Goal: Task Accomplishment & Management: Manage account settings

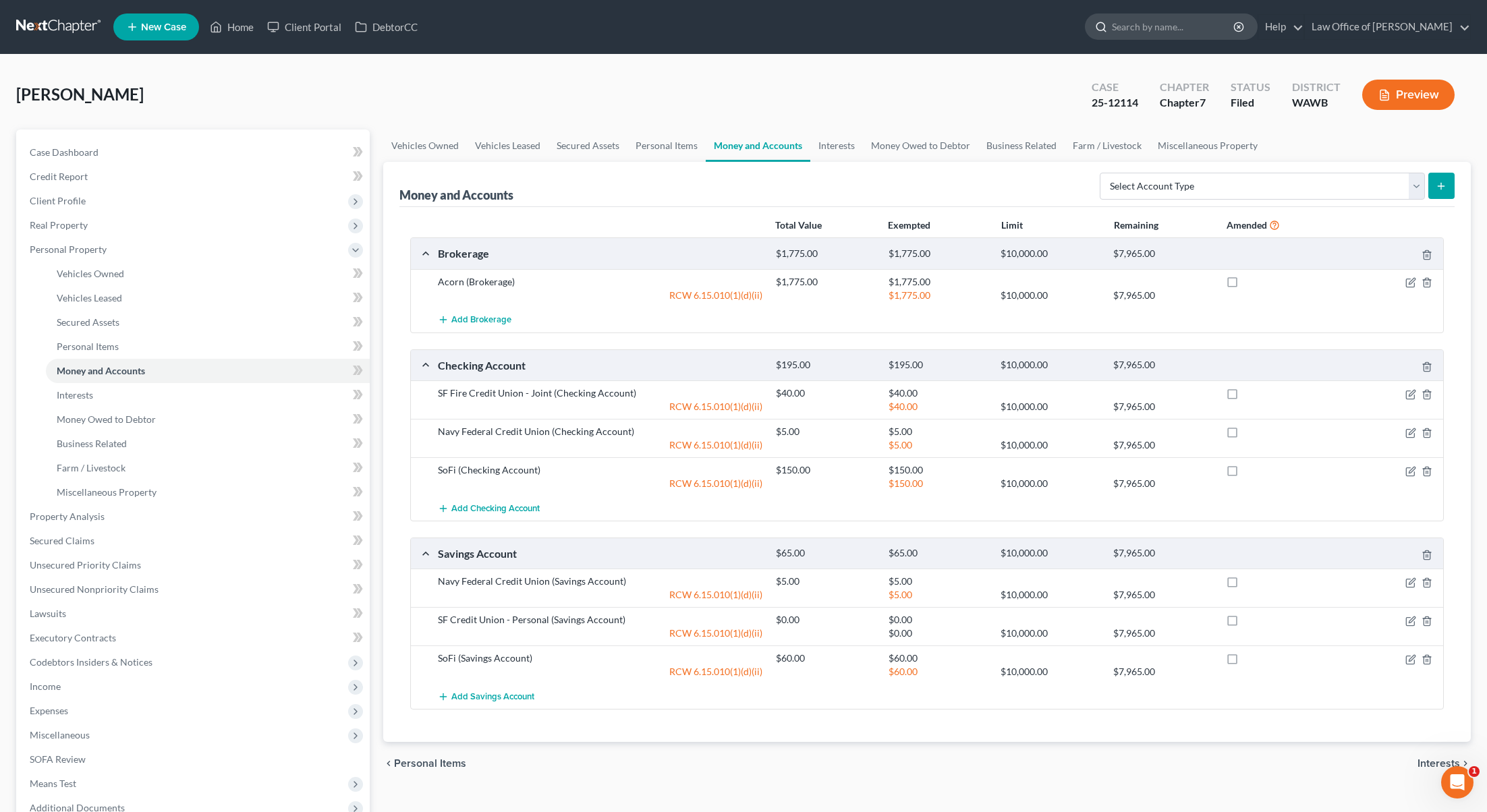
click at [1112, 16] on div at bounding box center [1098, 26] width 27 height 25
click at [1171, 22] on input "search" at bounding box center [1174, 26] width 124 height 25
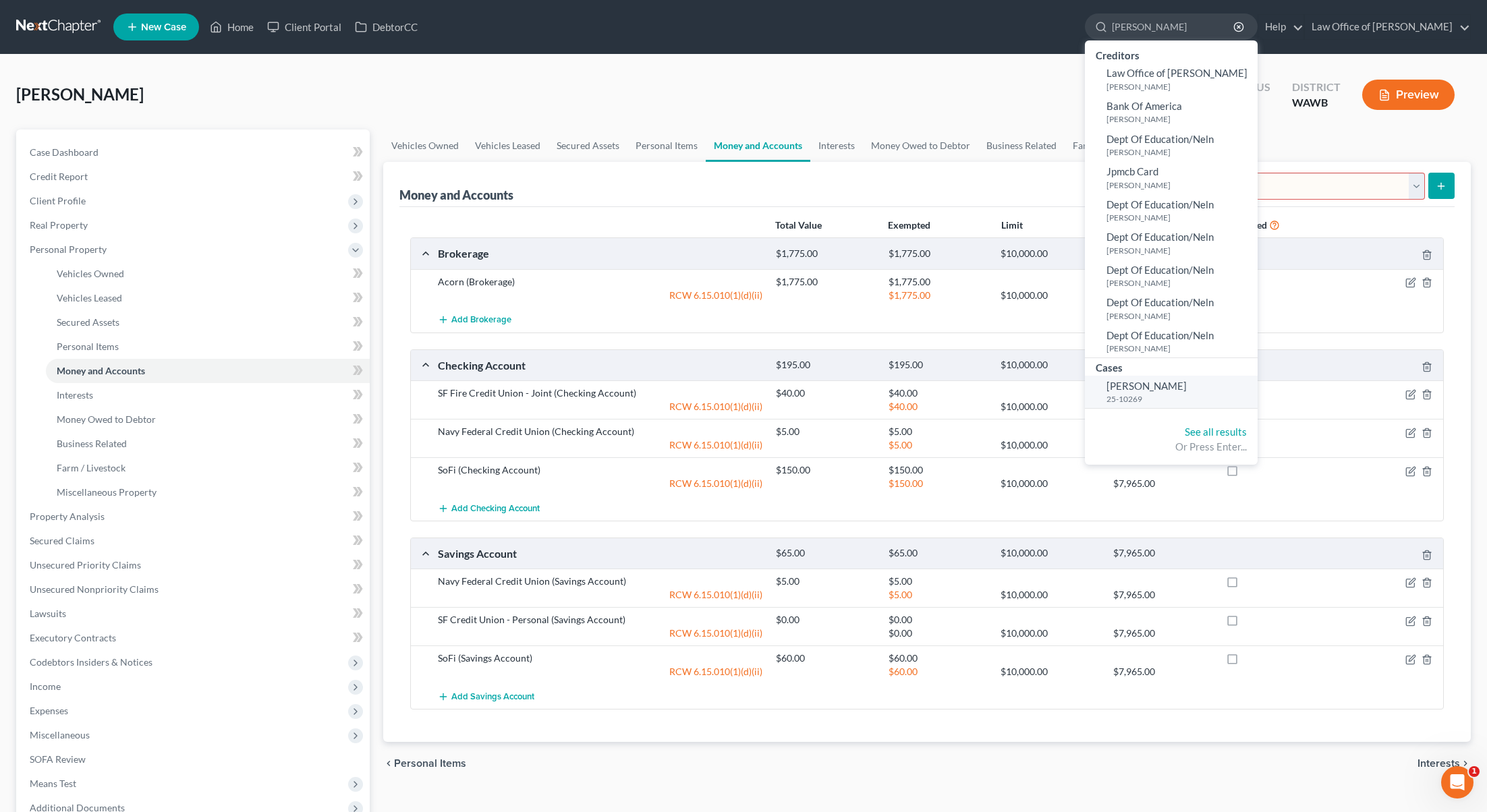
type input "burdier"
click at [1179, 387] on span "[PERSON_NAME]" at bounding box center [1146, 386] width 80 height 12
select select "6"
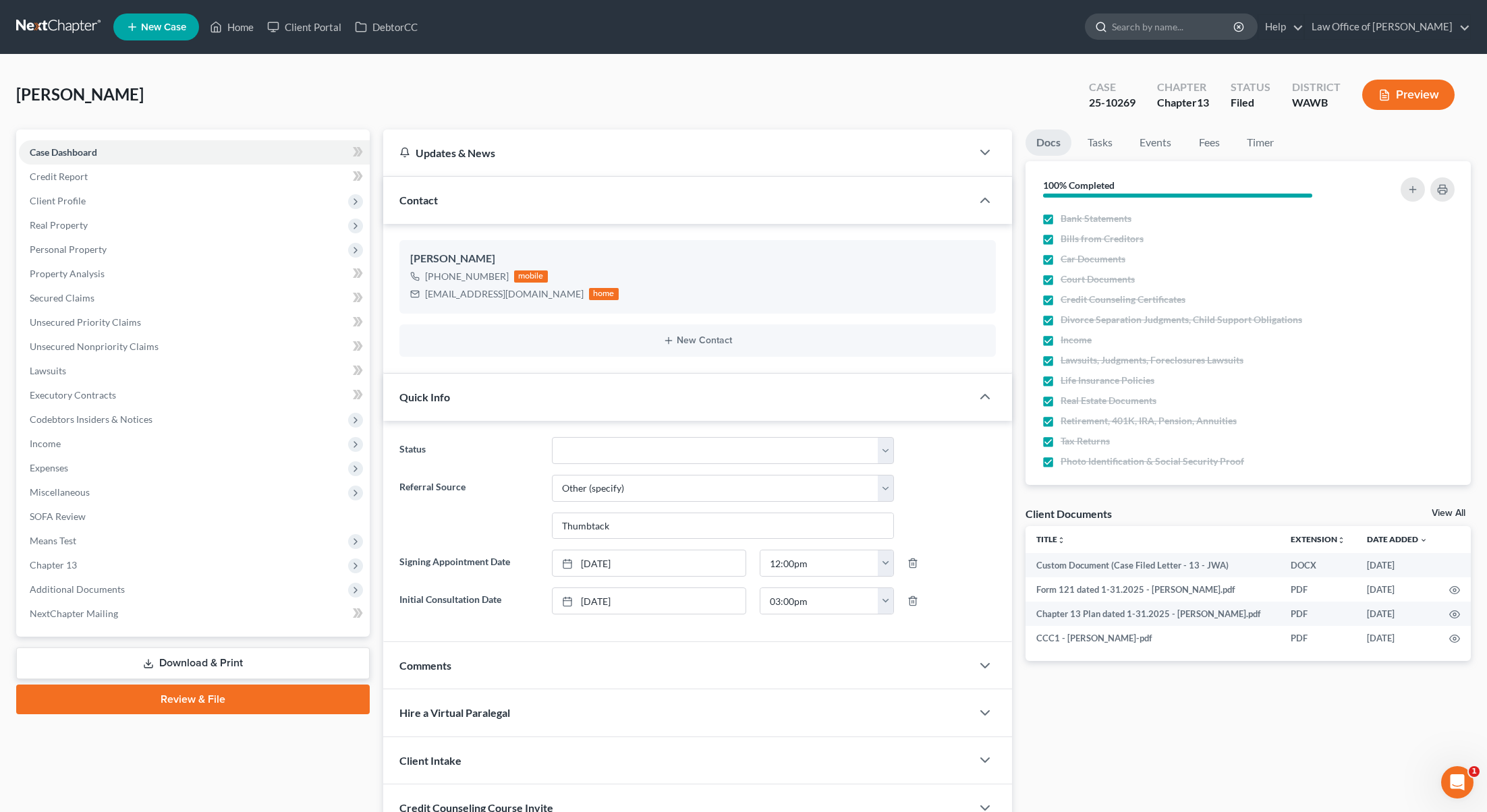
click at [1166, 35] on input "search" at bounding box center [1174, 26] width 124 height 25
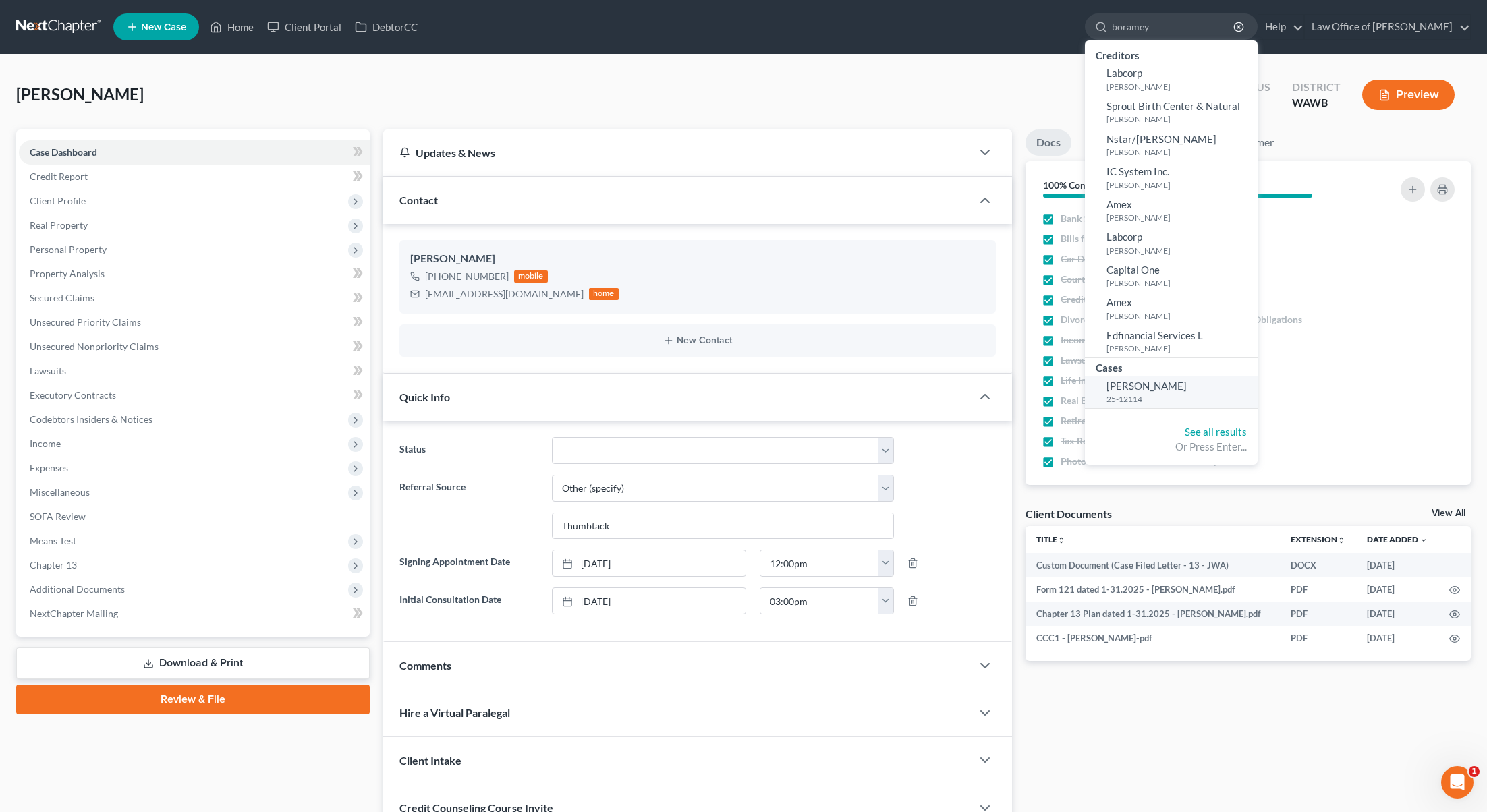
type input "boramey"
click at [1187, 384] on span "[PERSON_NAME]" at bounding box center [1146, 386] width 80 height 12
select select "6"
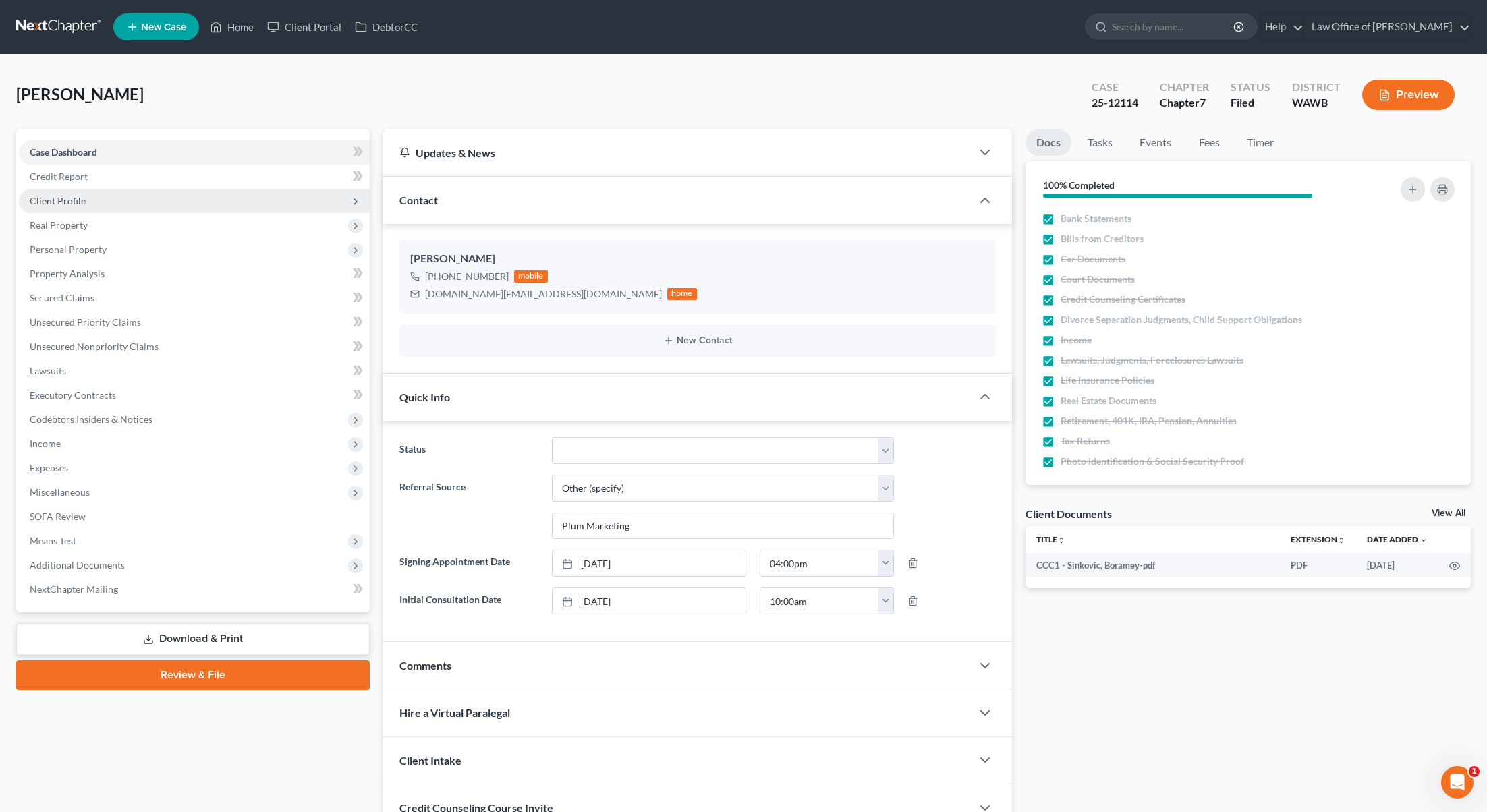
click at [148, 204] on span "Client Profile" at bounding box center [194, 201] width 351 height 24
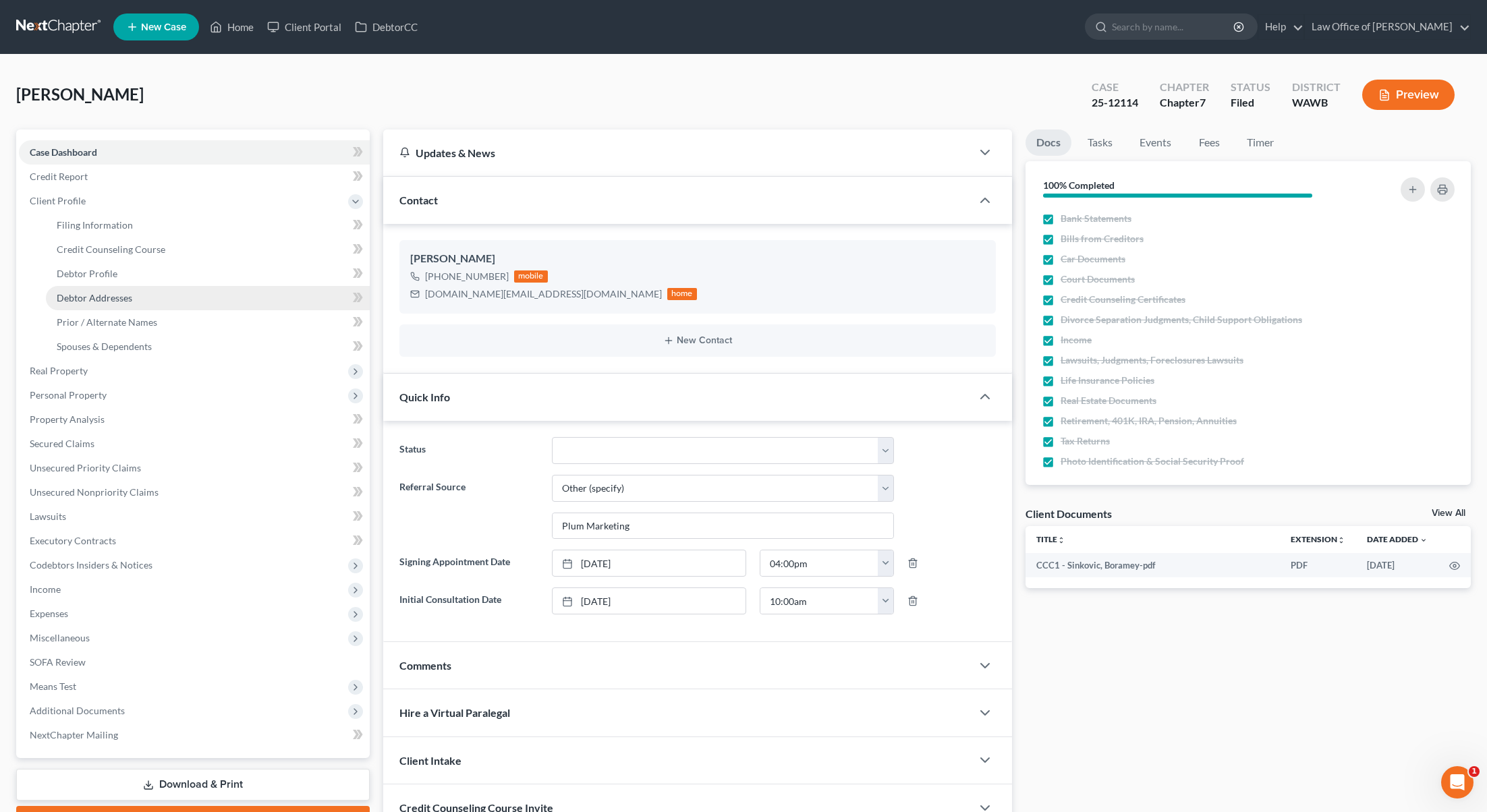
click at [115, 296] on span "Debtor Addresses" at bounding box center [95, 297] width 76 height 11
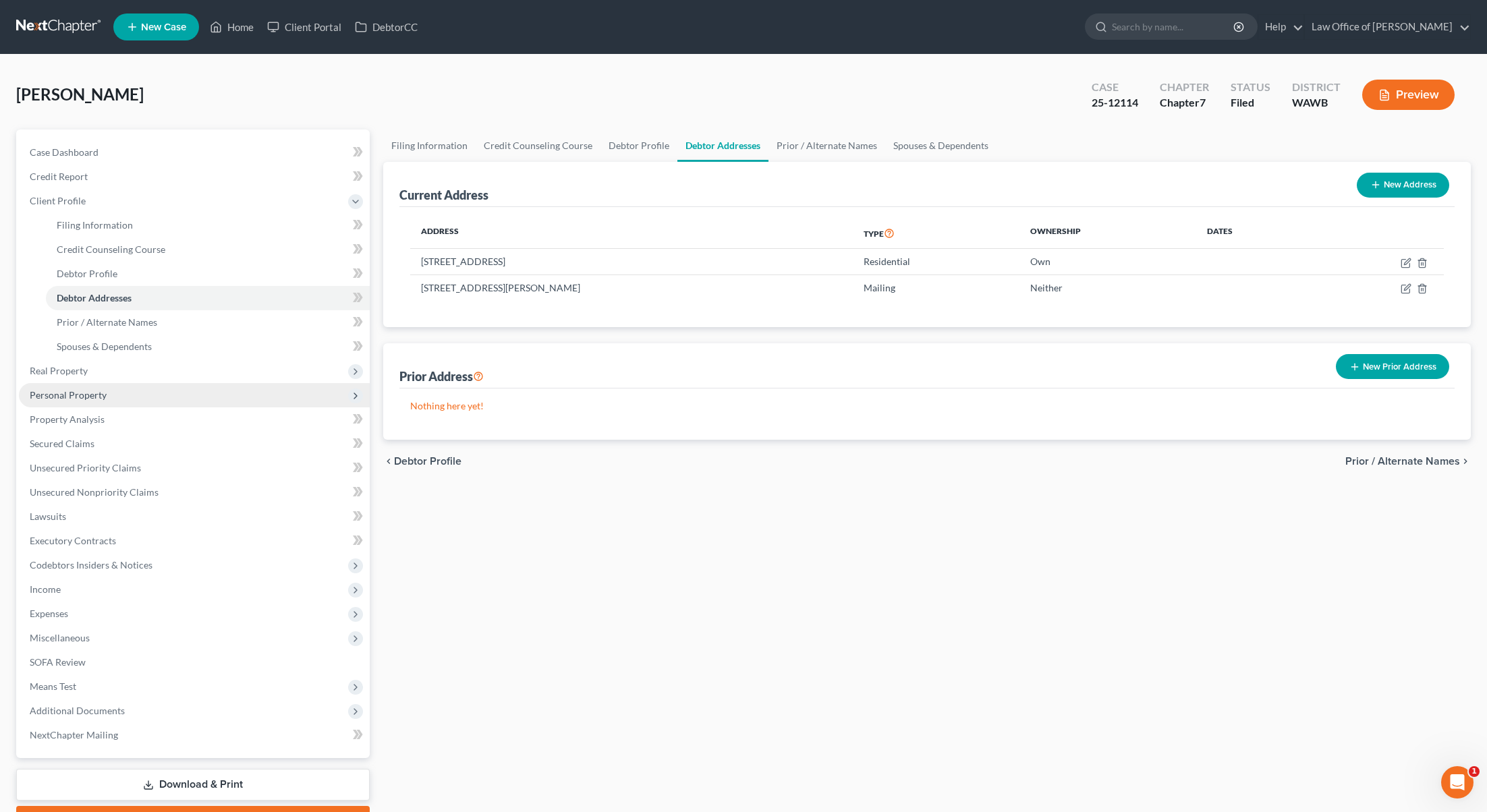
click at [102, 402] on span "Personal Property" at bounding box center [194, 395] width 351 height 24
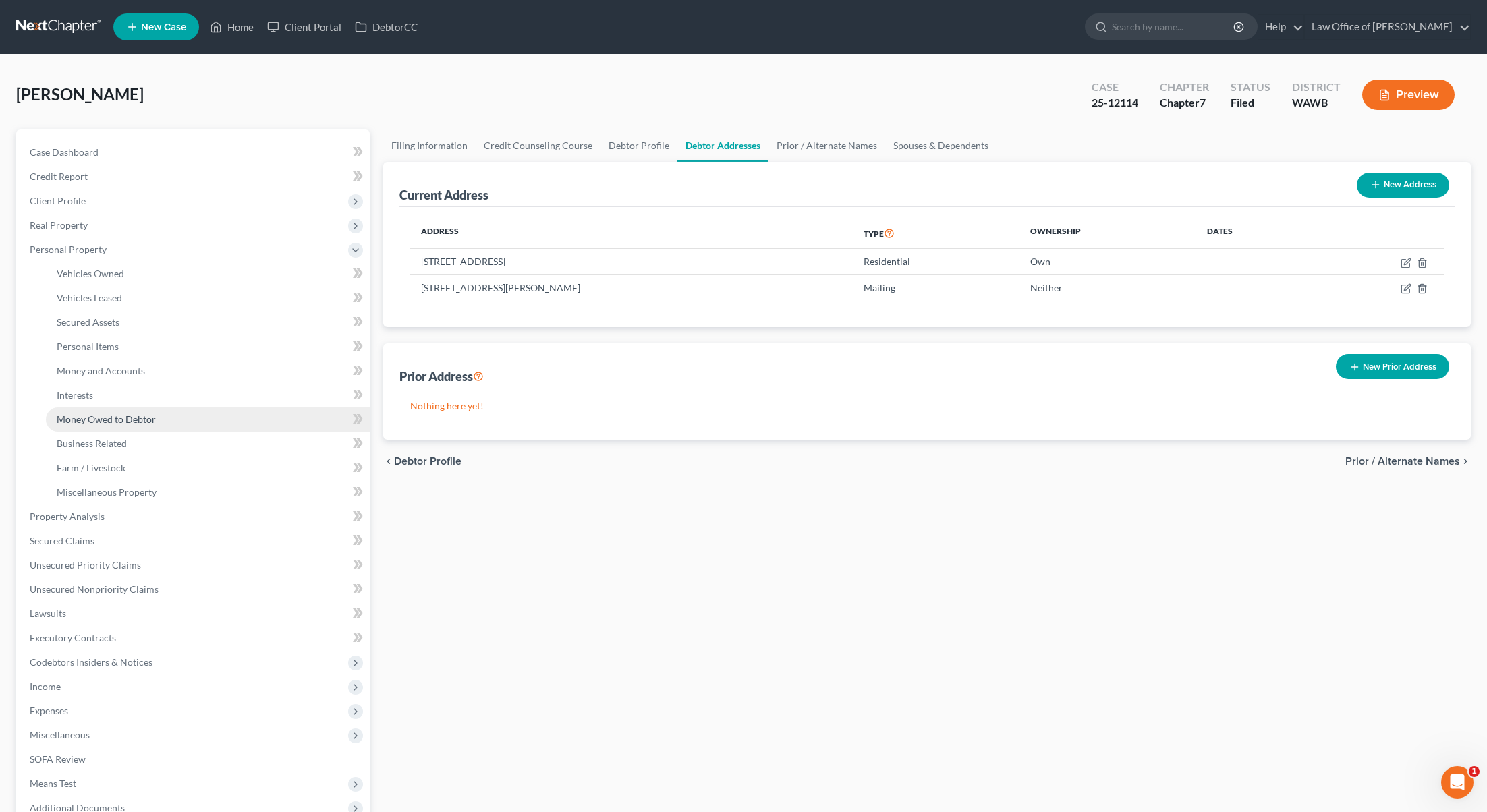
click at [98, 424] on link "Money Owed to Debtor" at bounding box center [207, 419] width 324 height 24
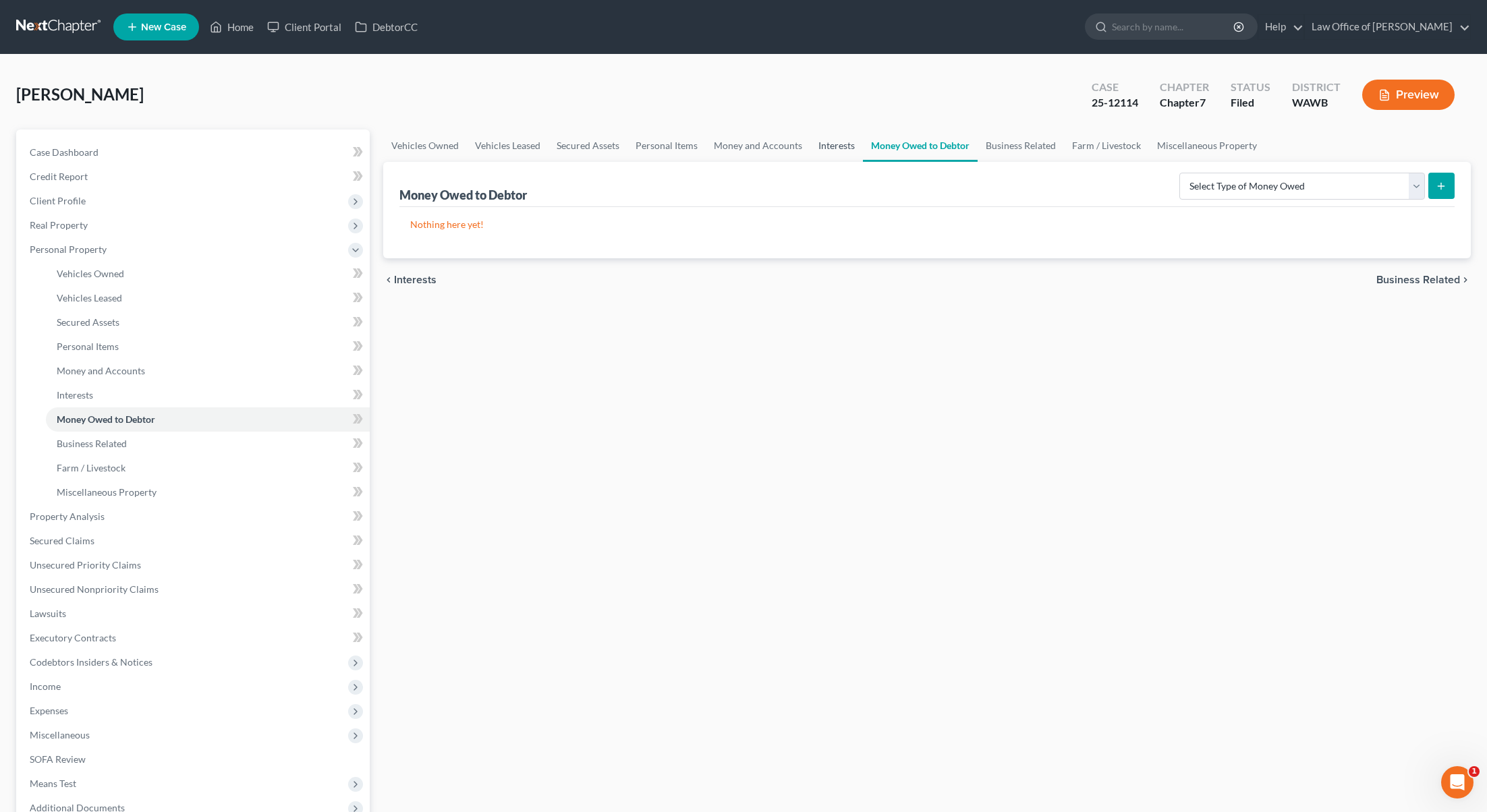
click at [830, 146] on link "Interests" at bounding box center [836, 146] width 52 height 33
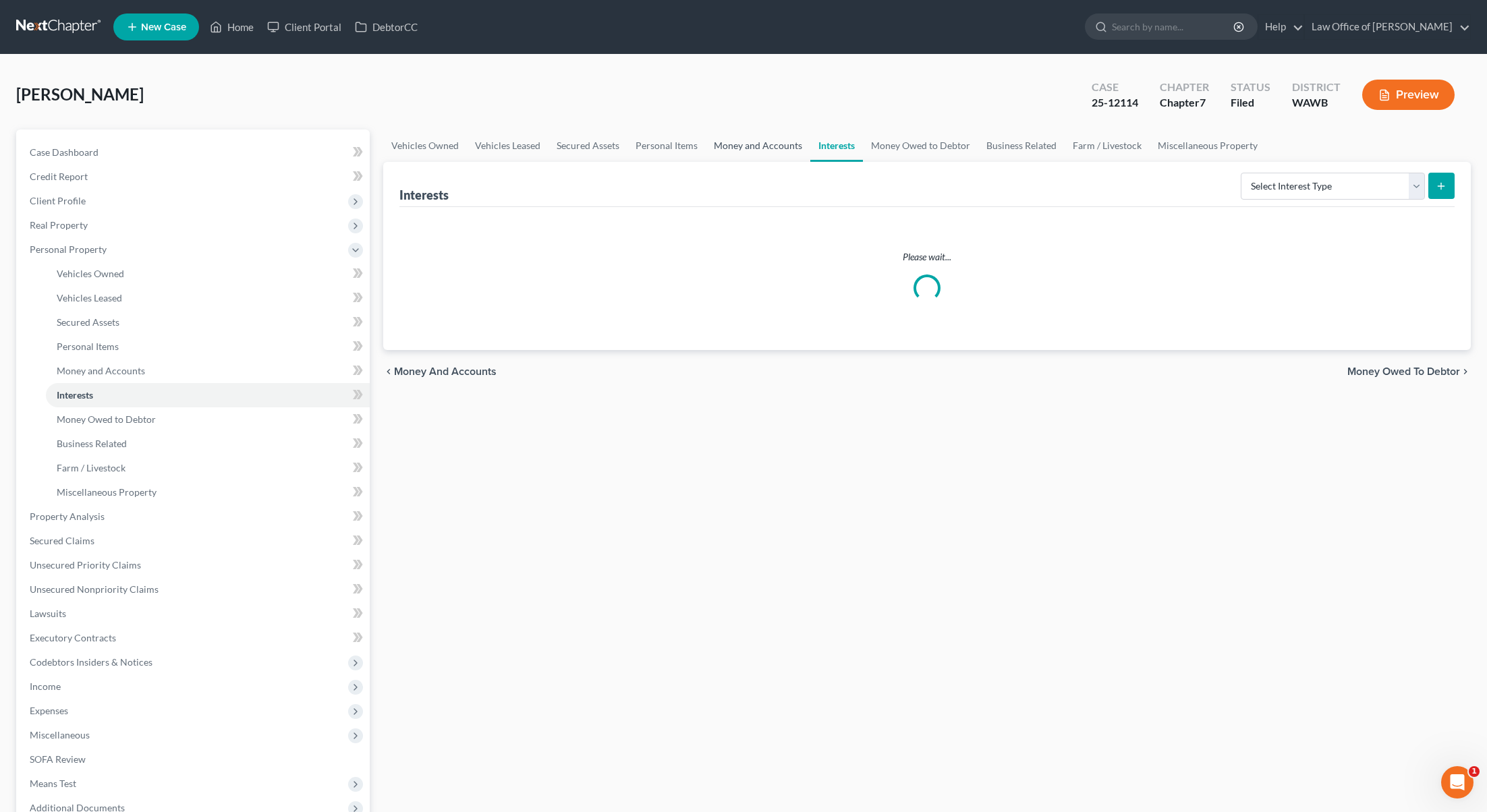
click at [749, 147] on link "Money and Accounts" at bounding box center [758, 146] width 105 height 33
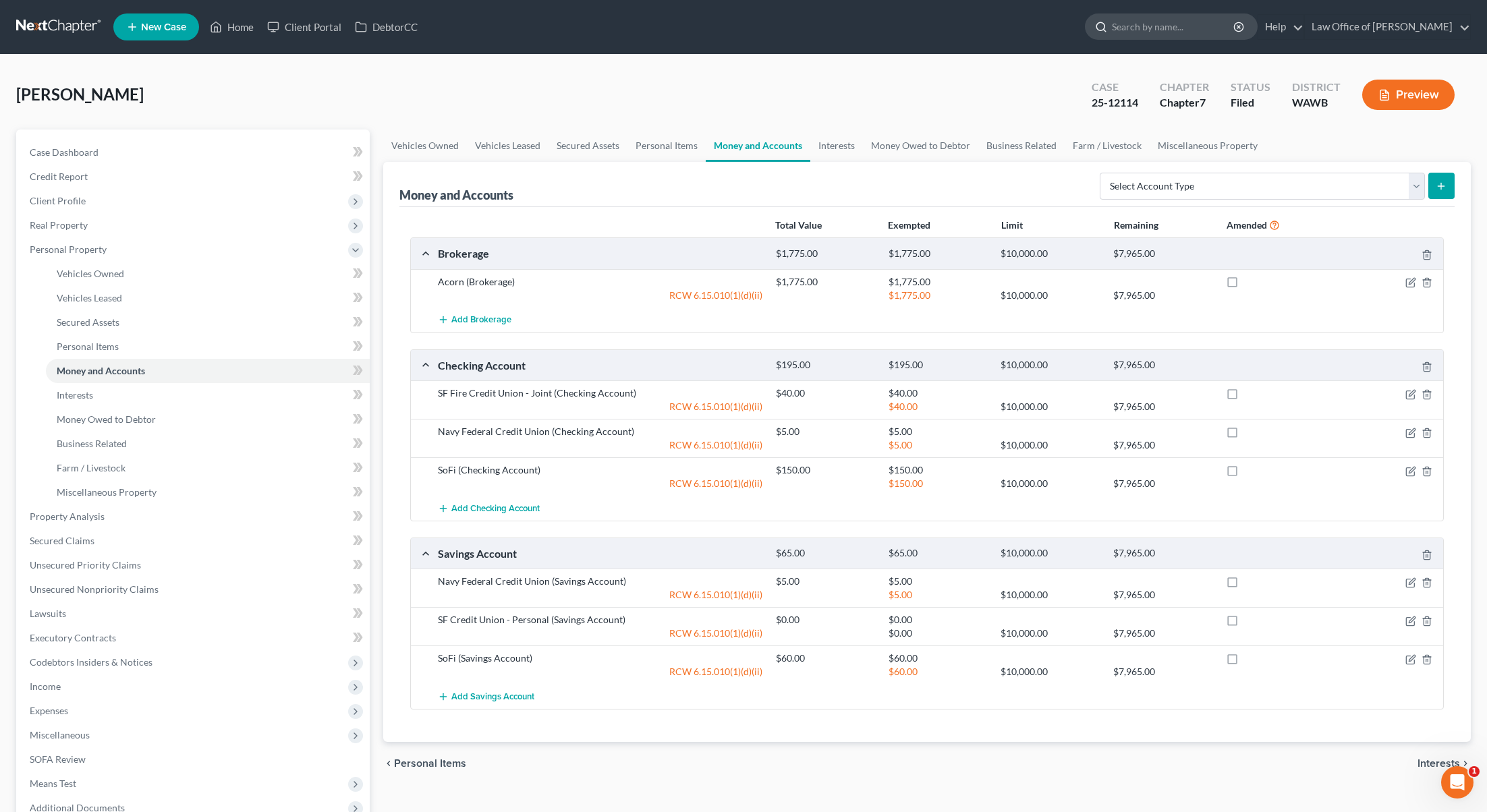
click at [1208, 24] on input "search" at bounding box center [1174, 26] width 124 height 25
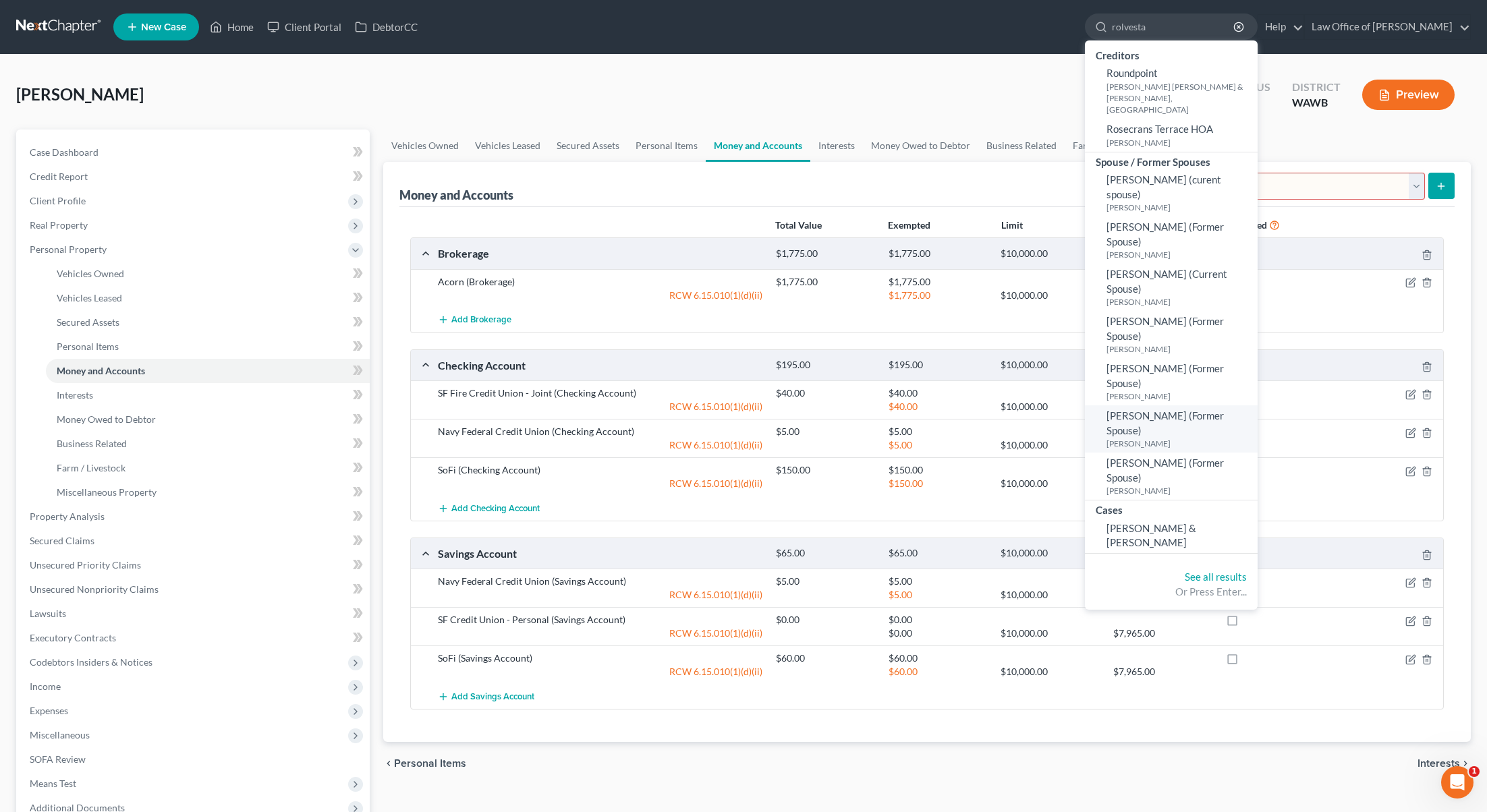
type input "rolvestad"
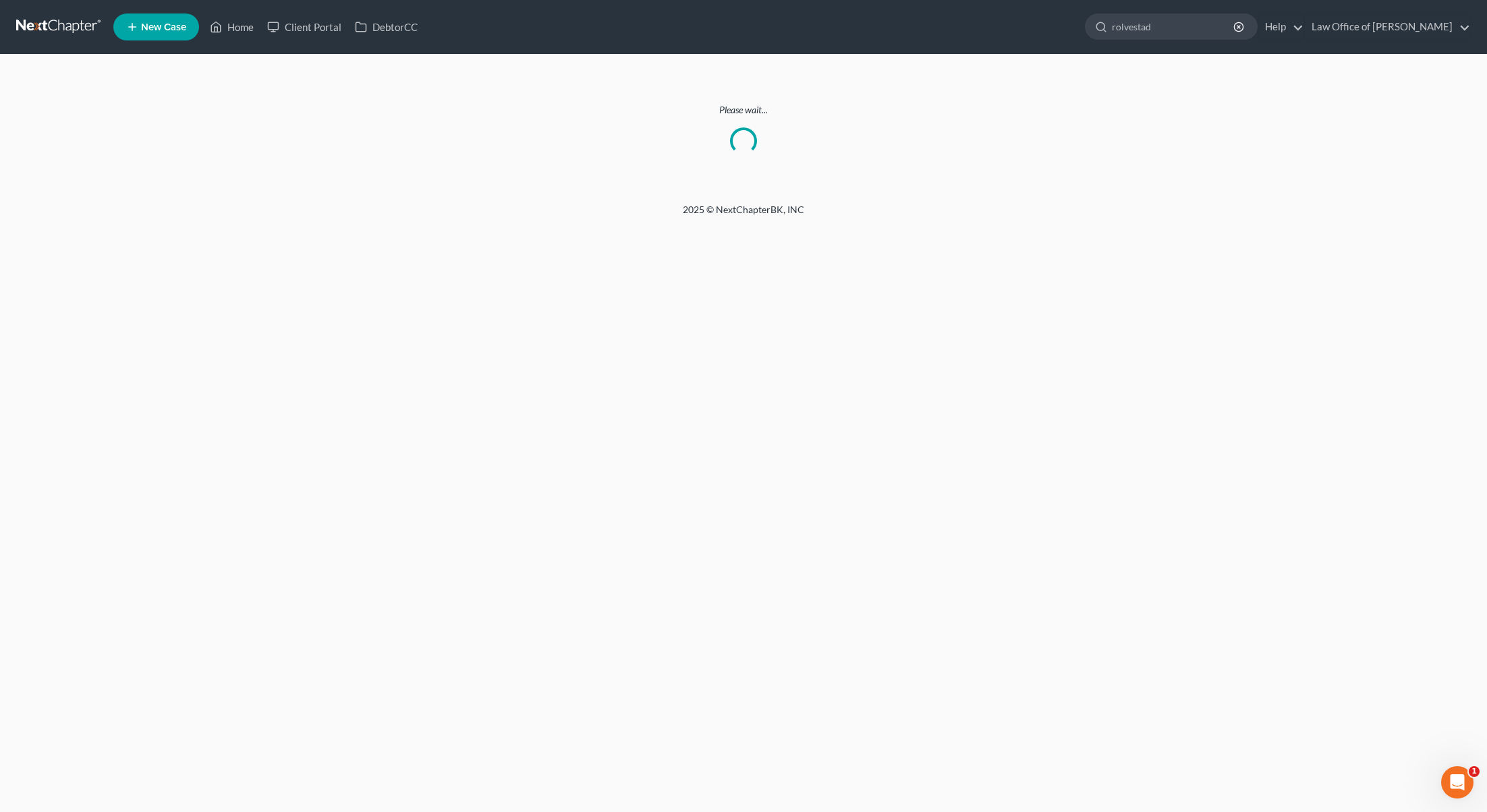
click at [65, 24] on link at bounding box center [59, 27] width 86 height 24
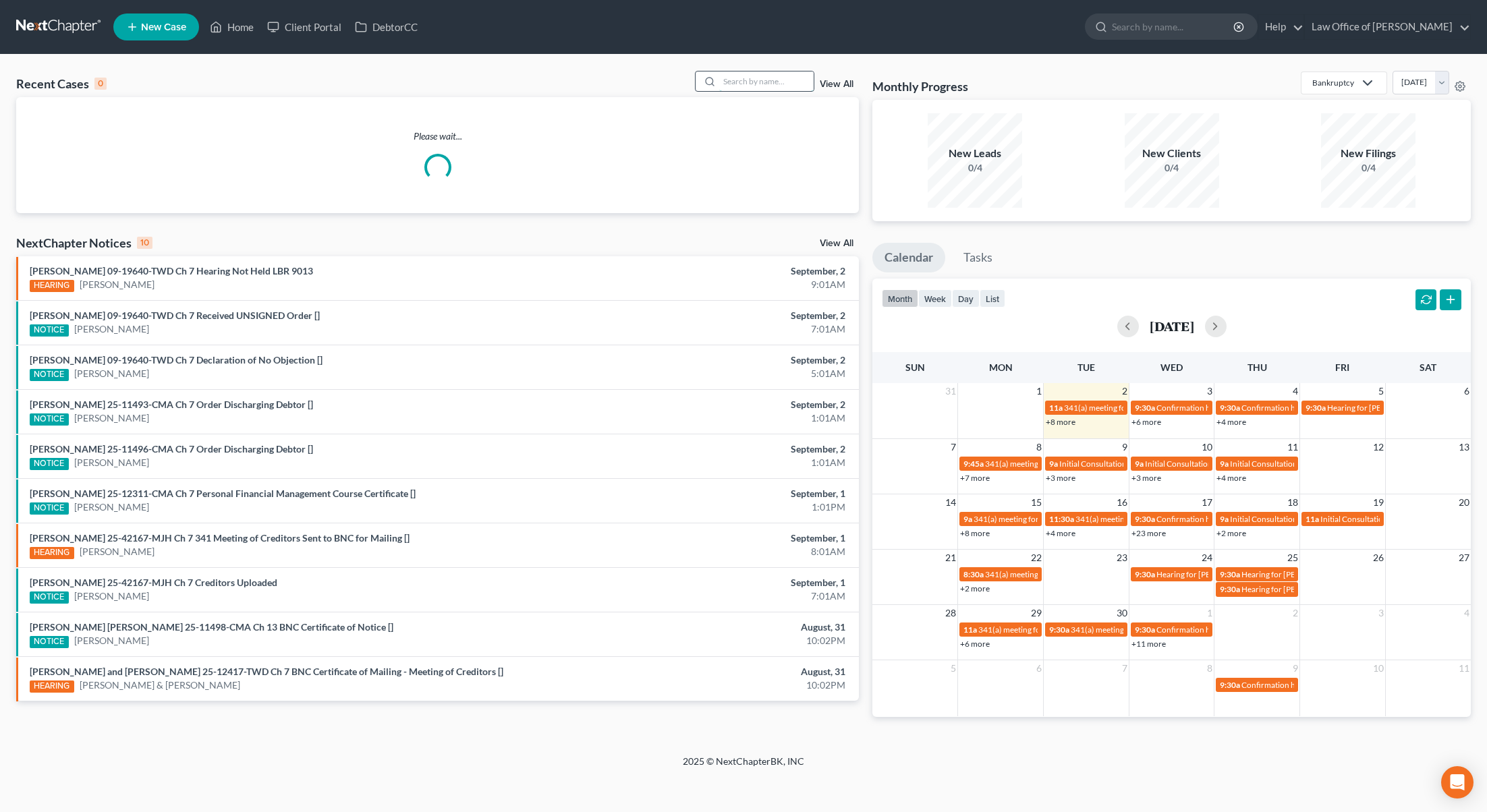
click at [759, 79] on input "search" at bounding box center [767, 81] width 95 height 20
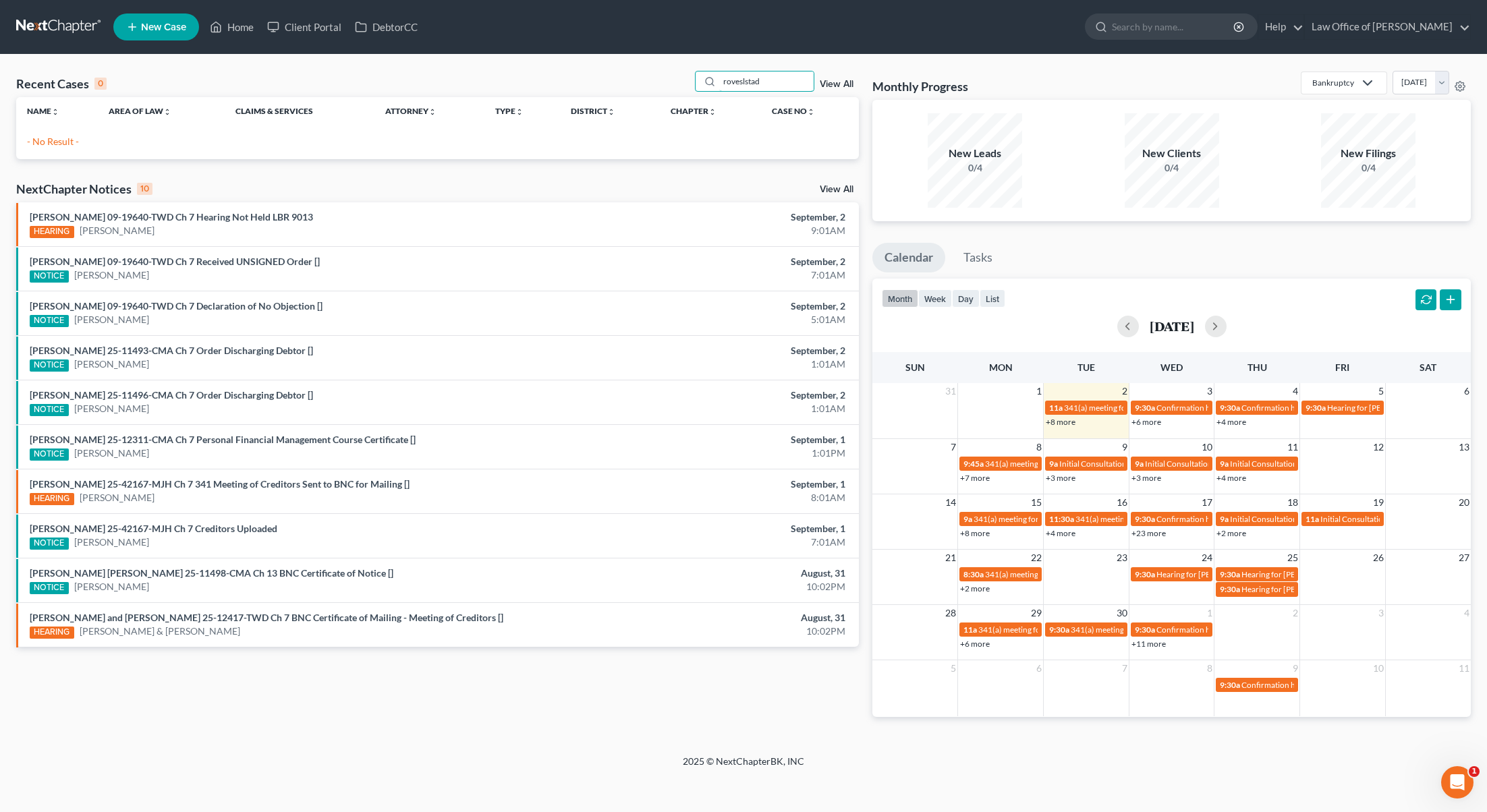
drag, startPoint x: 775, startPoint y: 81, endPoint x: 525, endPoint y: 81, distance: 250.0
click at [551, 81] on div "Recent Cases 0 roveslstad View All" at bounding box center [438, 83] width 842 height 27
type input "a"
drag, startPoint x: 792, startPoint y: 81, endPoint x: 554, endPoint y: 61, distance: 238.8
click at [554, 61] on div "Recent Cases 0 savvan View All Name unfold_more expand_more expand_less Area of…" at bounding box center [744, 405] width 1487 height 700
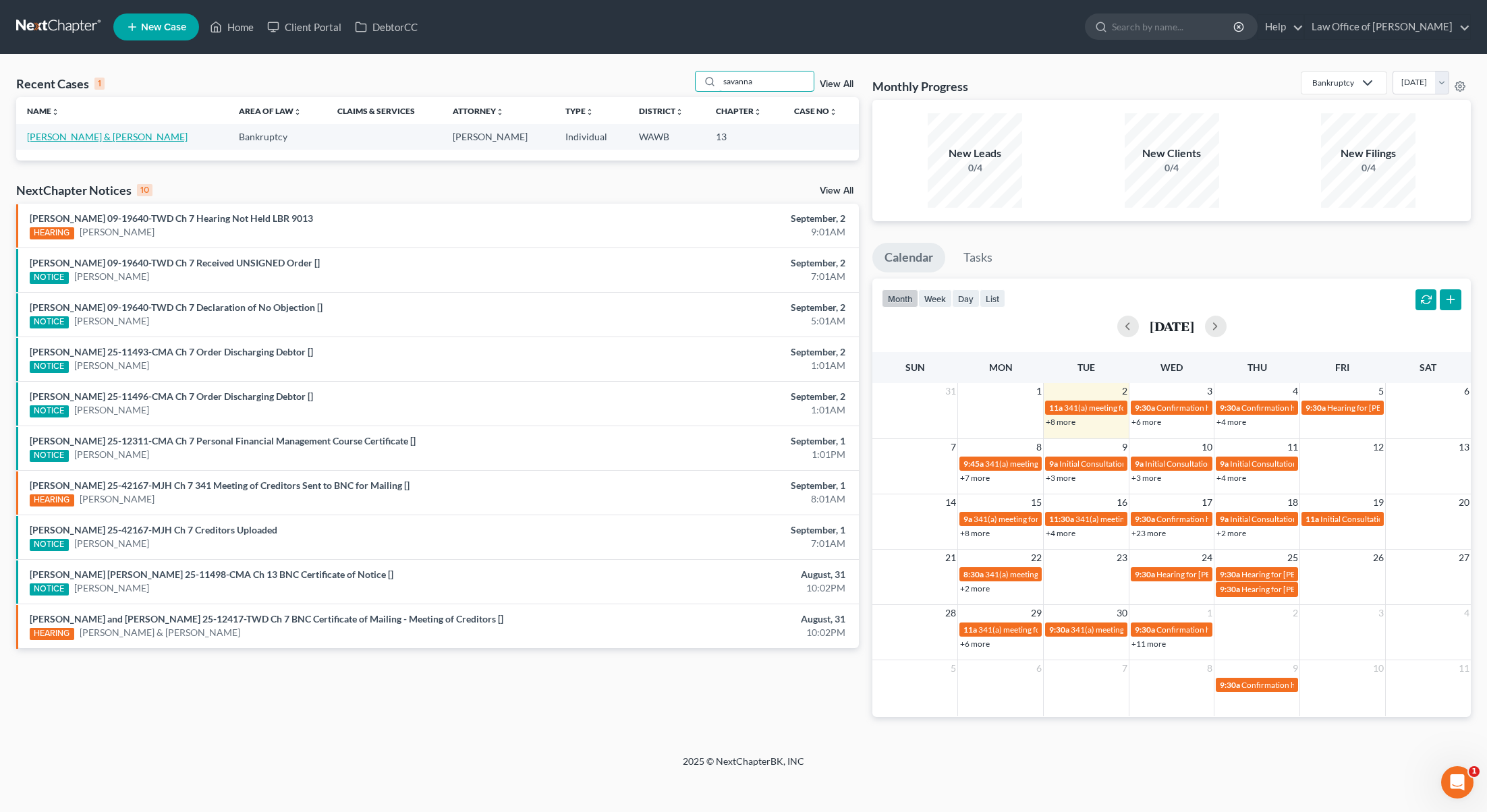
type input "savanna"
click at [70, 139] on link "[PERSON_NAME] & [PERSON_NAME]" at bounding box center [107, 136] width 161 height 11
select select "6"
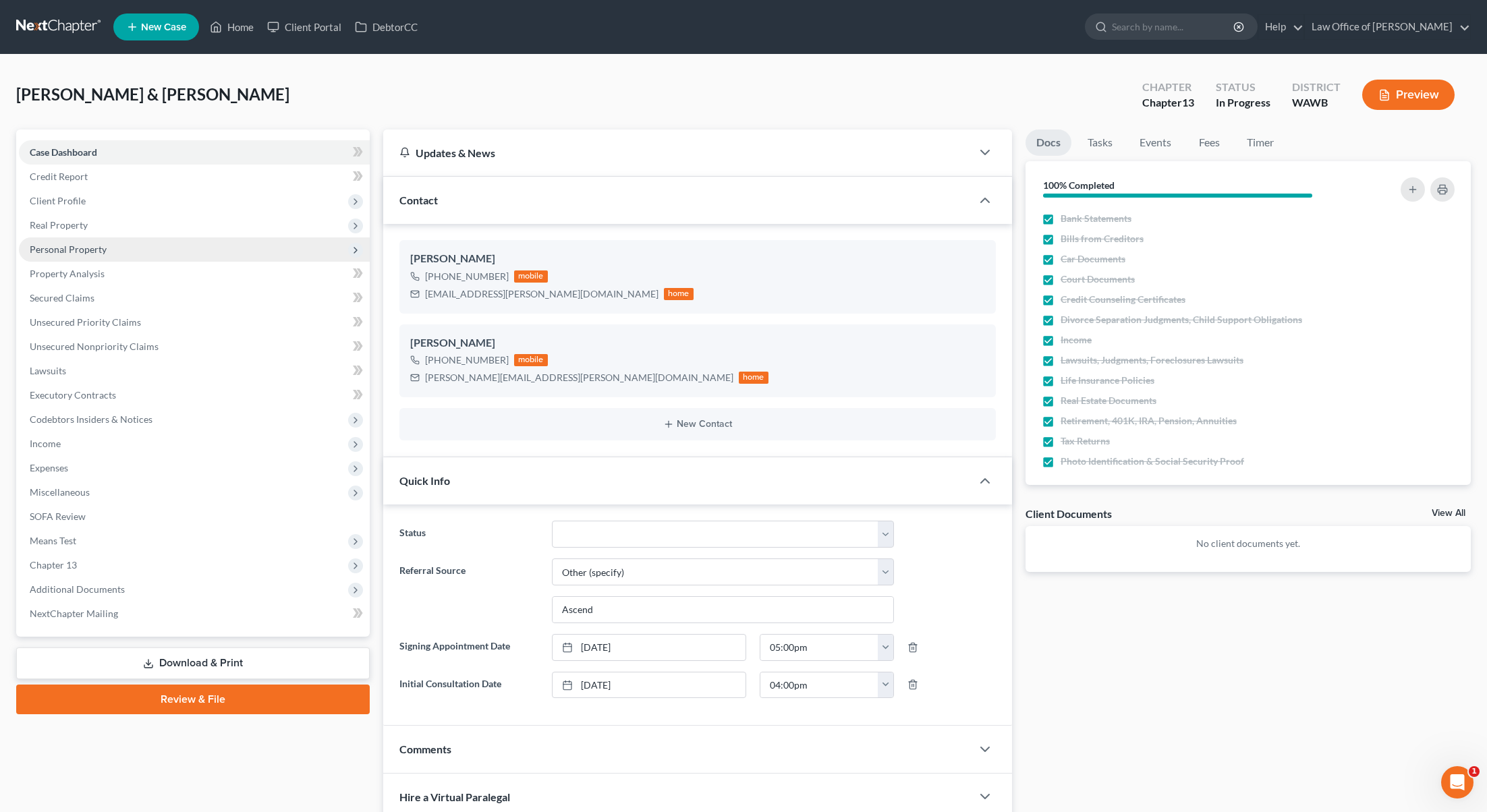
click at [155, 249] on span "Personal Property" at bounding box center [194, 249] width 351 height 24
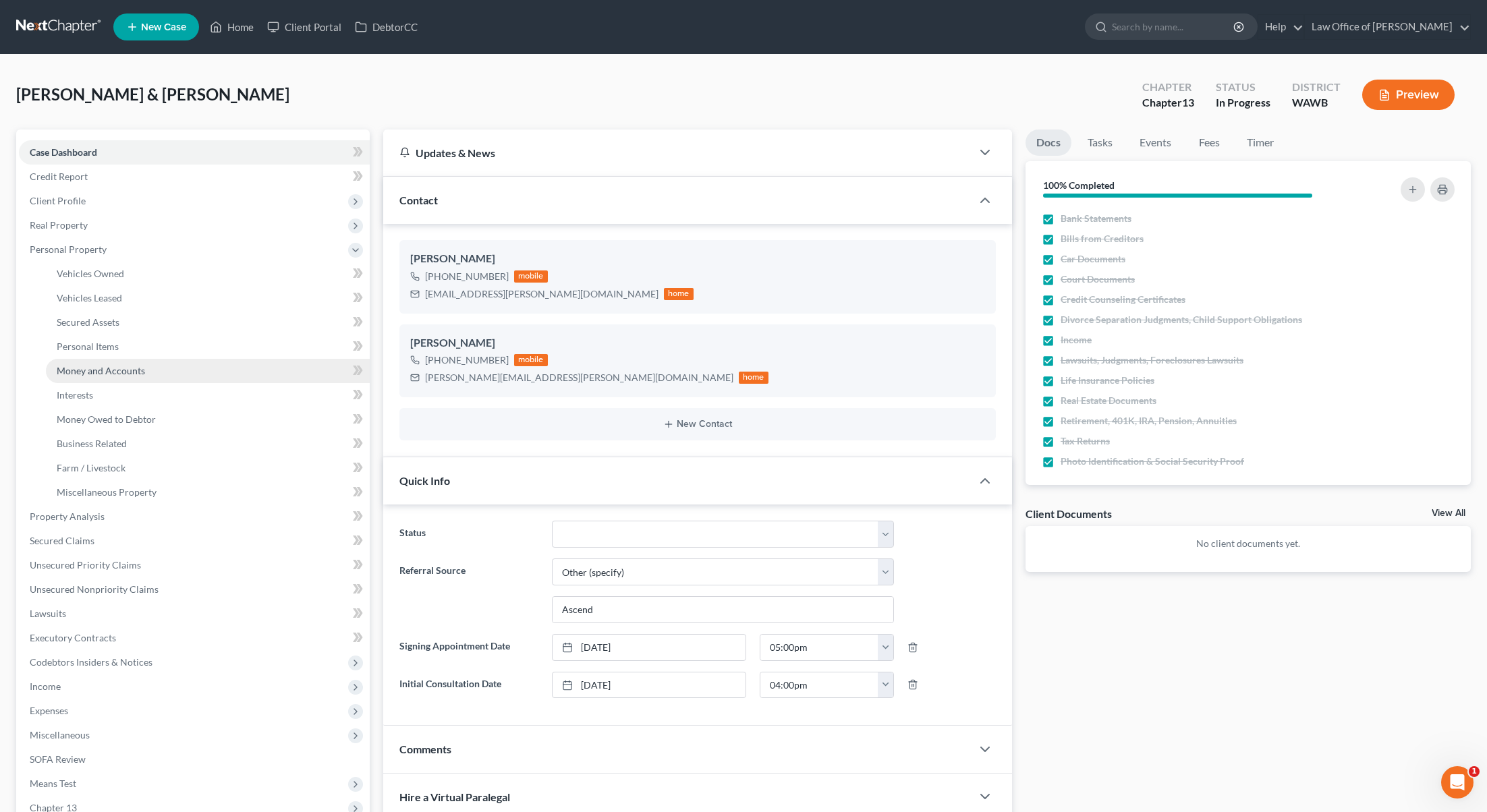
click at [137, 377] on link "Money and Accounts" at bounding box center [207, 371] width 324 height 24
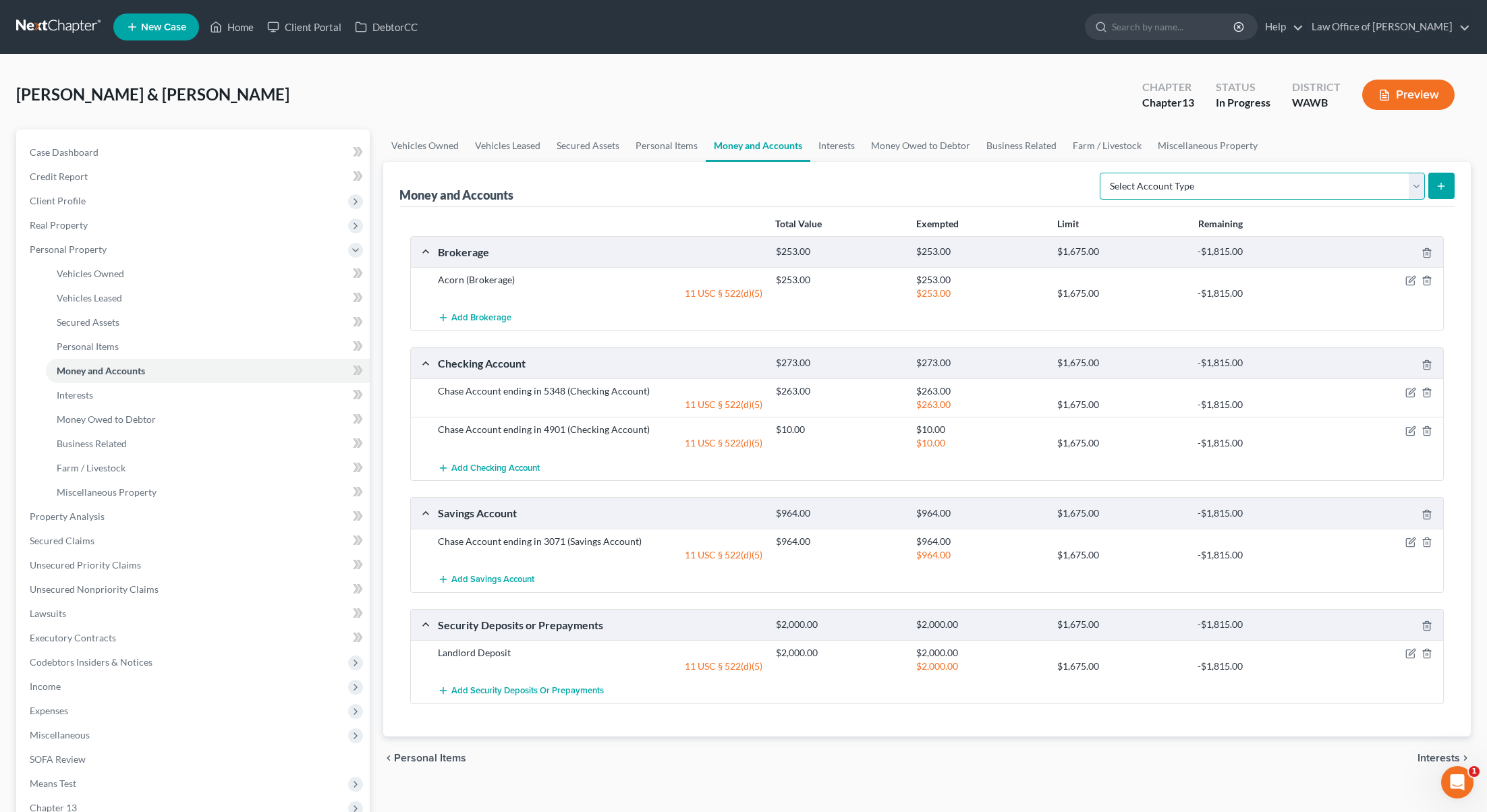
click at [1248, 186] on select "Select Account Type Brokerage (A/B: 18, SOFA: 20) Cash on Hand (A/B: 16) Certif…" at bounding box center [1262, 186] width 325 height 27
click at [1441, 187] on icon "submit" at bounding box center [1441, 186] width 11 height 11
click at [486, 320] on span "Add Brokerage" at bounding box center [481, 318] width 60 height 11
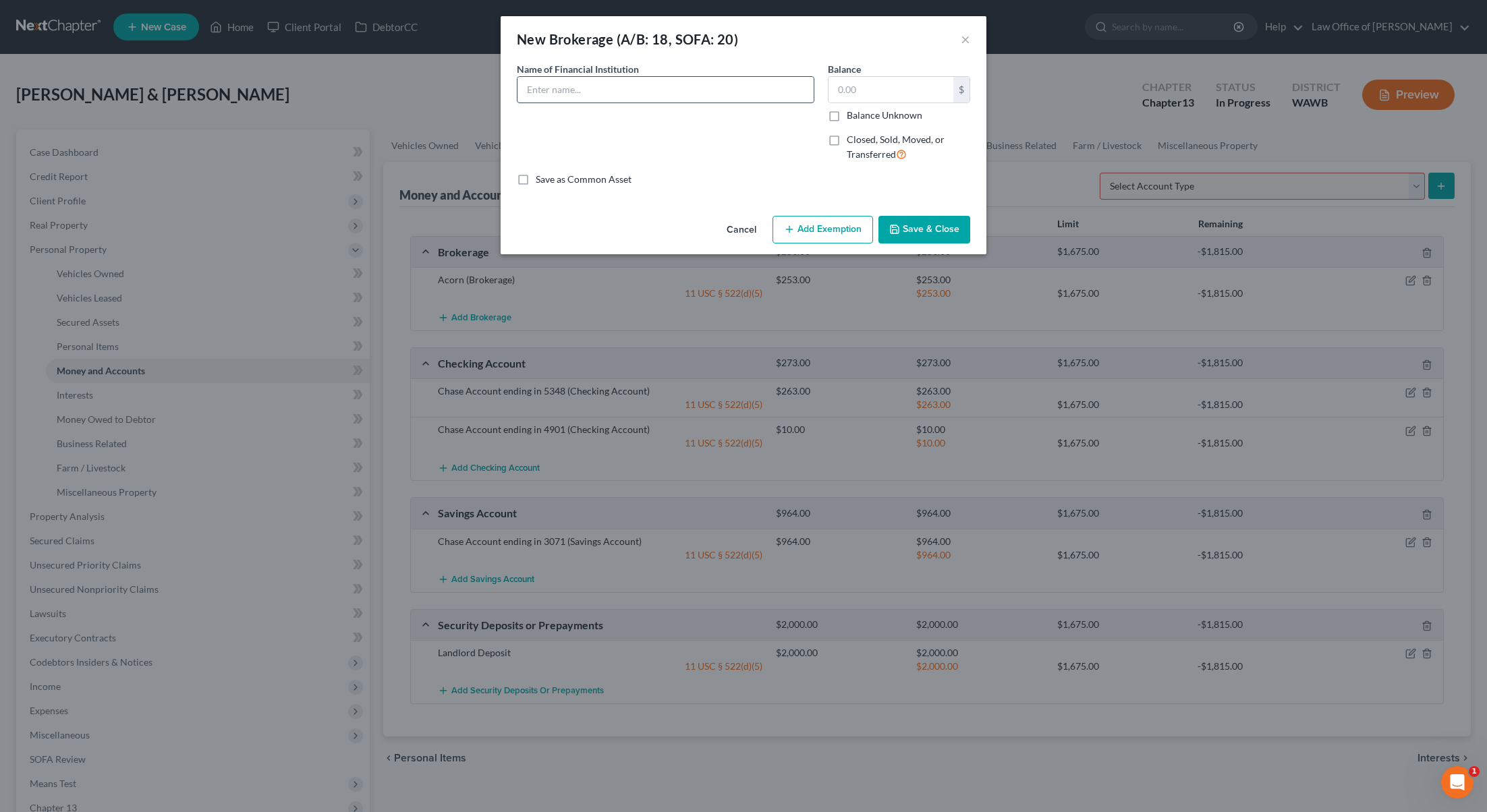
click at [569, 87] on input "text" at bounding box center [665, 89] width 297 height 26
type input "Robinhood"
type input "259"
click at [794, 237] on button "Add Exemption" at bounding box center [823, 229] width 101 height 28
select select "2"
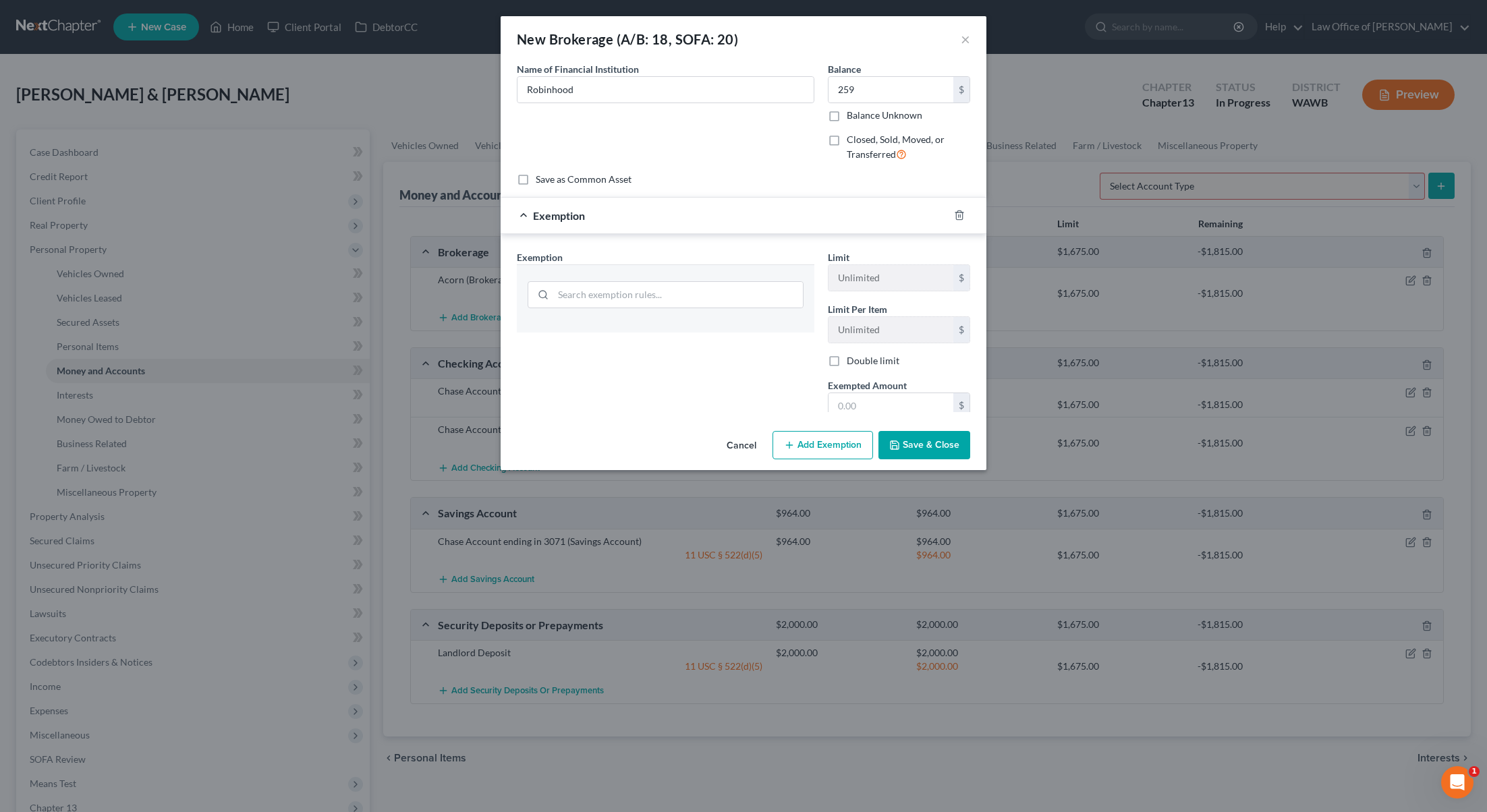
click at [795, 237] on div "Exemption Set must be selected for CA. Exemption * Limit Unlimited $ Limit Per …" at bounding box center [743, 389] width 486 height 312
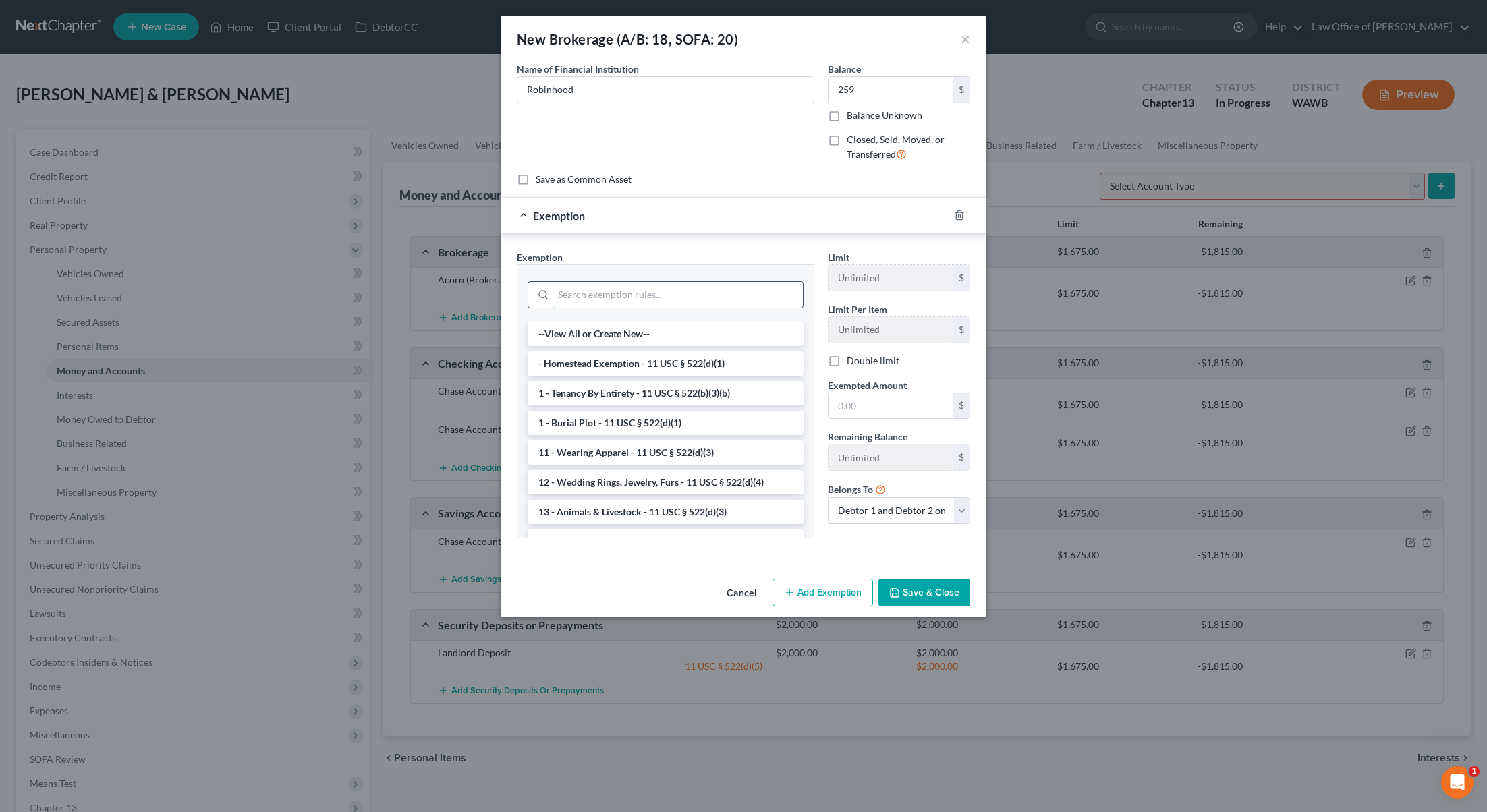
click at [687, 302] on input "search" at bounding box center [678, 295] width 249 height 26
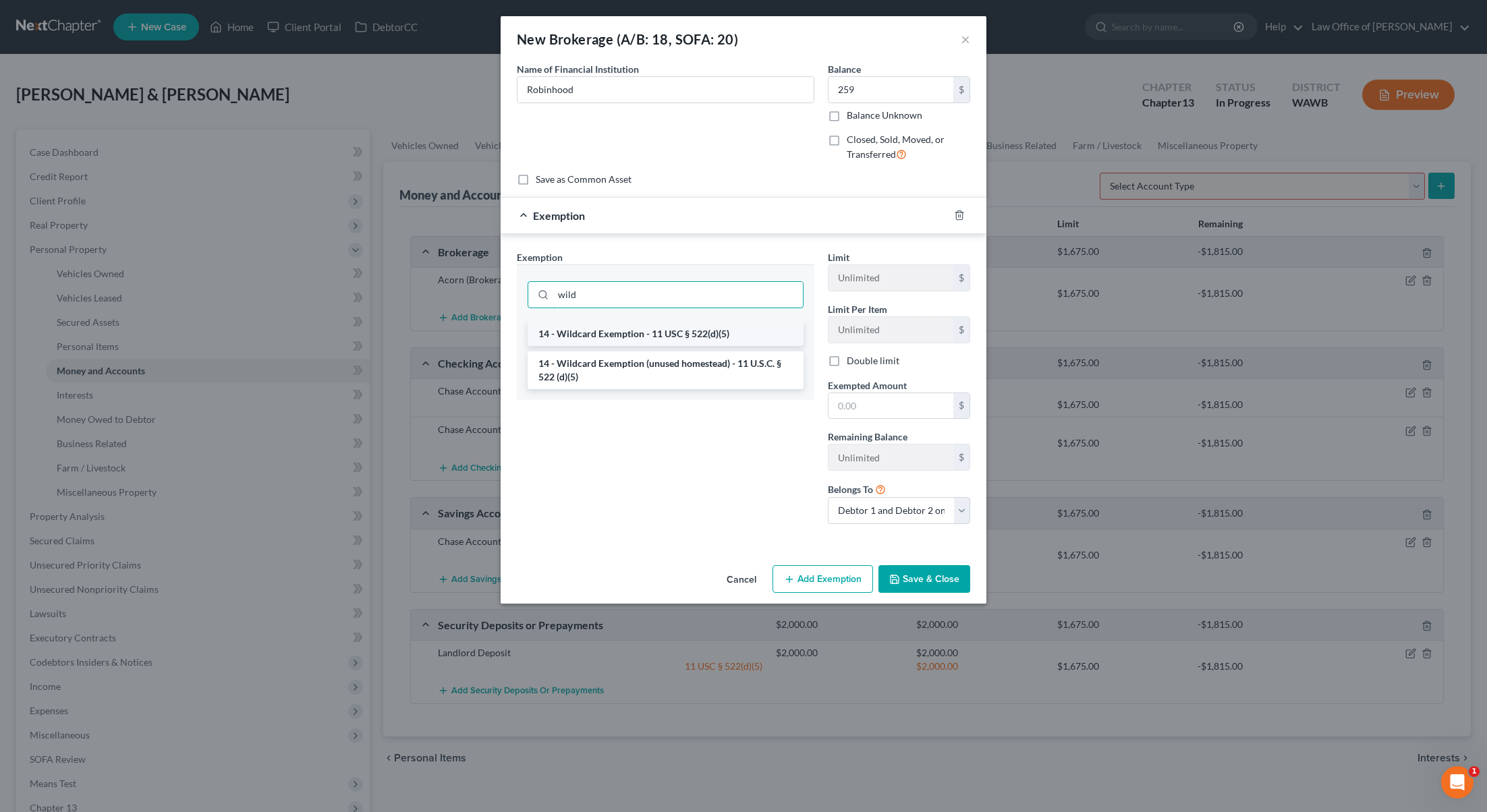
type input "wild"
click at [697, 334] on li "14 - Wildcard Exemption - 11 USC § 522(d)(5)" at bounding box center [665, 333] width 276 height 24
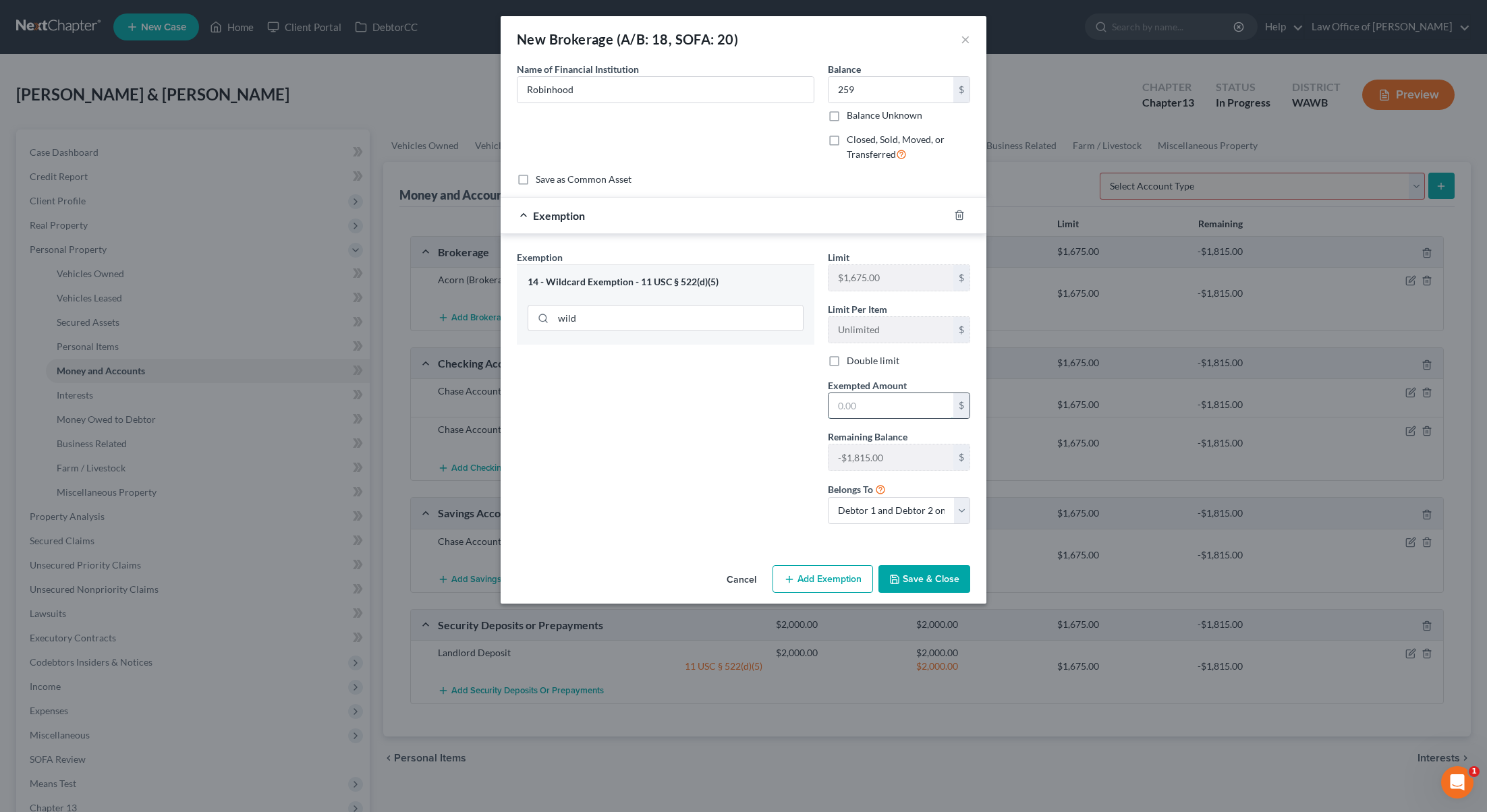
click at [872, 404] on input "text" at bounding box center [890, 406] width 125 height 26
type input "259"
click at [924, 586] on button "Save & Close" at bounding box center [924, 579] width 92 height 28
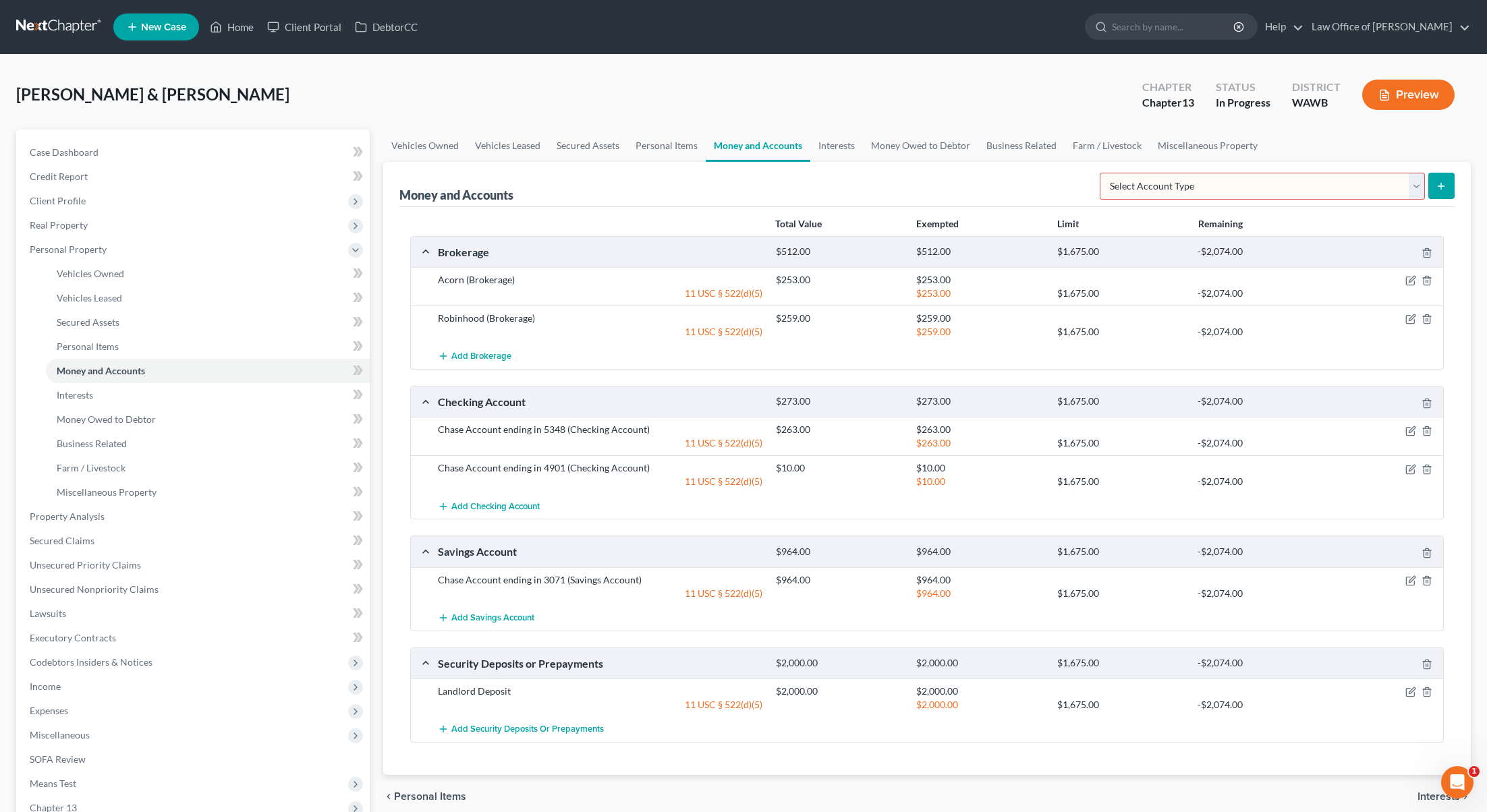
click at [52, 24] on link at bounding box center [59, 27] width 86 height 24
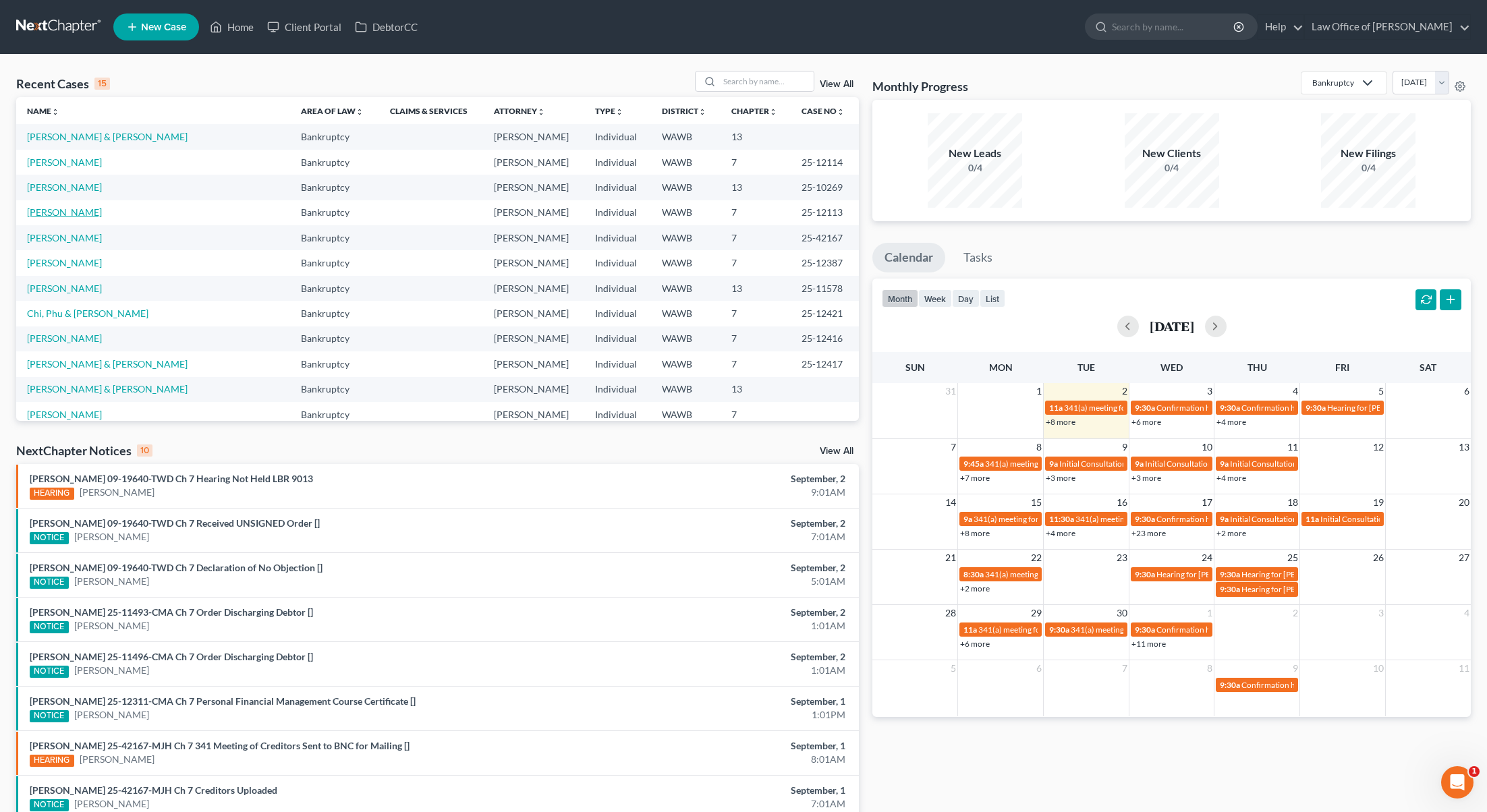
click at [65, 209] on link "[PERSON_NAME]" at bounding box center [64, 211] width 75 height 11
select select "6"
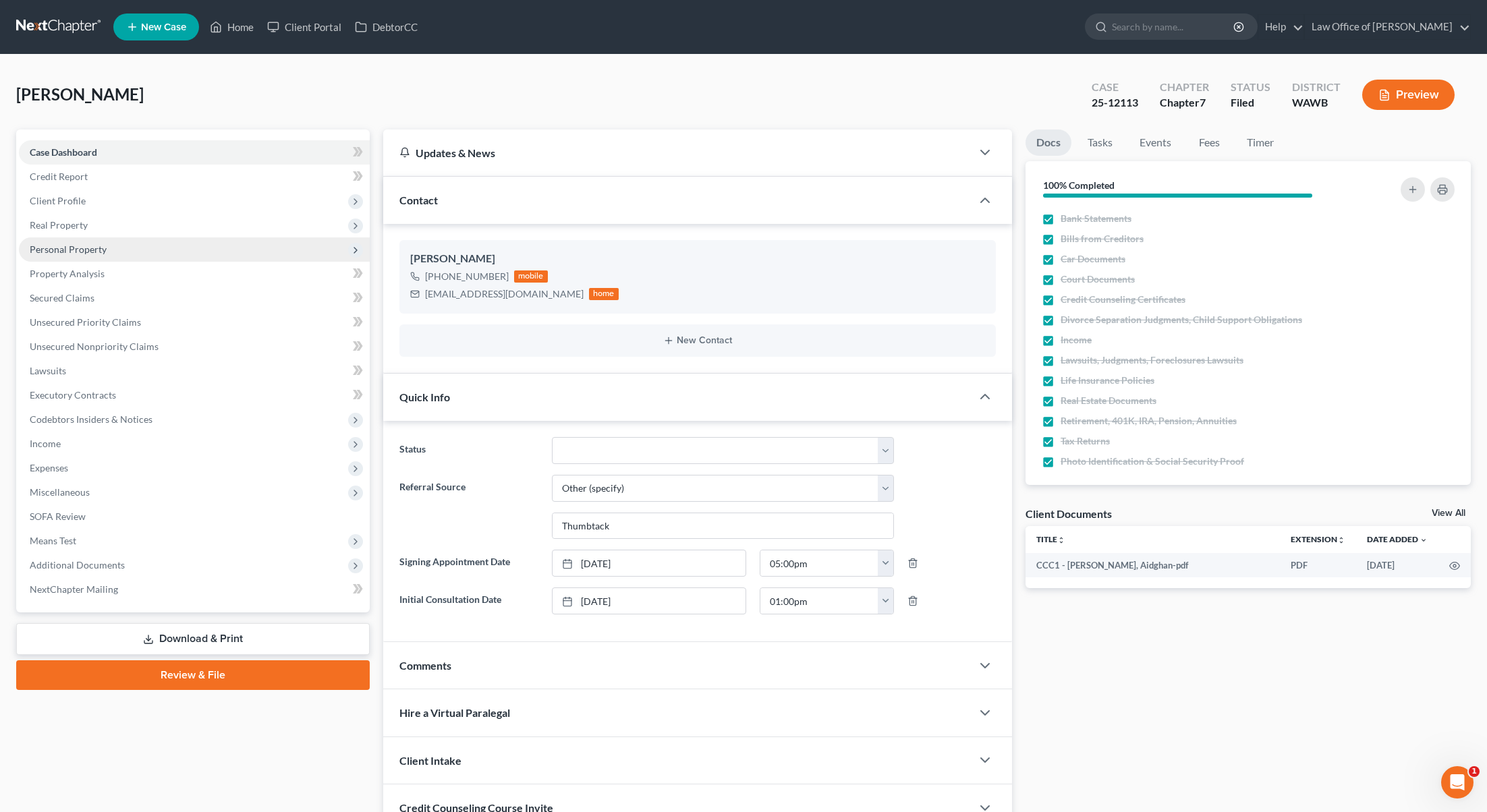
click at [70, 253] on span "Personal Property" at bounding box center [68, 248] width 76 height 11
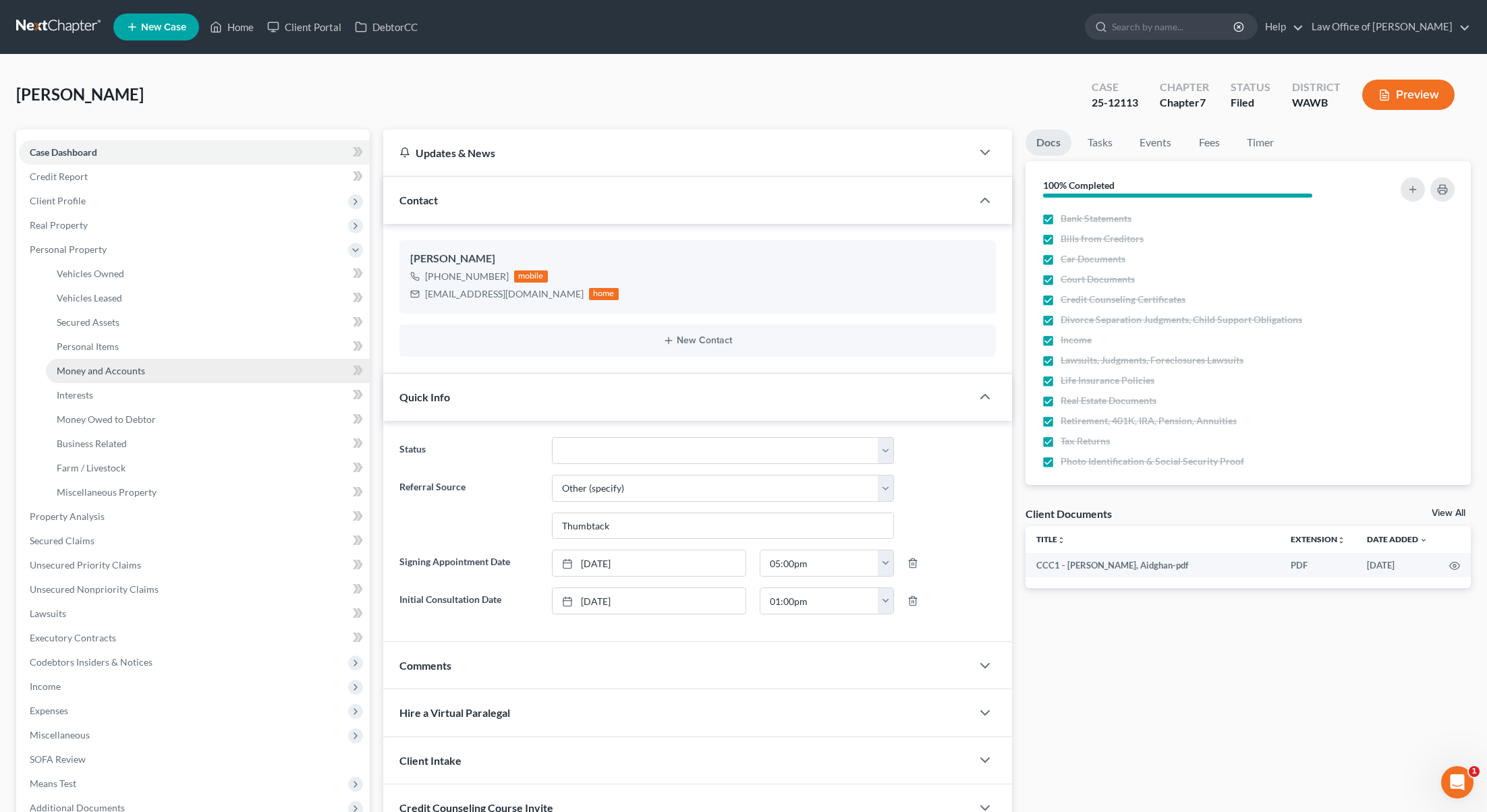
click at [96, 375] on span "Money and Accounts" at bounding box center [101, 370] width 89 height 11
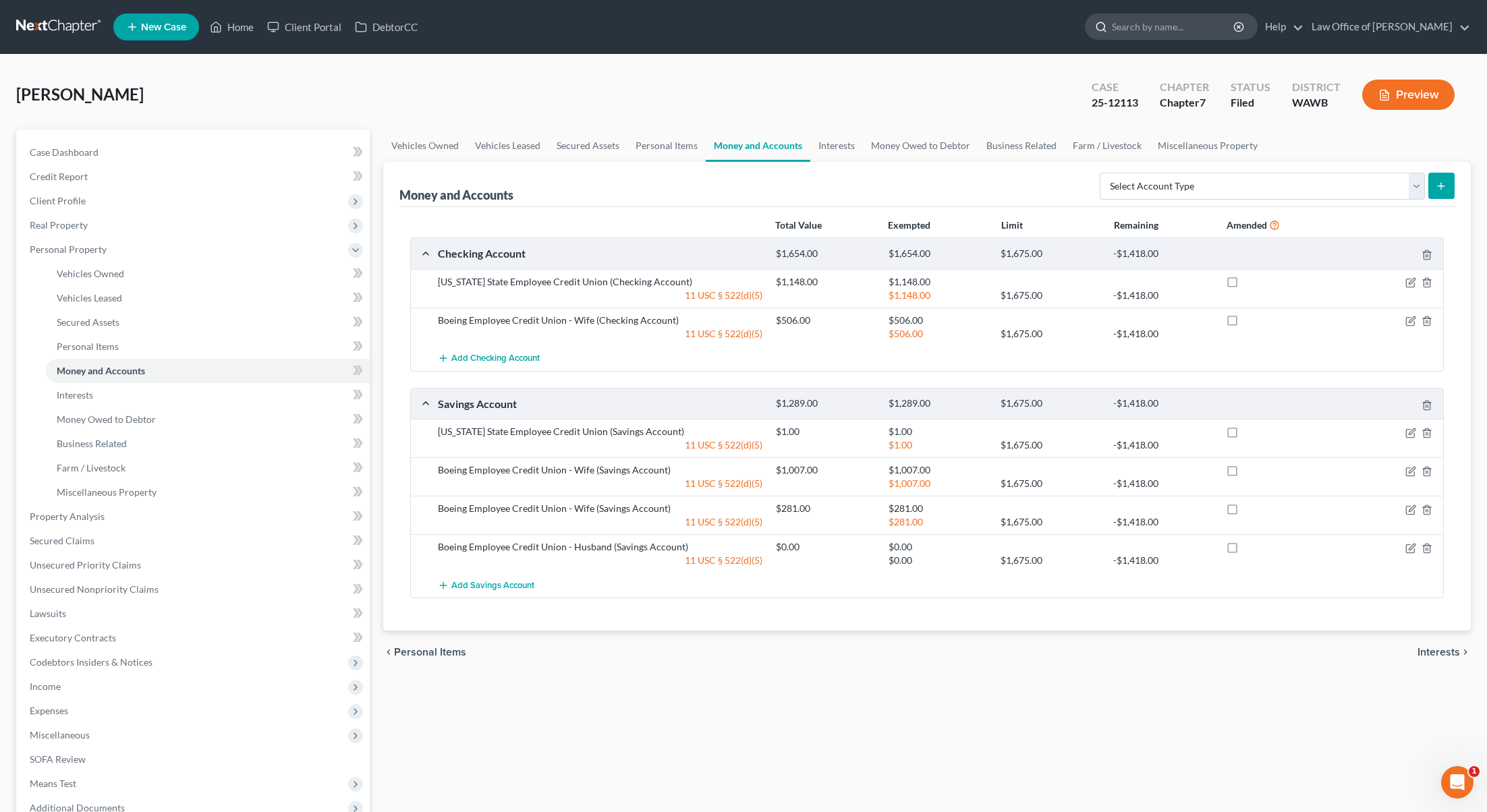
click at [1190, 25] on input "search" at bounding box center [1174, 26] width 124 height 25
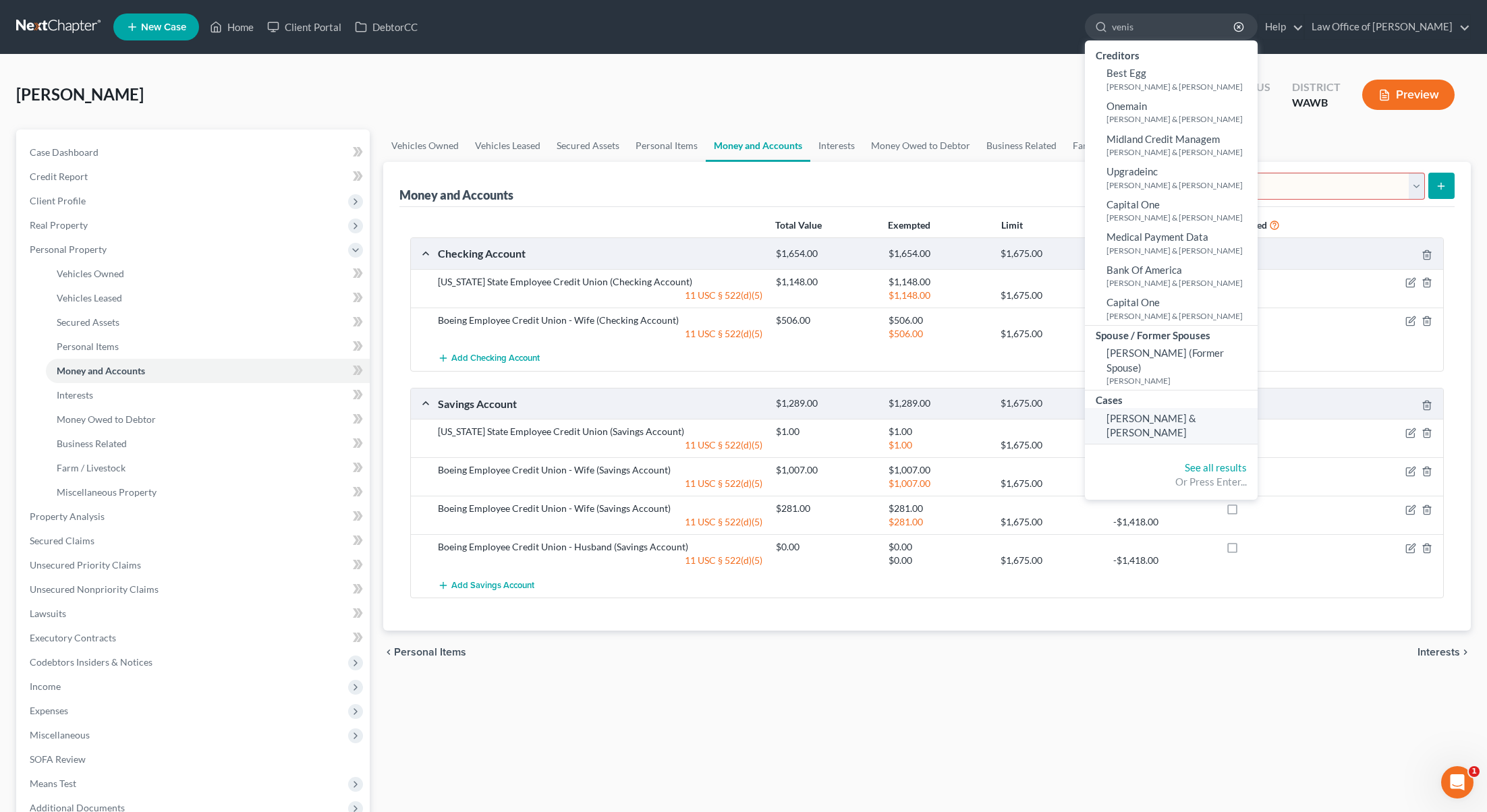
type input "venis"
click at [1153, 414] on span "[PERSON_NAME] & [PERSON_NAME]" at bounding box center [1151, 425] width 89 height 27
select select "6"
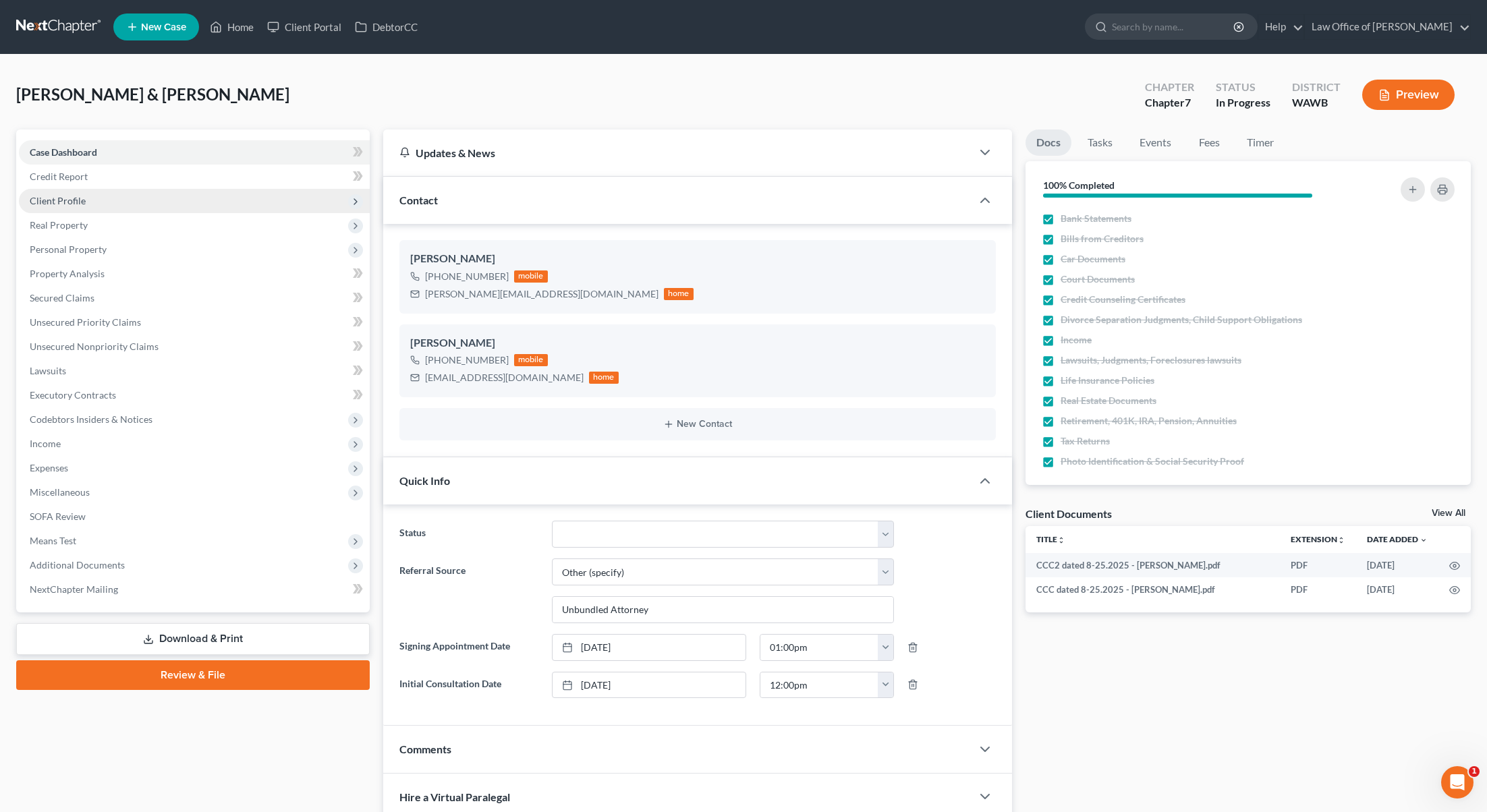
click at [138, 201] on span "Client Profile" at bounding box center [194, 201] width 351 height 24
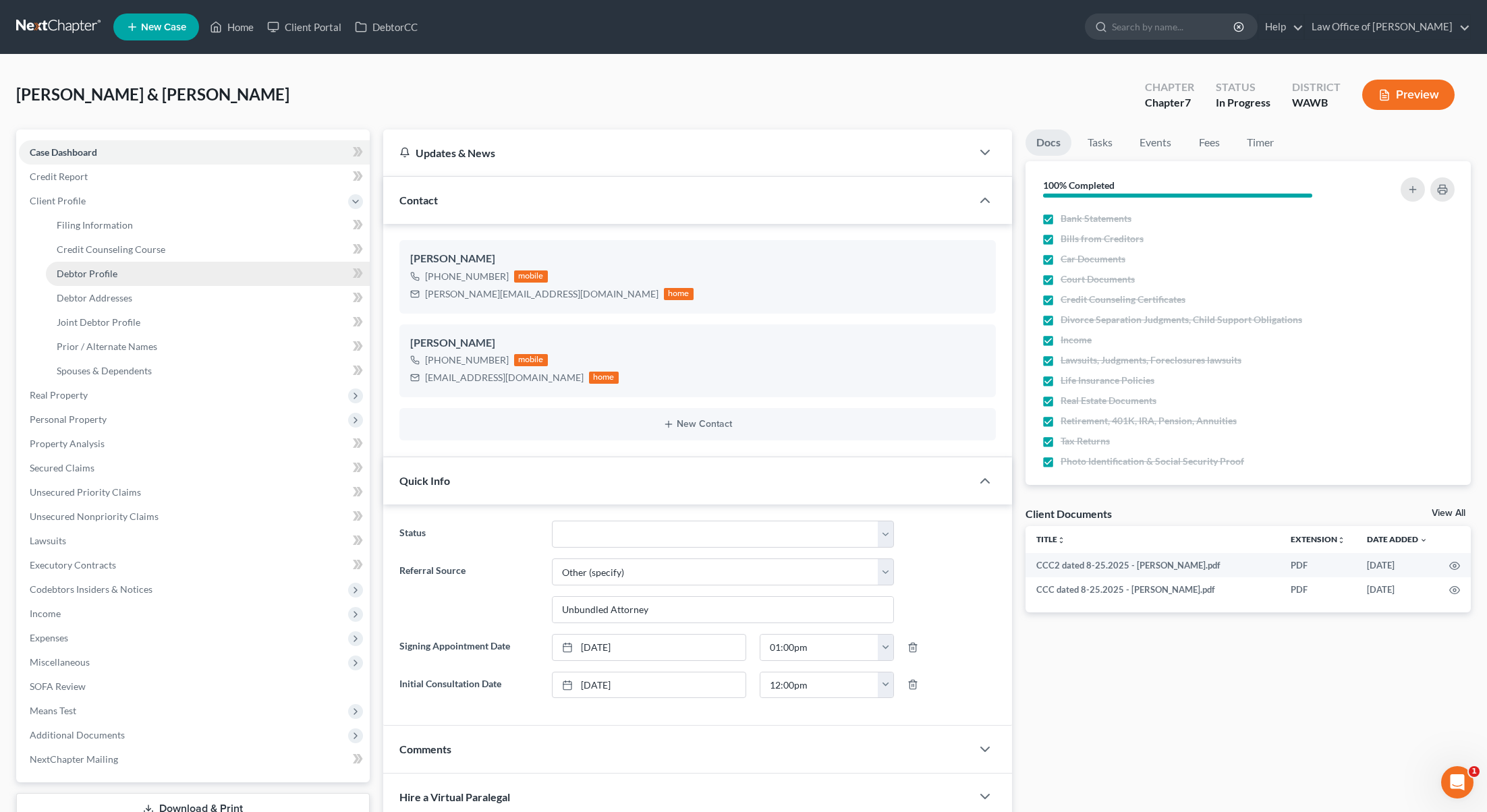
click at [125, 273] on link "Debtor Profile" at bounding box center [207, 274] width 324 height 24
select select "1"
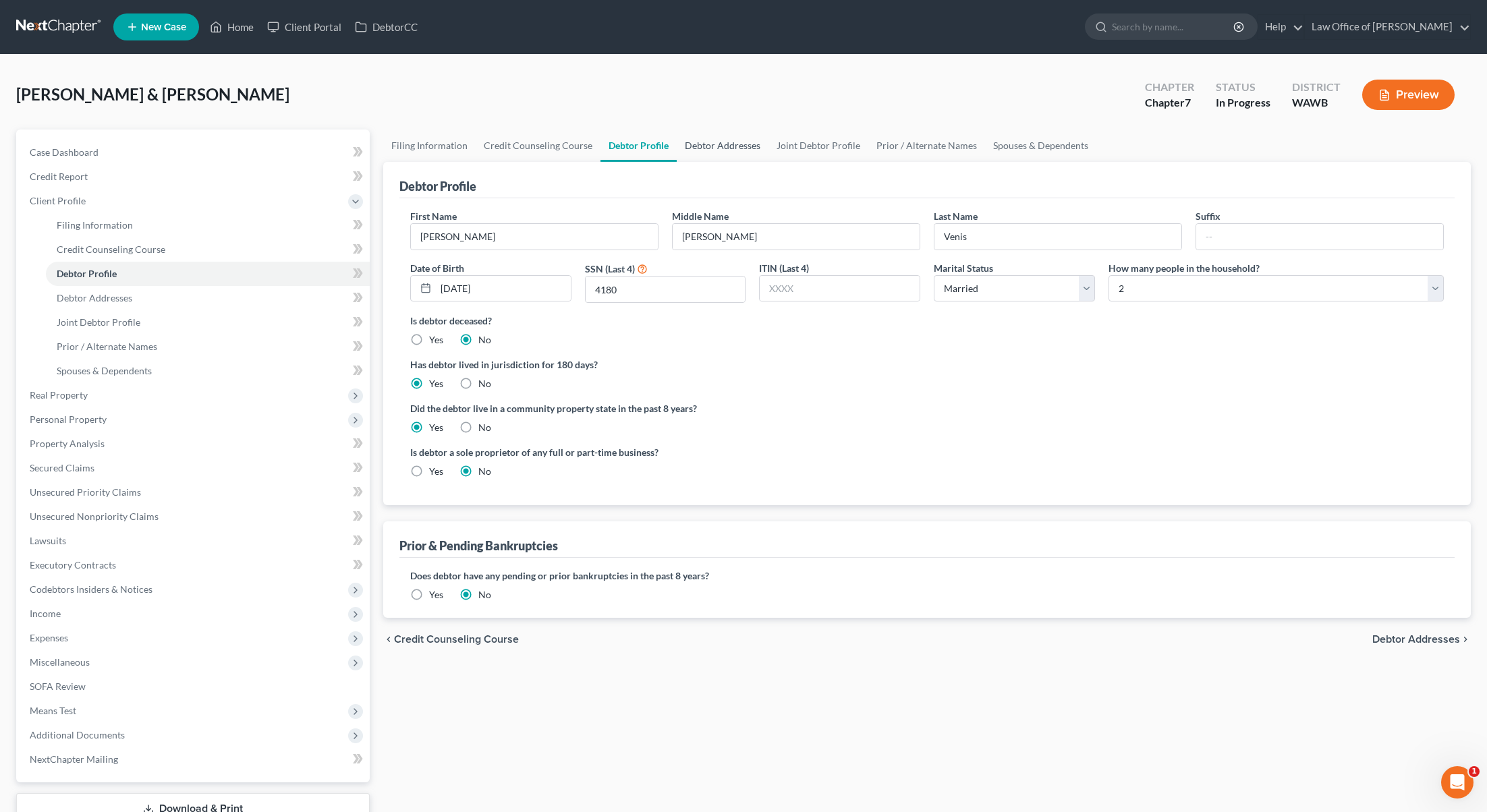
click at [724, 151] on link "Debtor Addresses" at bounding box center [722, 146] width 92 height 33
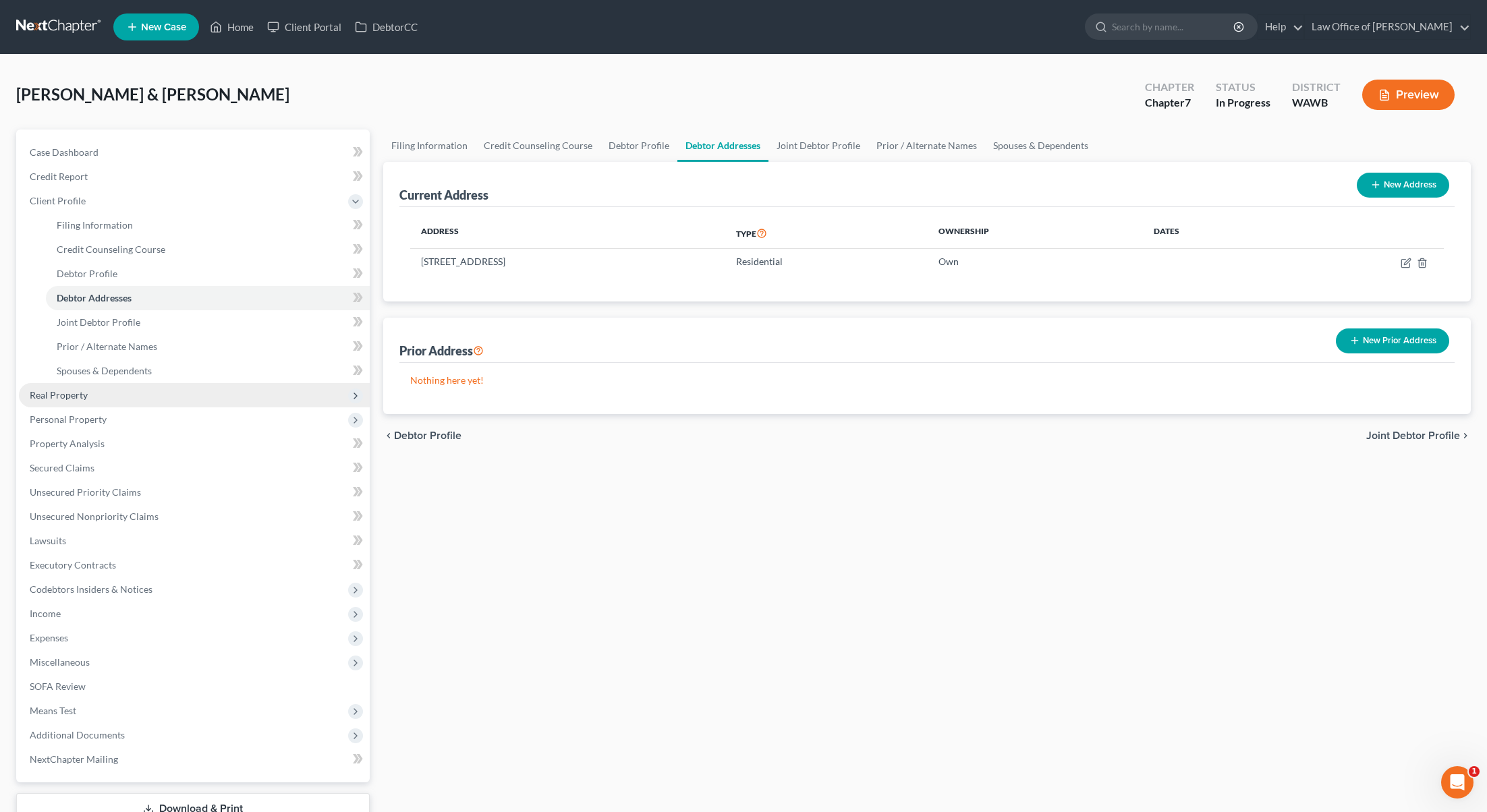
click at [176, 406] on span "Real Property" at bounding box center [194, 395] width 351 height 24
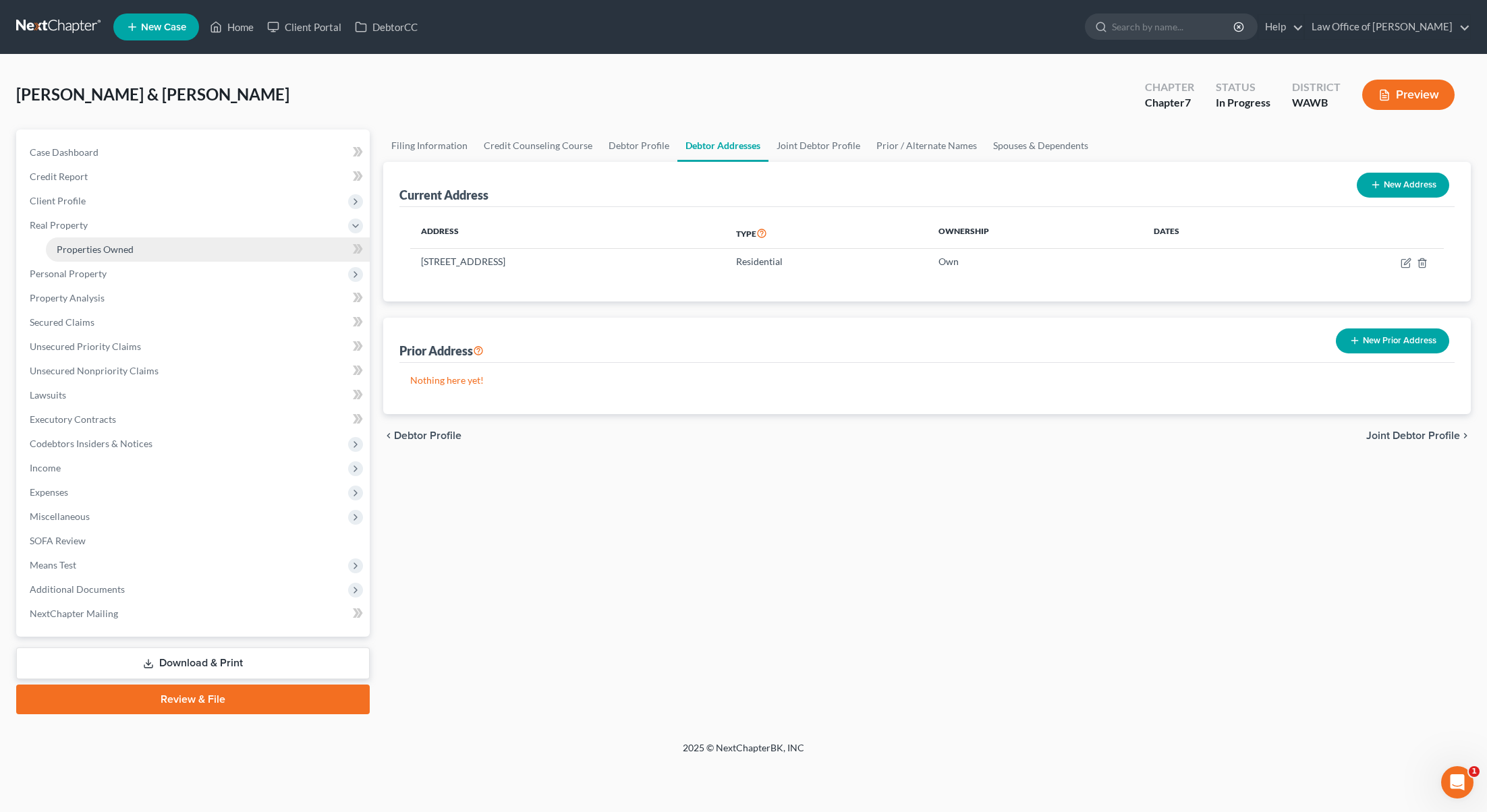
click at [210, 249] on link "Properties Owned" at bounding box center [207, 249] width 324 height 24
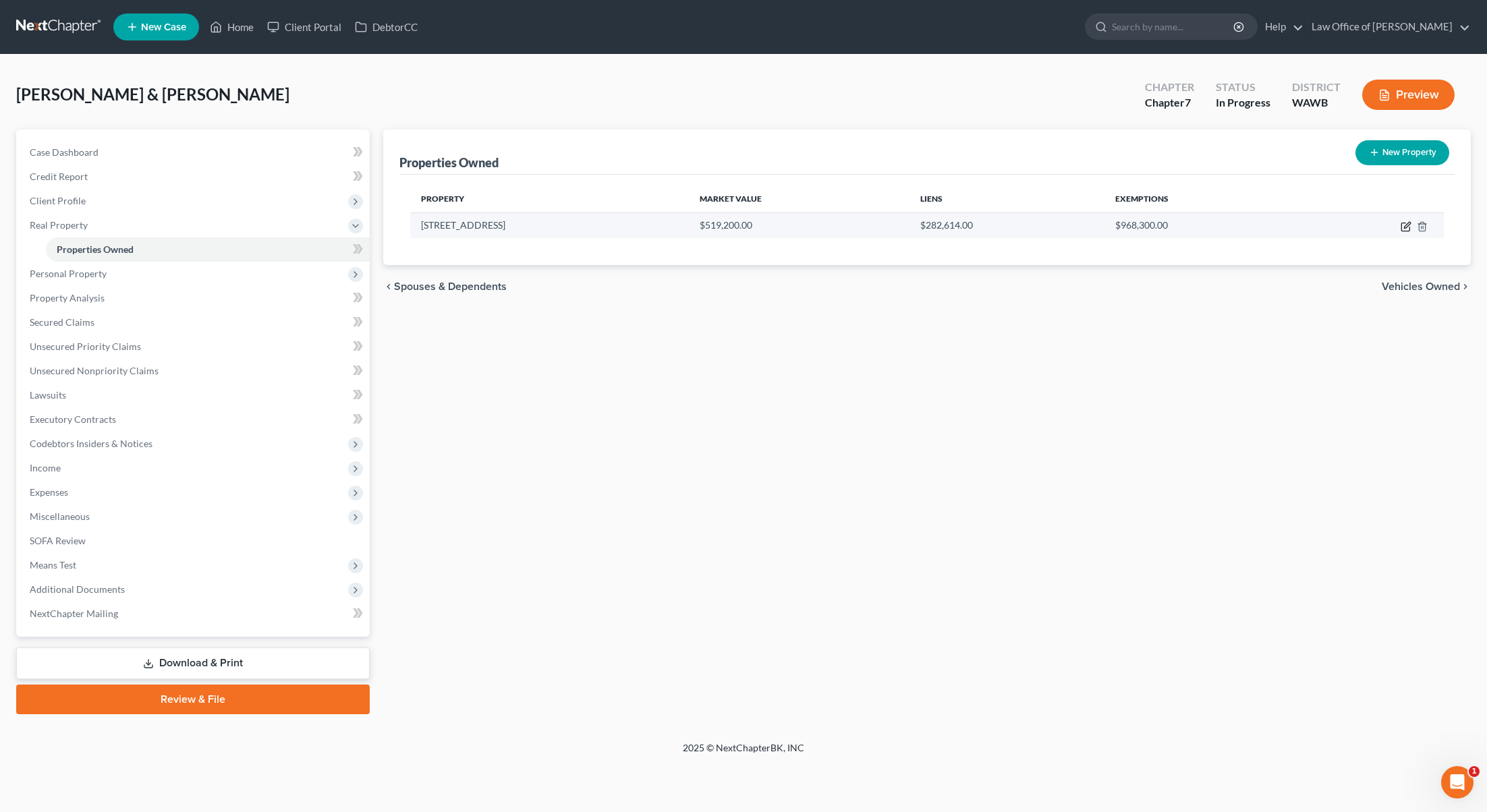
click at [1409, 228] on icon "button" at bounding box center [1404, 227] width 8 height 8
select select "50"
select select "0"
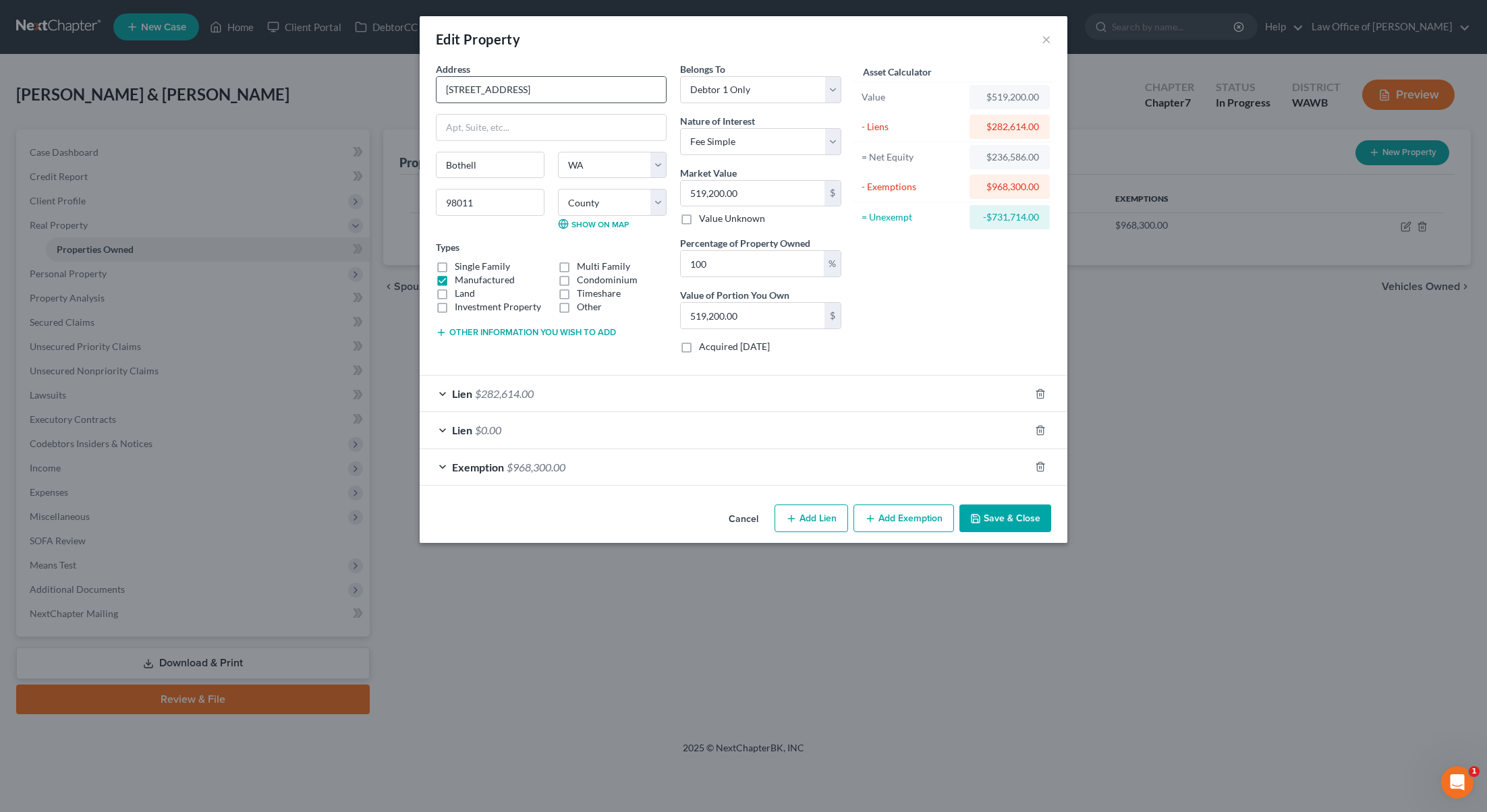
click at [450, 92] on input "[STREET_ADDRESS]" at bounding box center [551, 89] width 229 height 26
type input "[STREET_ADDRESS]"
click at [1010, 517] on button "Save & Close" at bounding box center [1005, 518] width 92 height 28
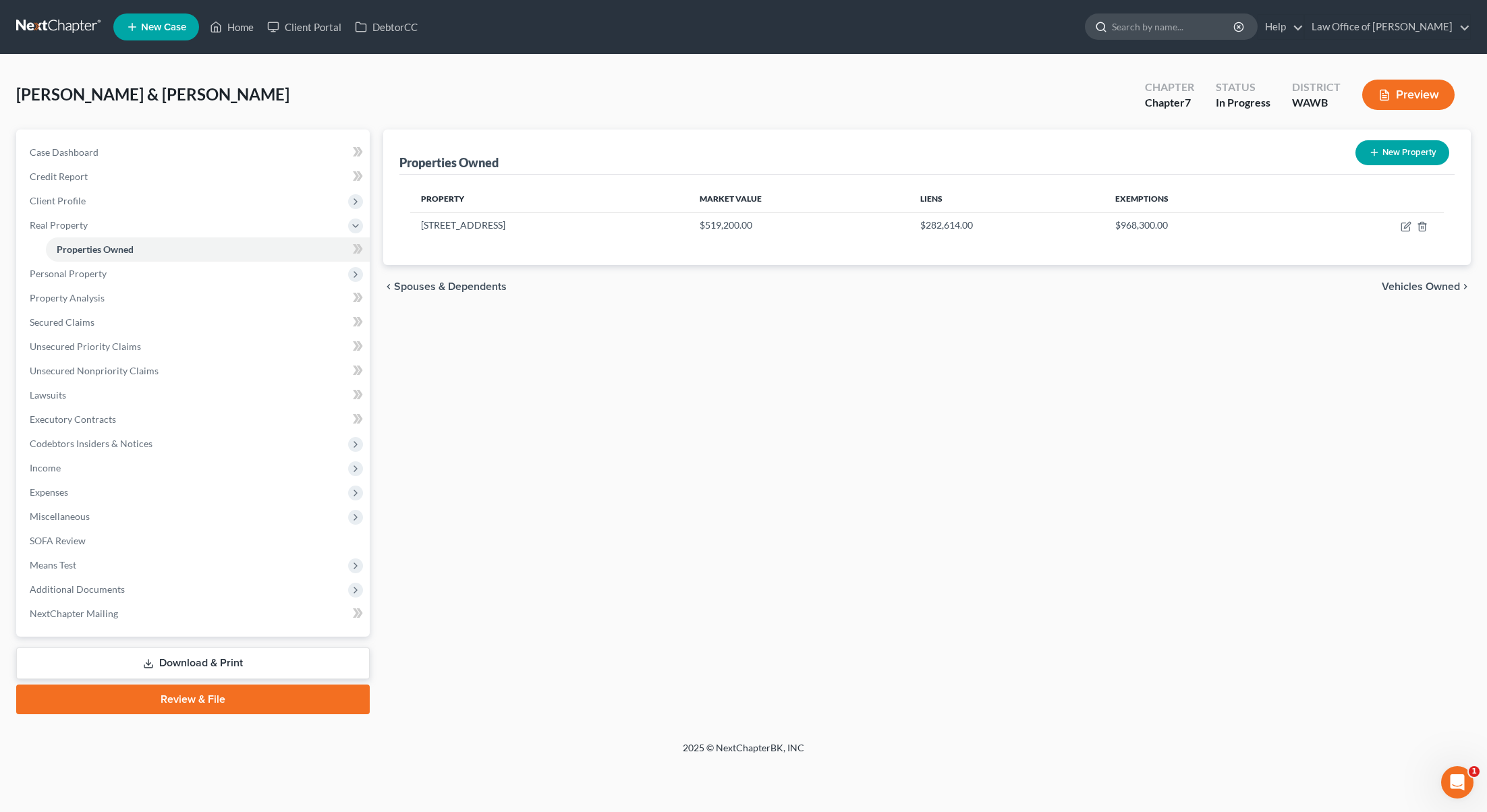
click at [1180, 26] on input "search" at bounding box center [1174, 26] width 124 height 25
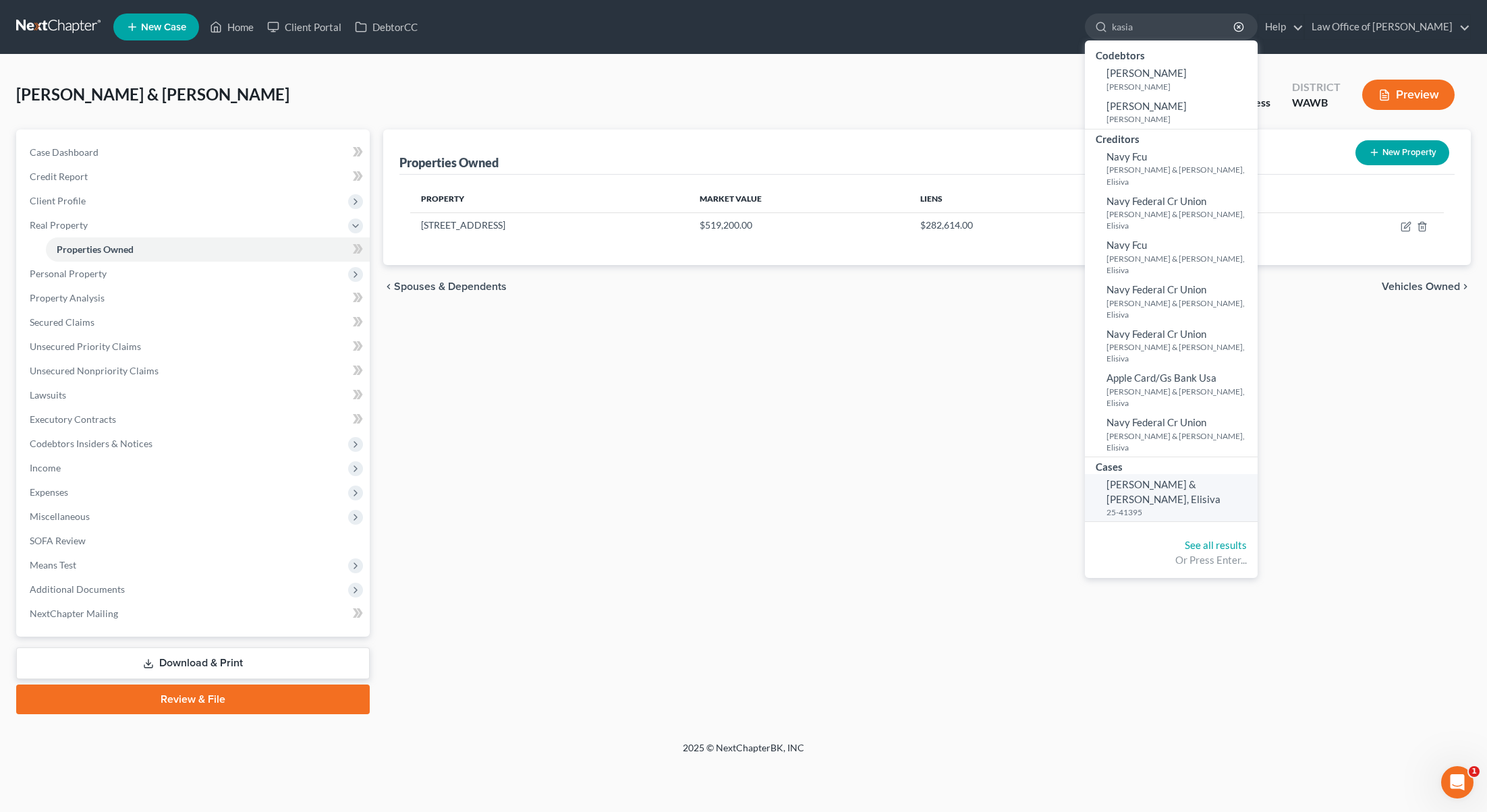
type input "kasia"
click at [1242, 506] on small "25-41395" at bounding box center [1180, 511] width 148 height 11
select select "6"
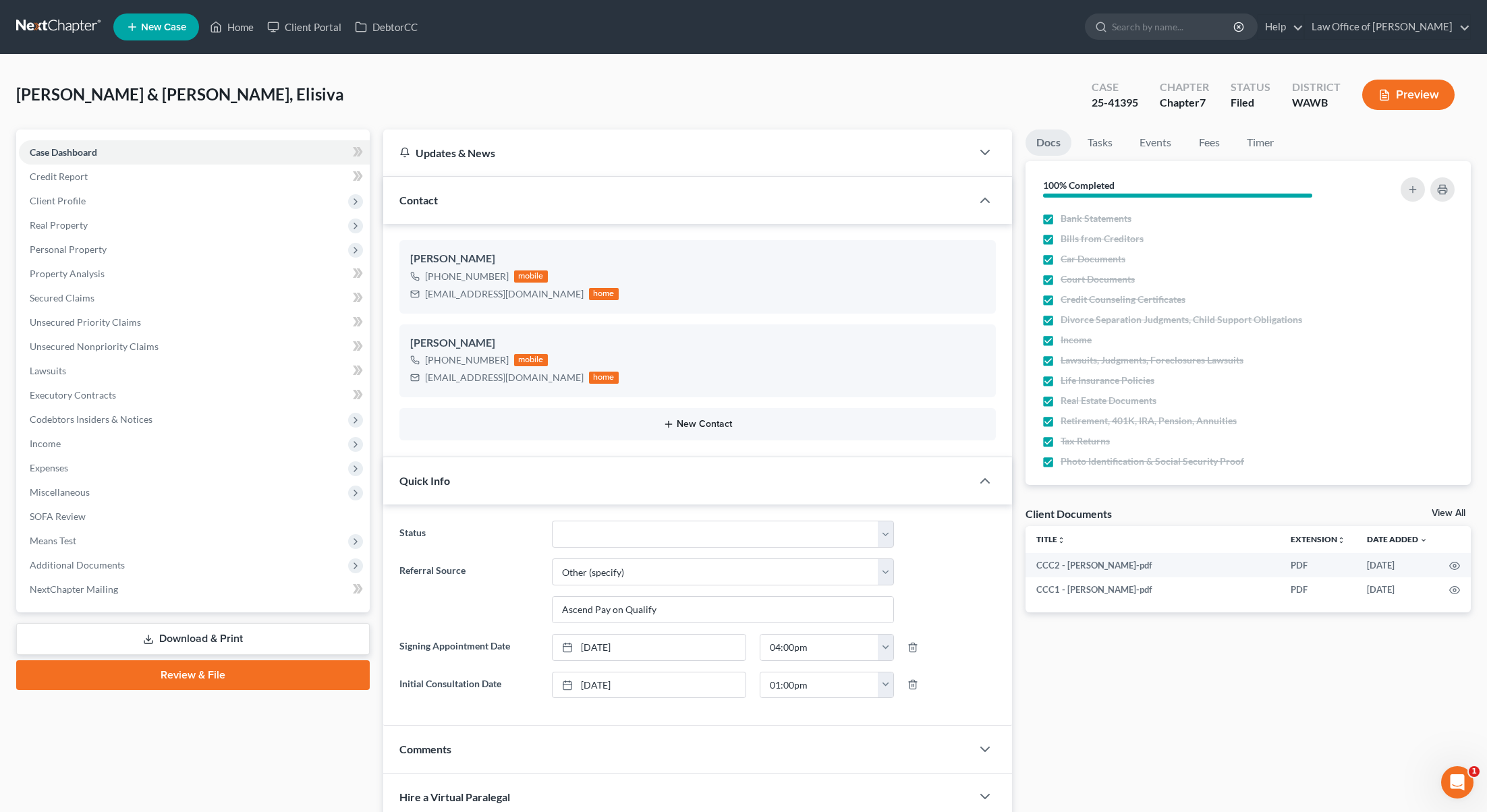
click at [692, 426] on button "New Contact" at bounding box center [697, 424] width 575 height 11
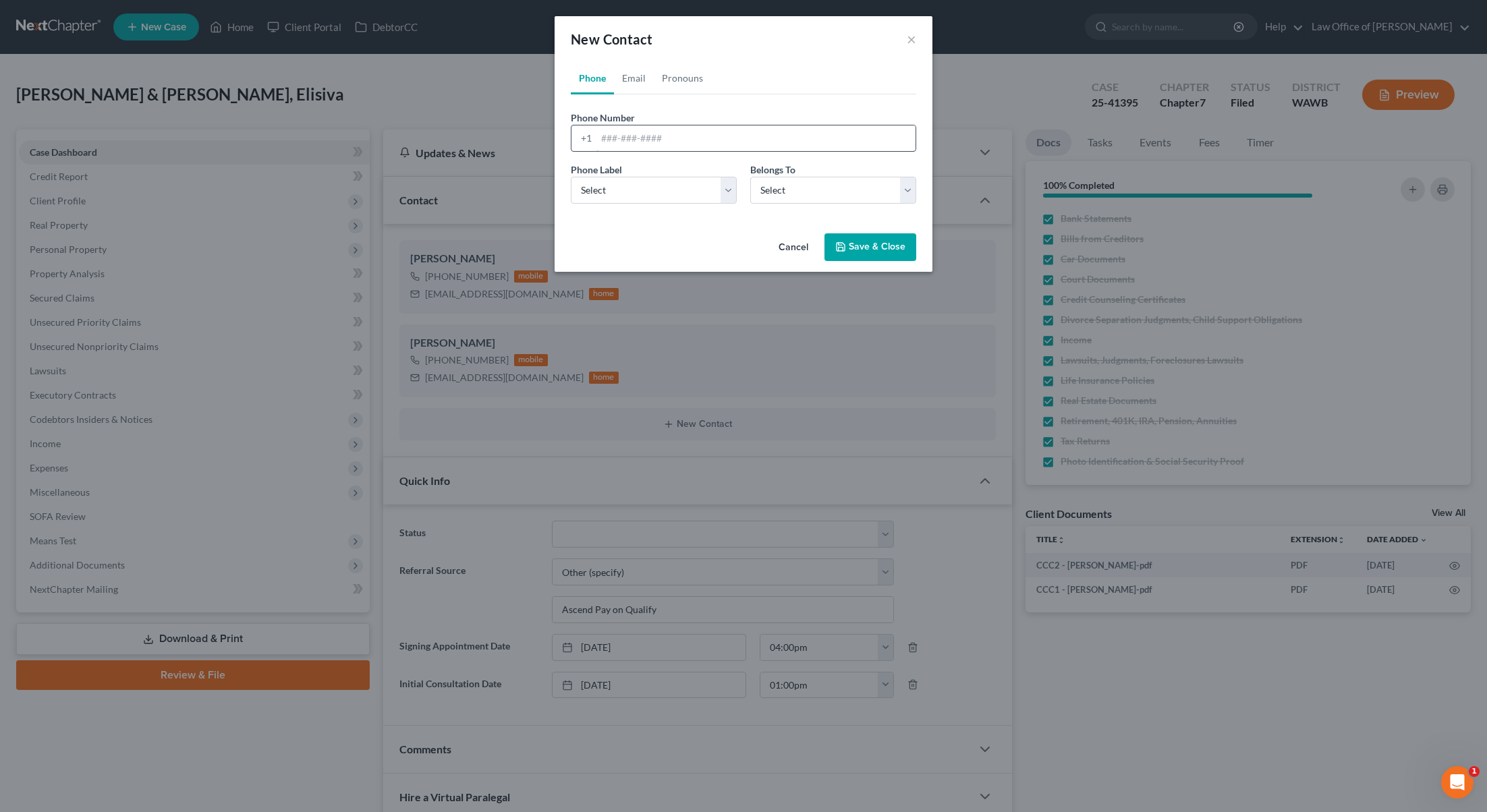
click at [640, 135] on input "tel" at bounding box center [756, 138] width 319 height 26
paste input "2533282471"
type input "2533282471"
click at [635, 187] on select "Select Mobile Home Work Other" at bounding box center [653, 190] width 166 height 27
select select "1"
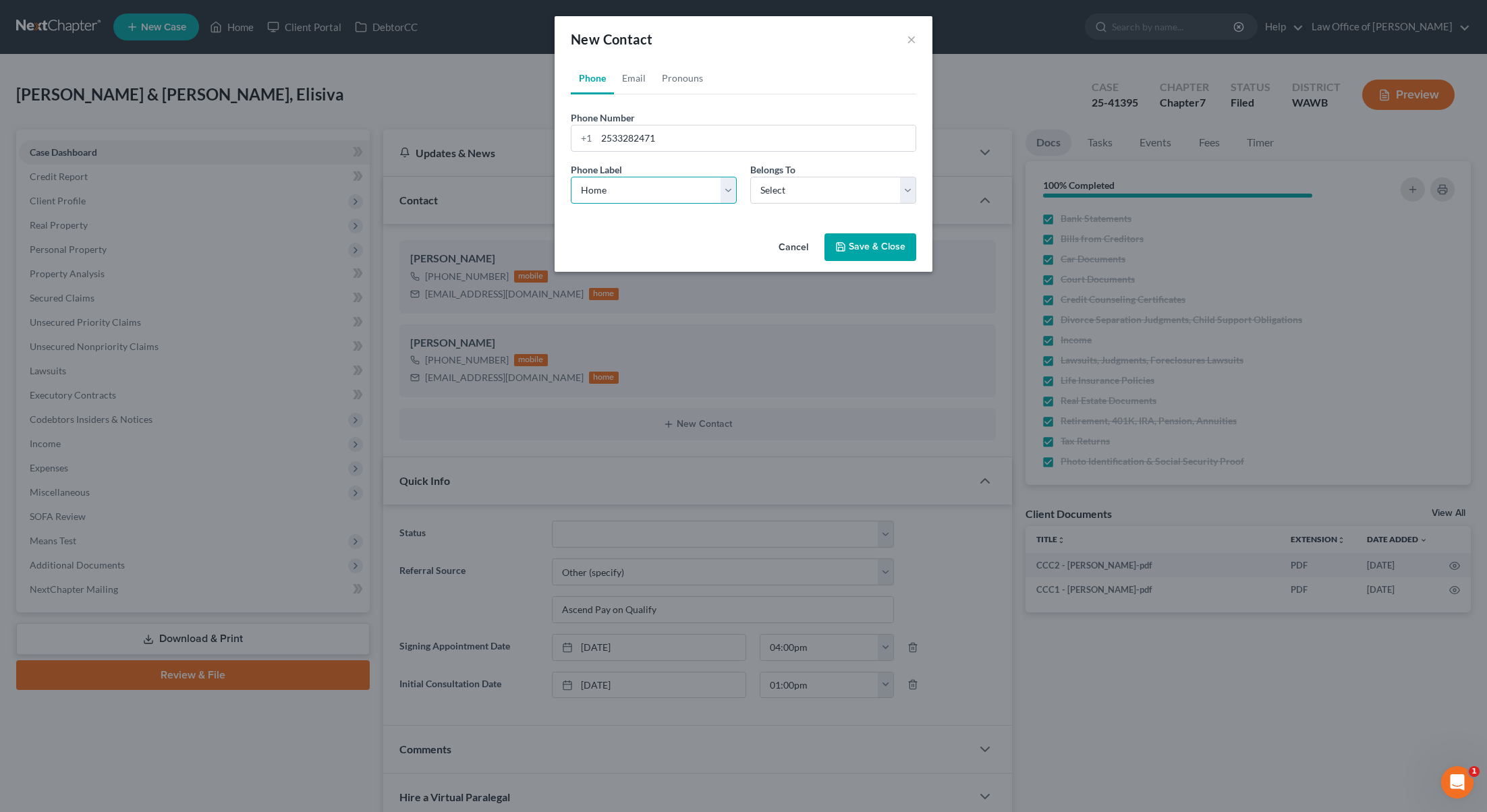
click at [571, 177] on select "Select Mobile Home Work Other" at bounding box center [653, 190] width 166 height 27
click at [799, 190] on select "Select Client Spouse Other" at bounding box center [833, 190] width 166 height 27
select select "0"
click at [750, 177] on select "Select Client Spouse Other" at bounding box center [833, 190] width 166 height 27
click at [850, 247] on button "Save & Close" at bounding box center [870, 247] width 92 height 28
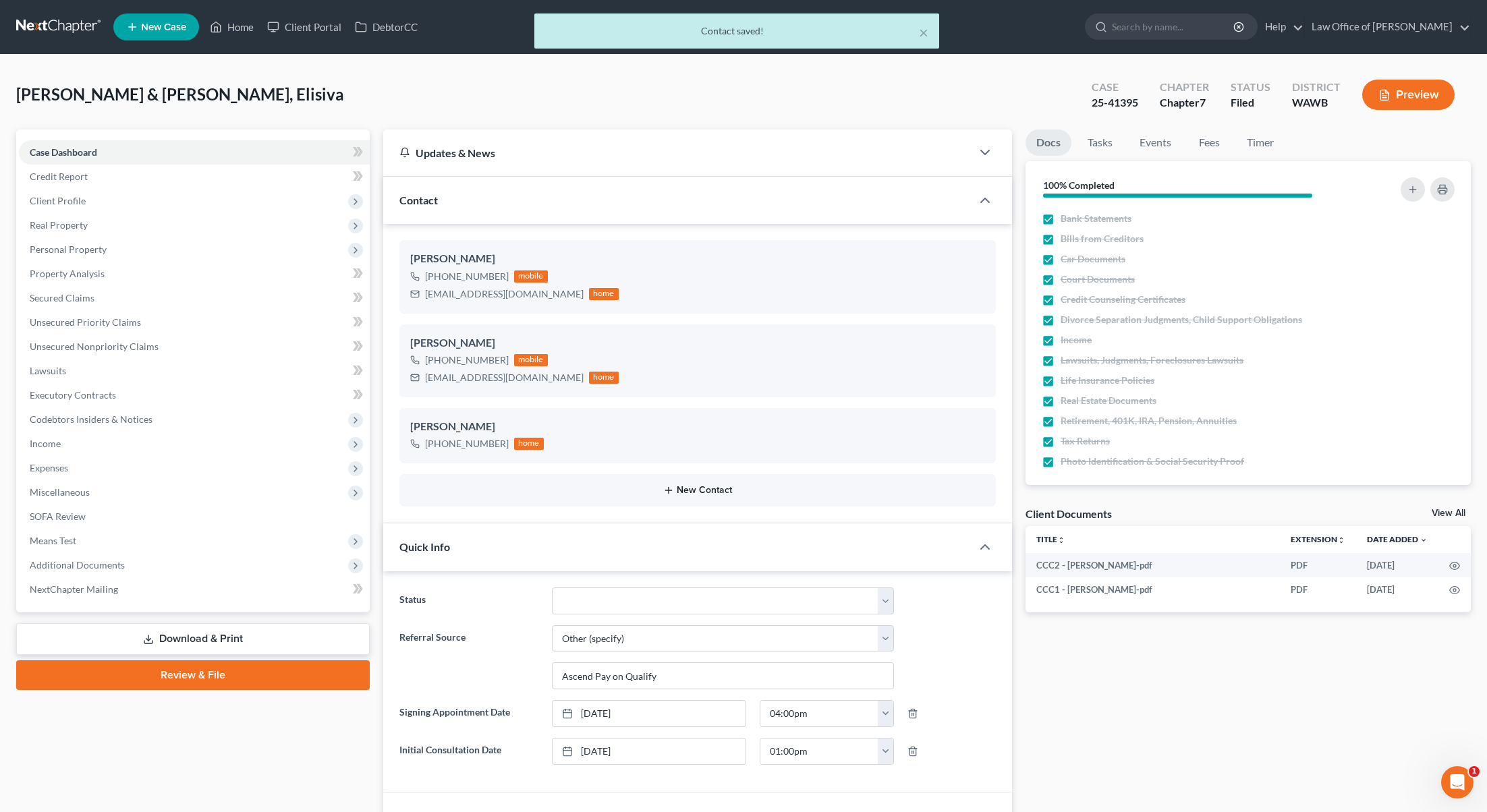
click at [716, 491] on button "New Contact" at bounding box center [697, 490] width 575 height 11
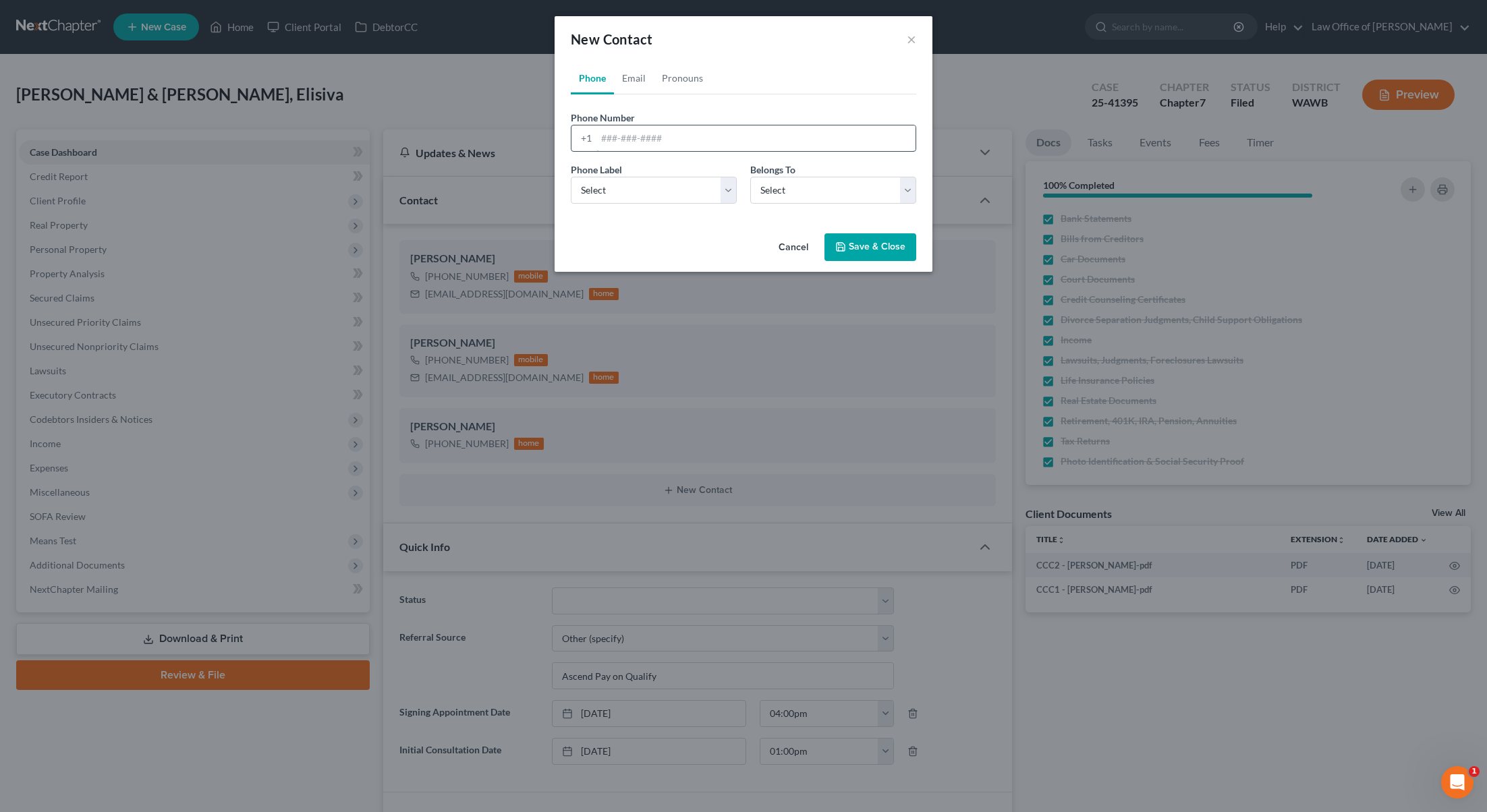
click at [638, 130] on input "tel" at bounding box center [756, 138] width 319 height 26
paste input "2533181716"
type input "2533181716"
click at [609, 177] on select "Select Mobile Home Work Other" at bounding box center [653, 190] width 166 height 27
select select "0"
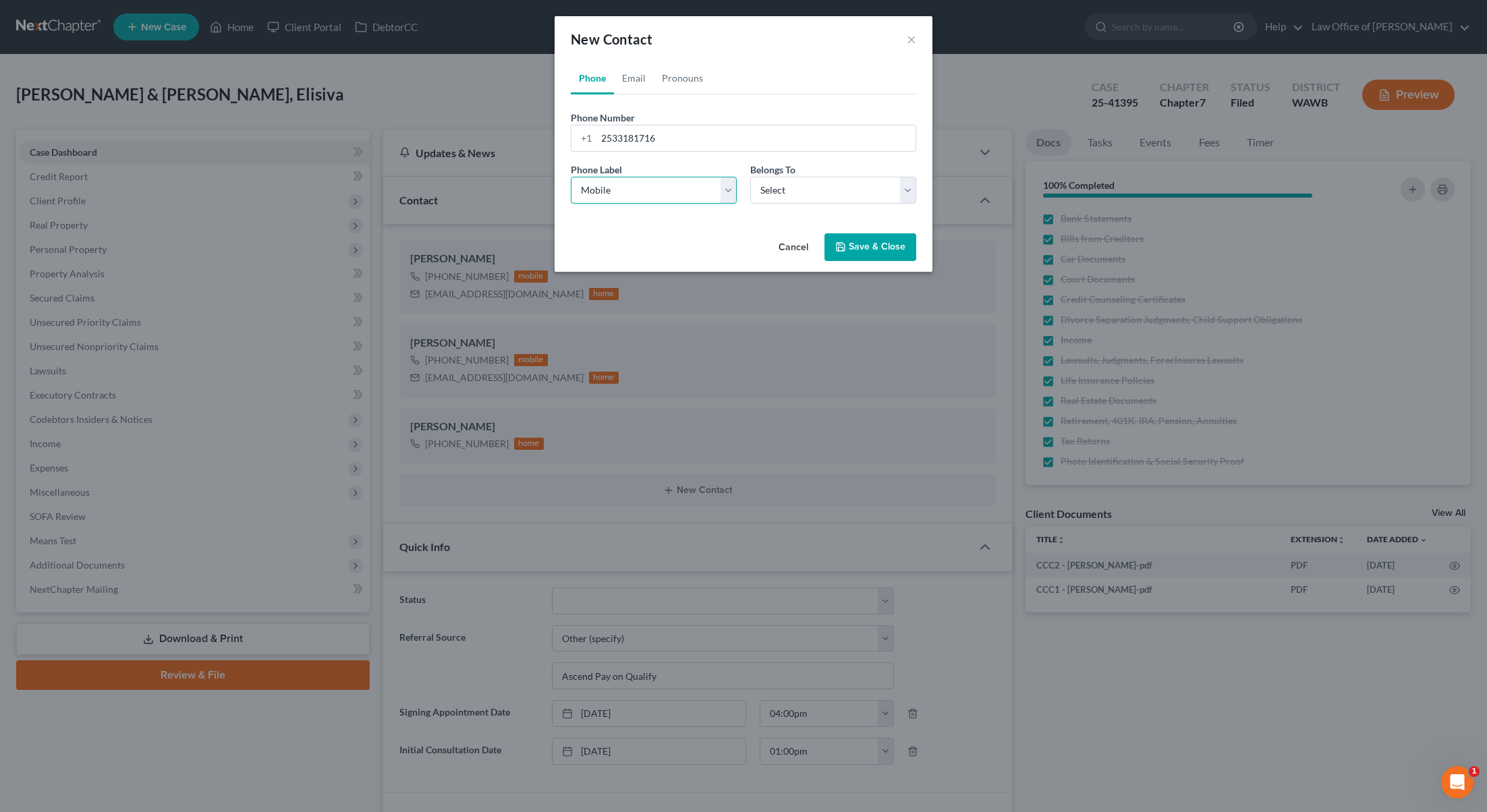
click at [571, 177] on select "Select Mobile Home Work Other" at bounding box center [653, 190] width 166 height 27
click at [771, 198] on select "Select Client Spouse Other" at bounding box center [833, 190] width 166 height 27
select select "1"
click at [750, 177] on select "Select Client Spouse Other" at bounding box center [833, 190] width 166 height 27
click at [861, 244] on button "Save & Close" at bounding box center [870, 247] width 92 height 28
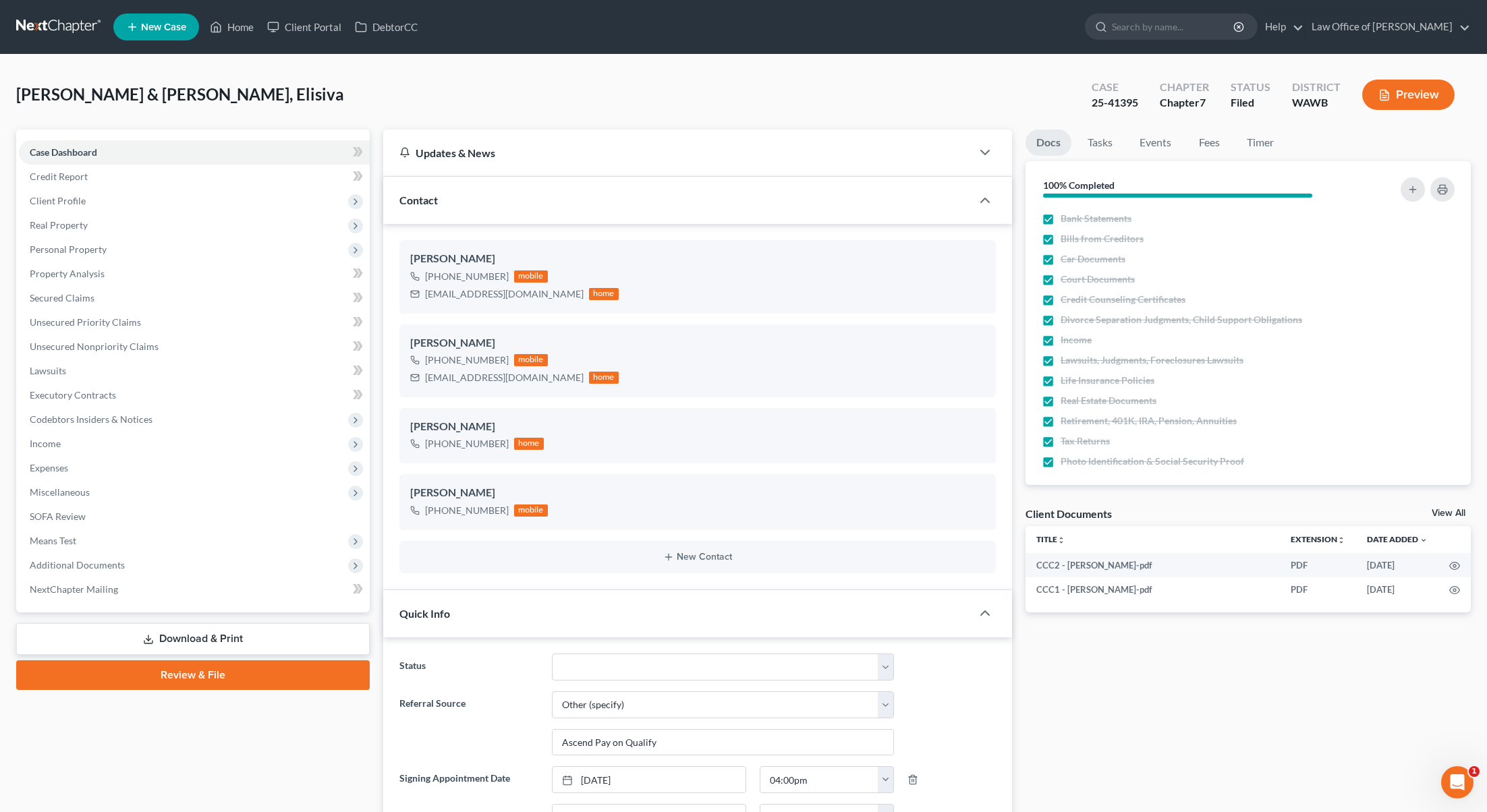
click at [75, 35] on link at bounding box center [59, 27] width 86 height 24
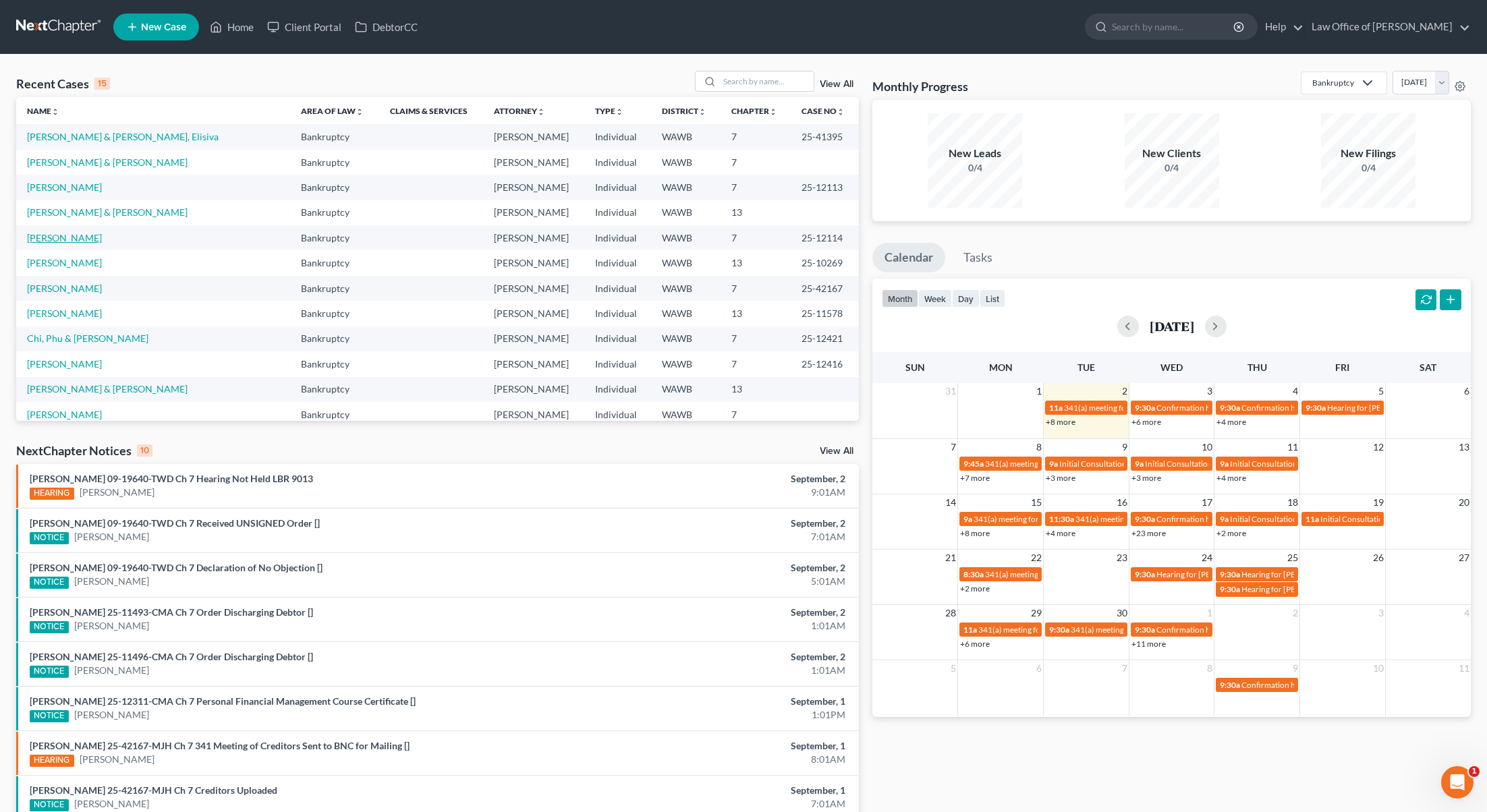
click at [52, 241] on link "[PERSON_NAME]" at bounding box center [64, 237] width 75 height 11
select select "6"
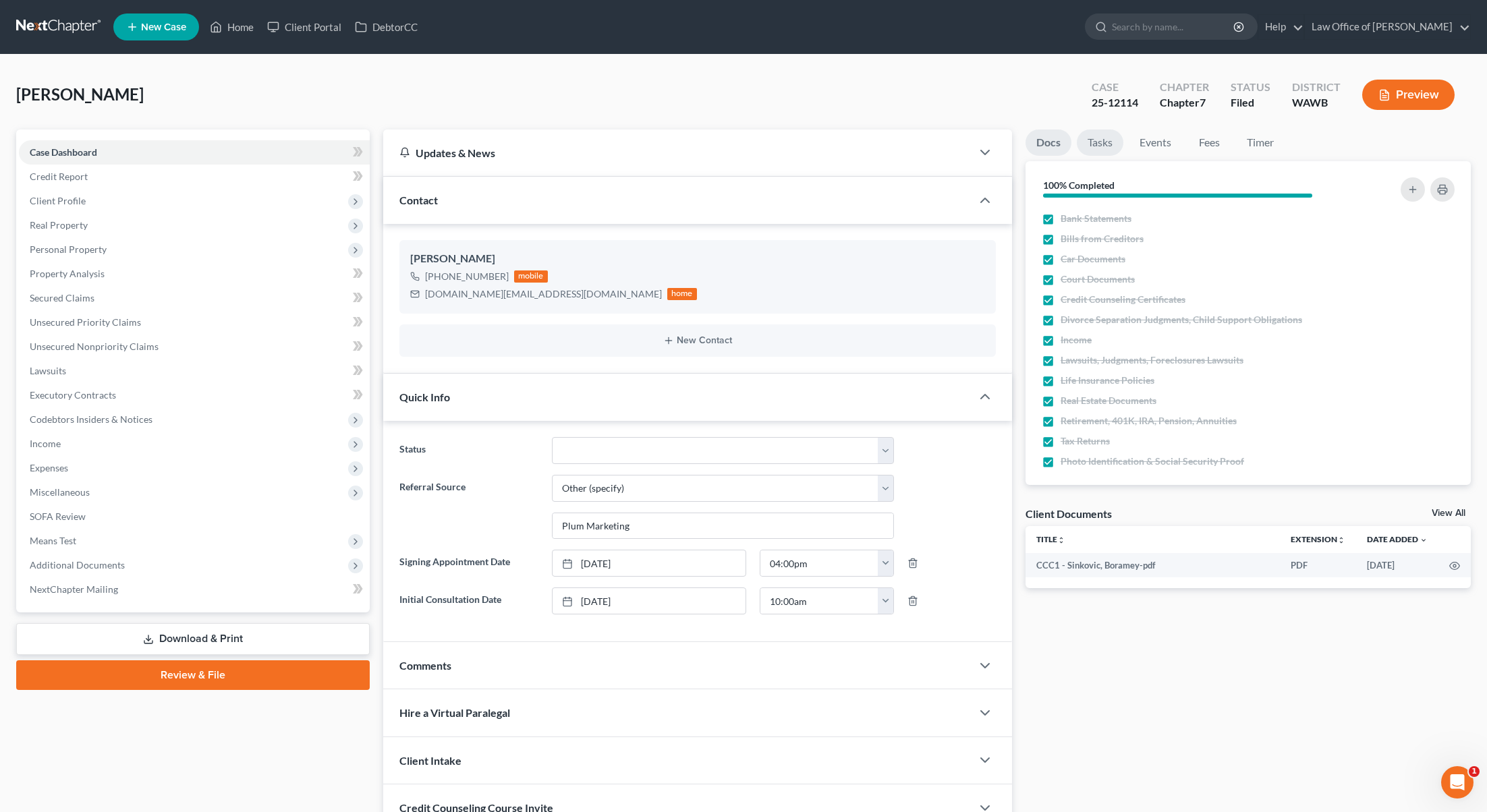
click at [1095, 149] on link "Tasks" at bounding box center [1100, 143] width 46 height 27
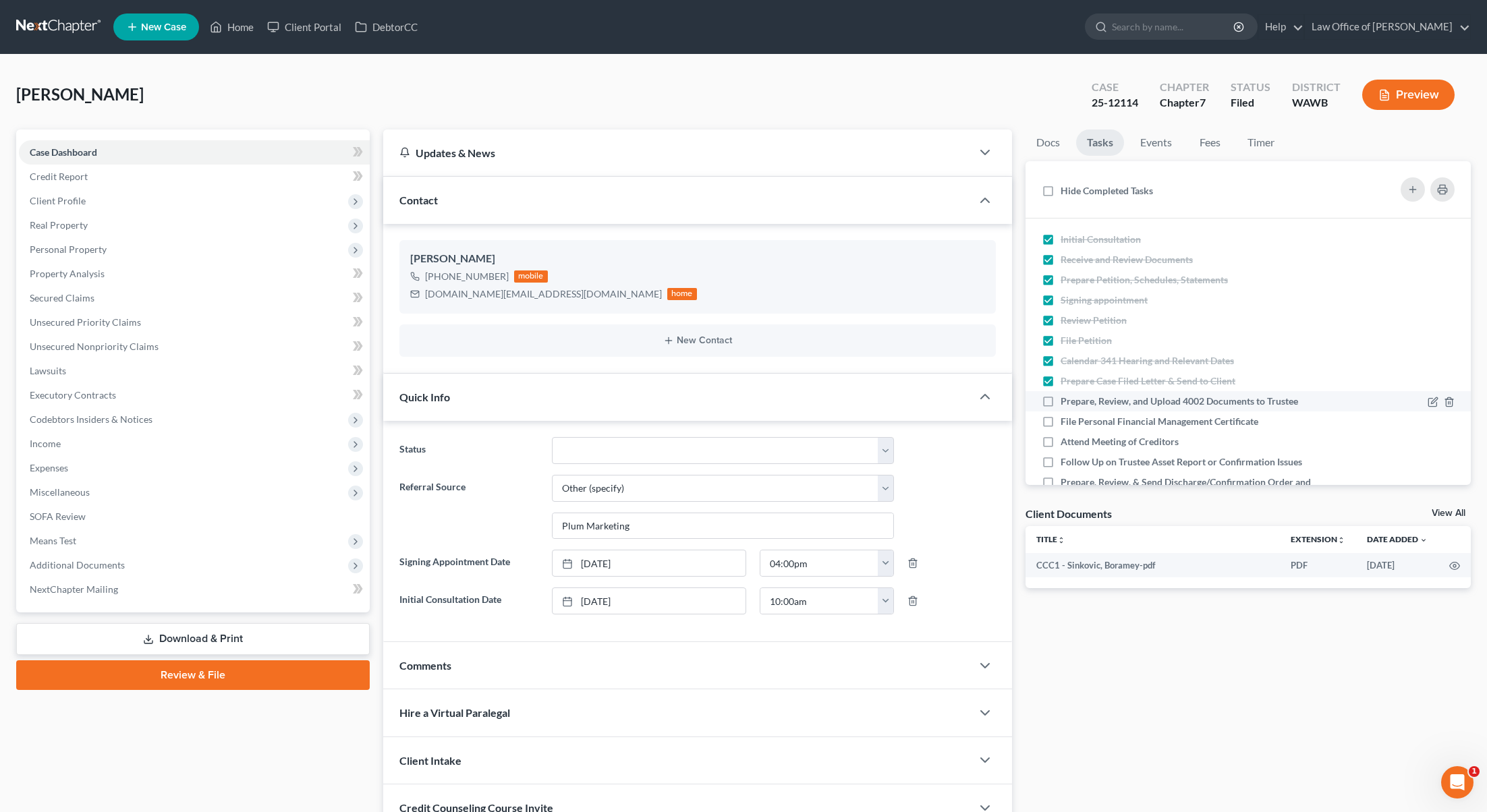
click at [1061, 403] on label "Prepare, Review, and Upload 4002 Documents to Trustee" at bounding box center [1184, 401] width 248 height 14
click at [1066, 403] on input "Prepare, Review, and Upload 4002 Documents to Trustee" at bounding box center [1070, 399] width 9 height 9
checkbox input "true"
click at [1061, 418] on label "File Personal Financial Management Certificate" at bounding box center [1165, 422] width 209 height 14
click at [1066, 418] on input "File Personal Financial Management Certificate" at bounding box center [1070, 419] width 9 height 9
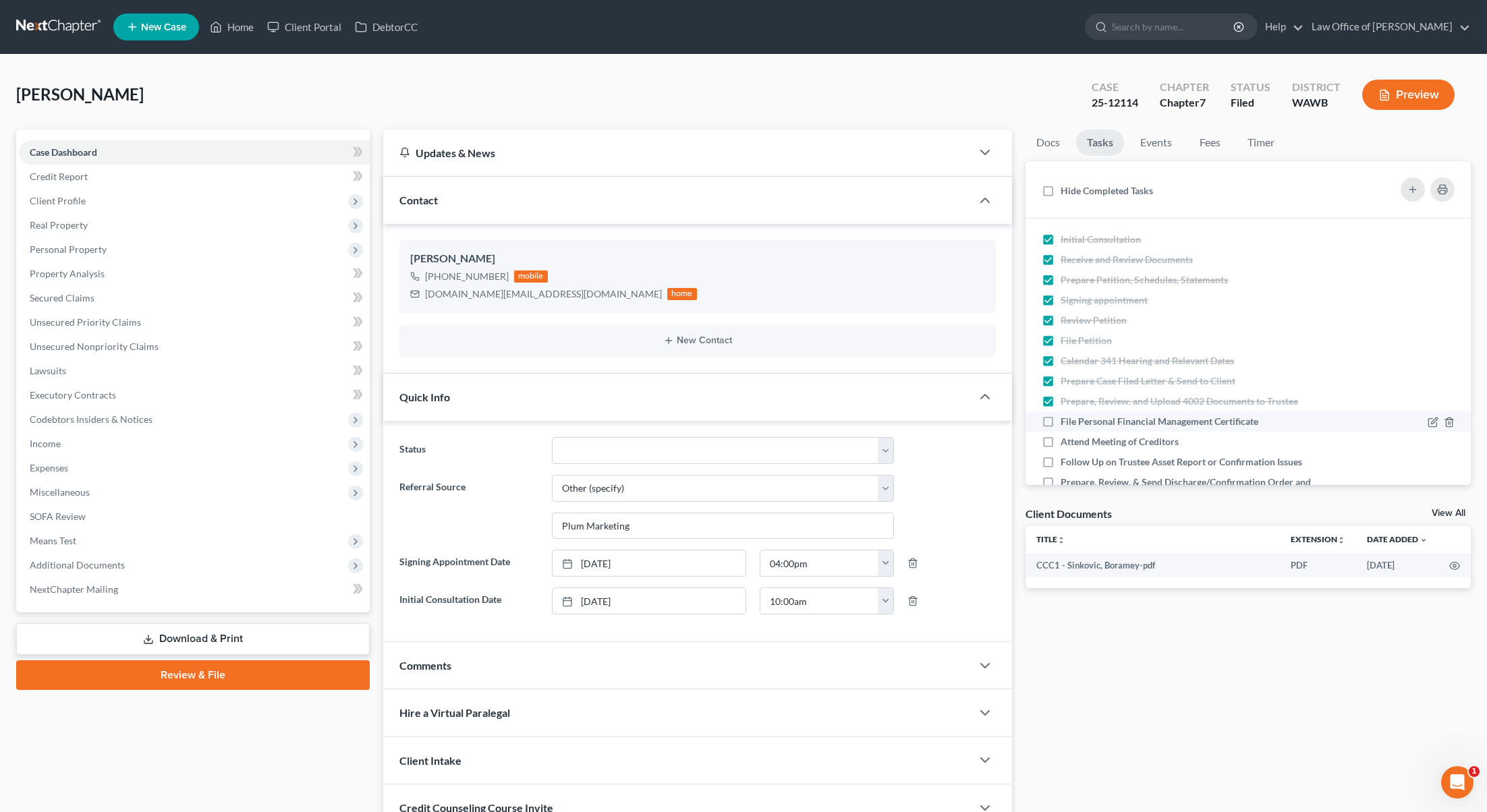
checkbox input "true"
click at [1061, 437] on label "Attend Meeting of Creditors" at bounding box center [1125, 442] width 129 height 14
click at [1066, 437] on input "Attend Meeting of Creditors" at bounding box center [1070, 439] width 9 height 9
checkbox input "true"
click at [1061, 460] on label "Follow Up on Trustee Asset Report or Confirmation Issues" at bounding box center [1187, 462] width 253 height 14
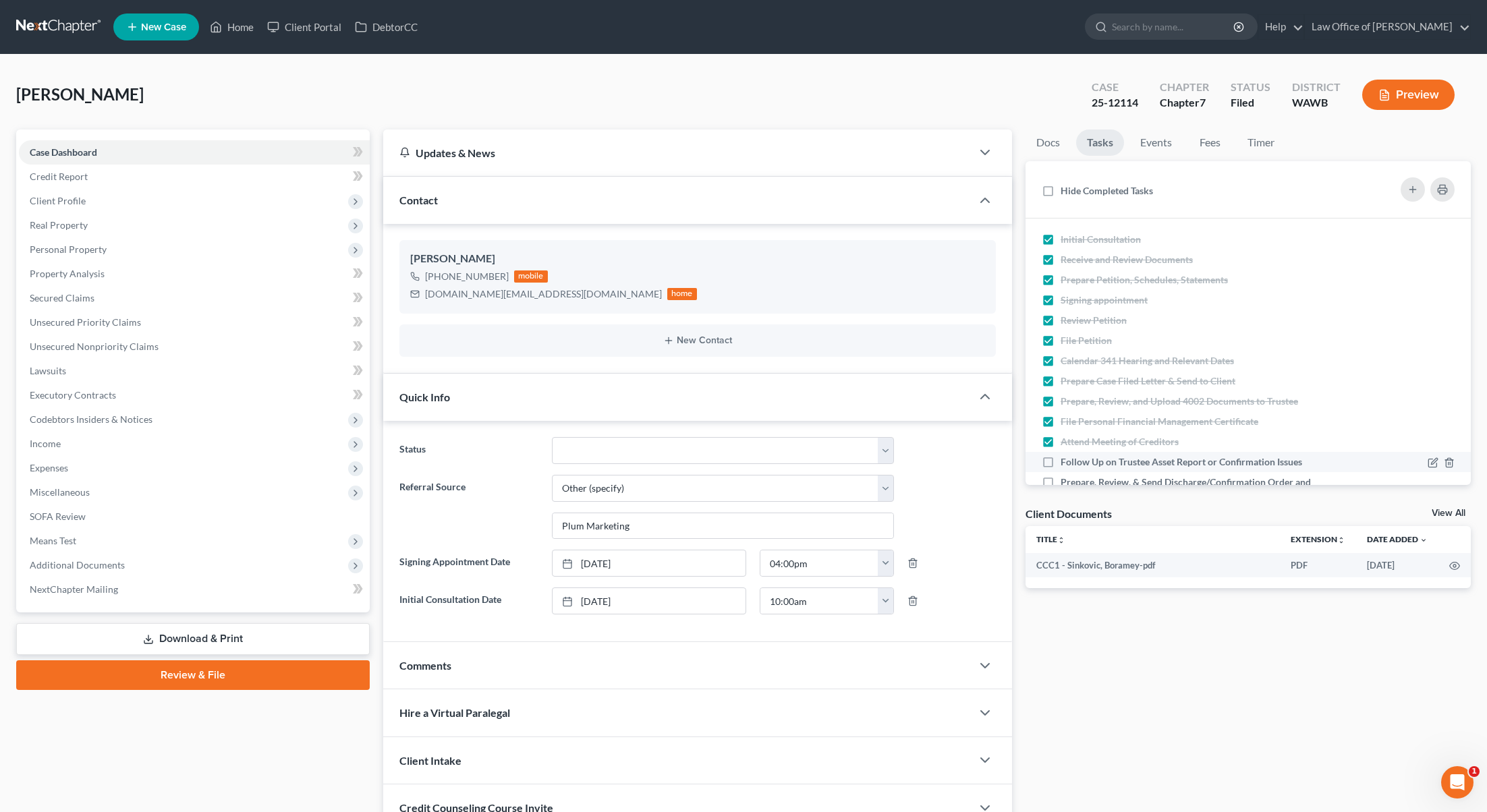
click at [1066, 460] on input "Follow Up on Trustee Asset Report or Confirmation Issues" at bounding box center [1070, 460] width 9 height 9
checkbox input "true"
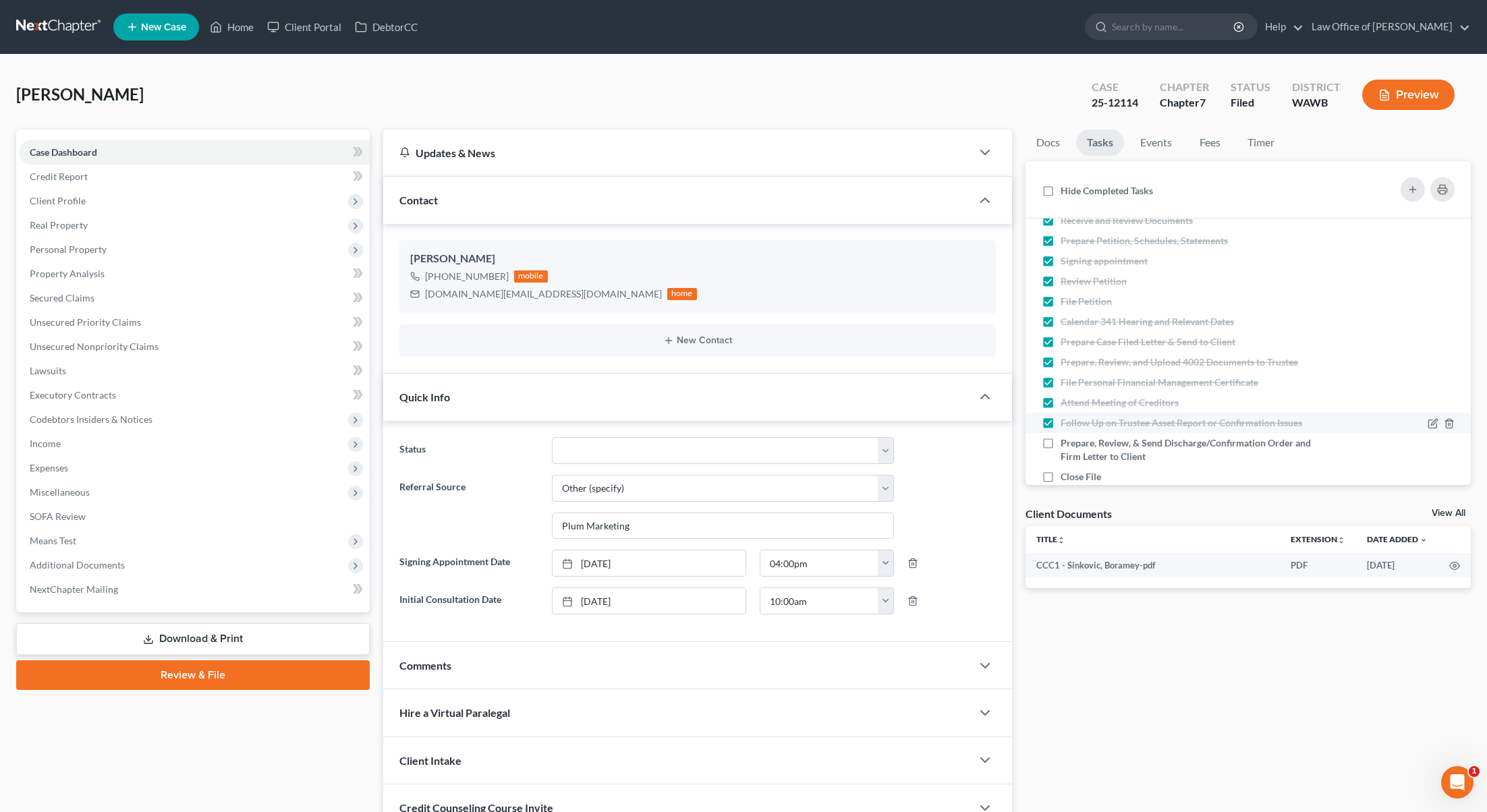
scroll to position [63, 0]
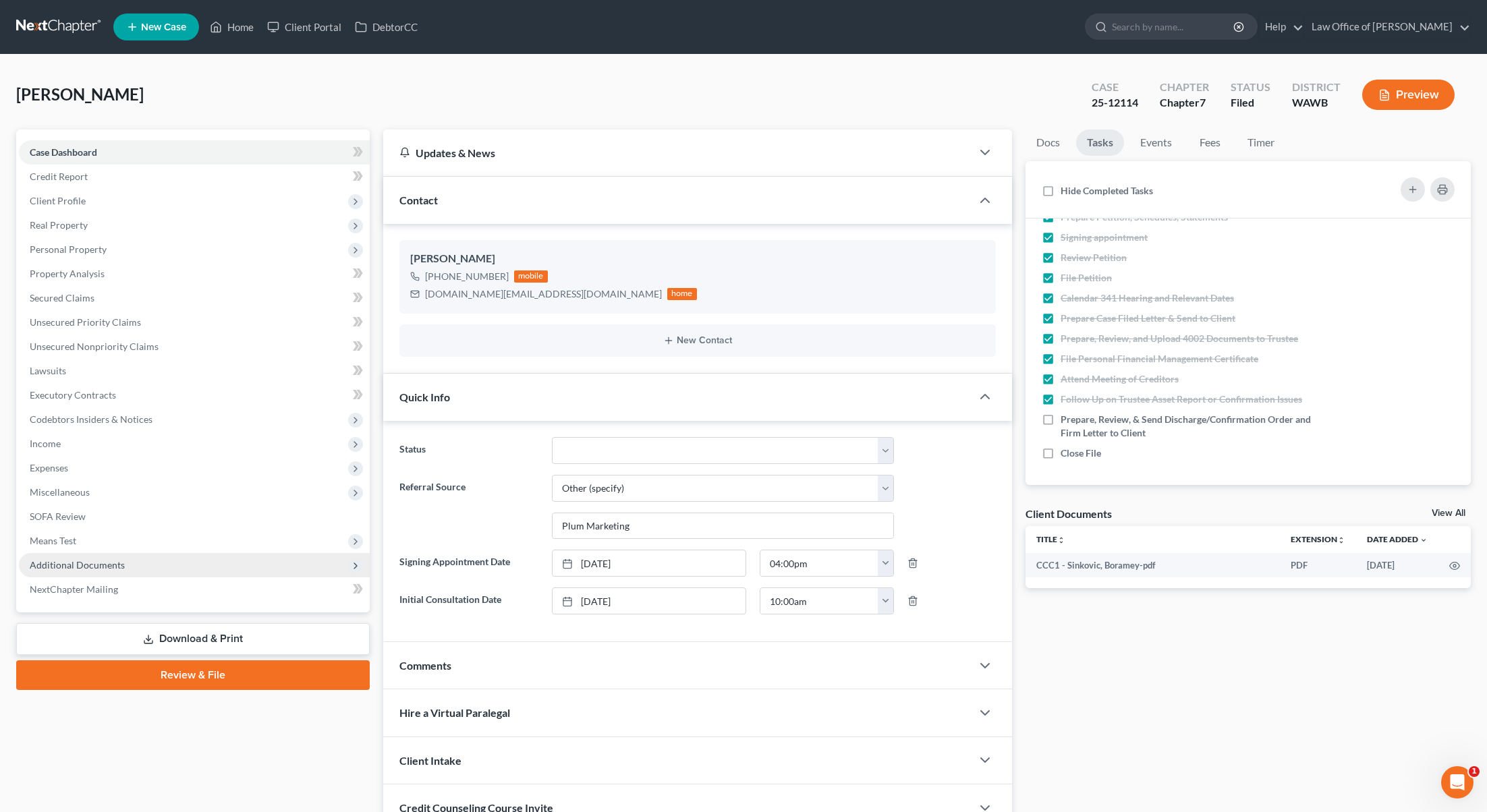
click at [255, 561] on span "Additional Documents" at bounding box center [194, 565] width 351 height 24
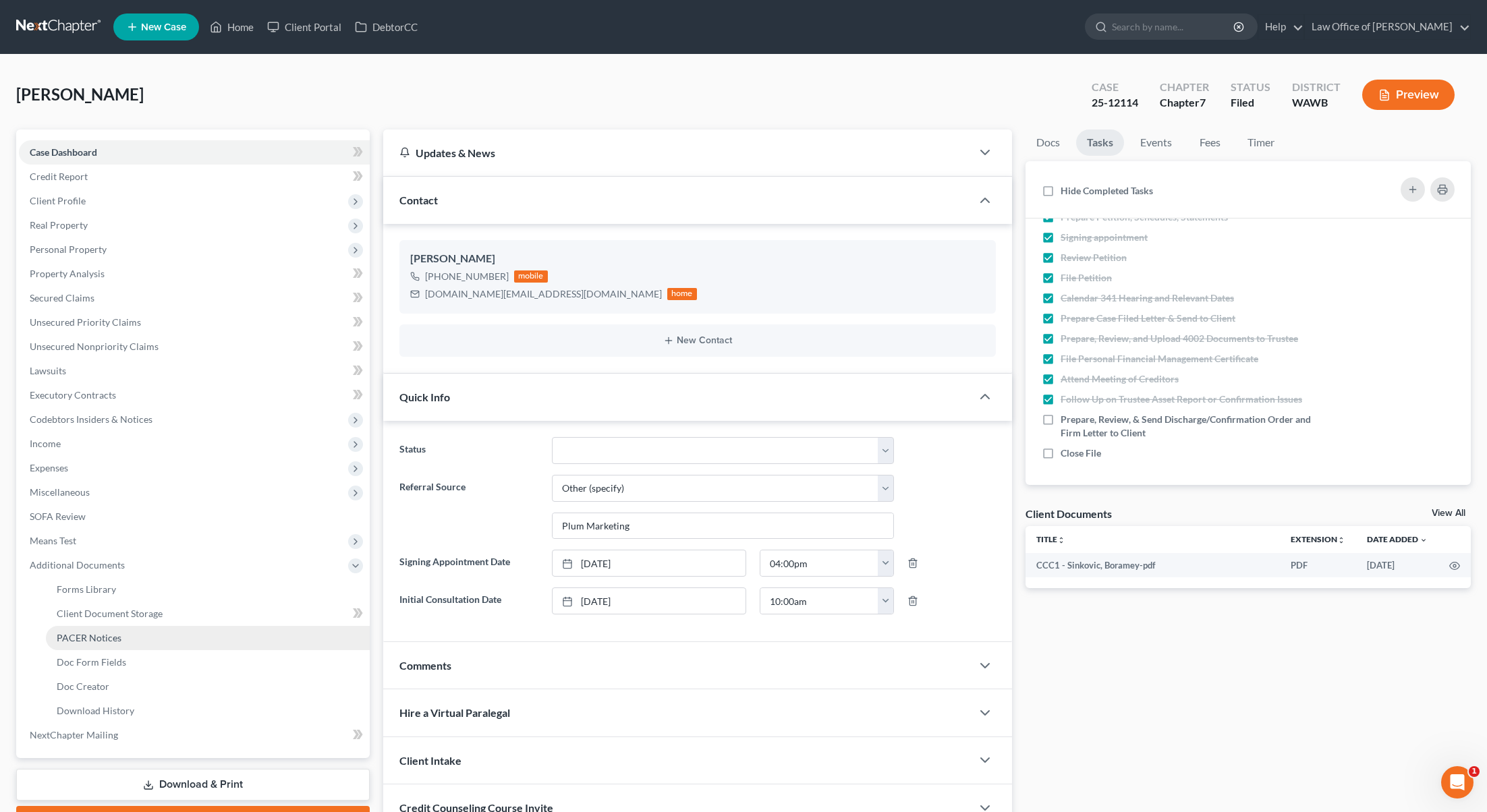
click at [192, 645] on link "PACER Notices" at bounding box center [207, 638] width 324 height 24
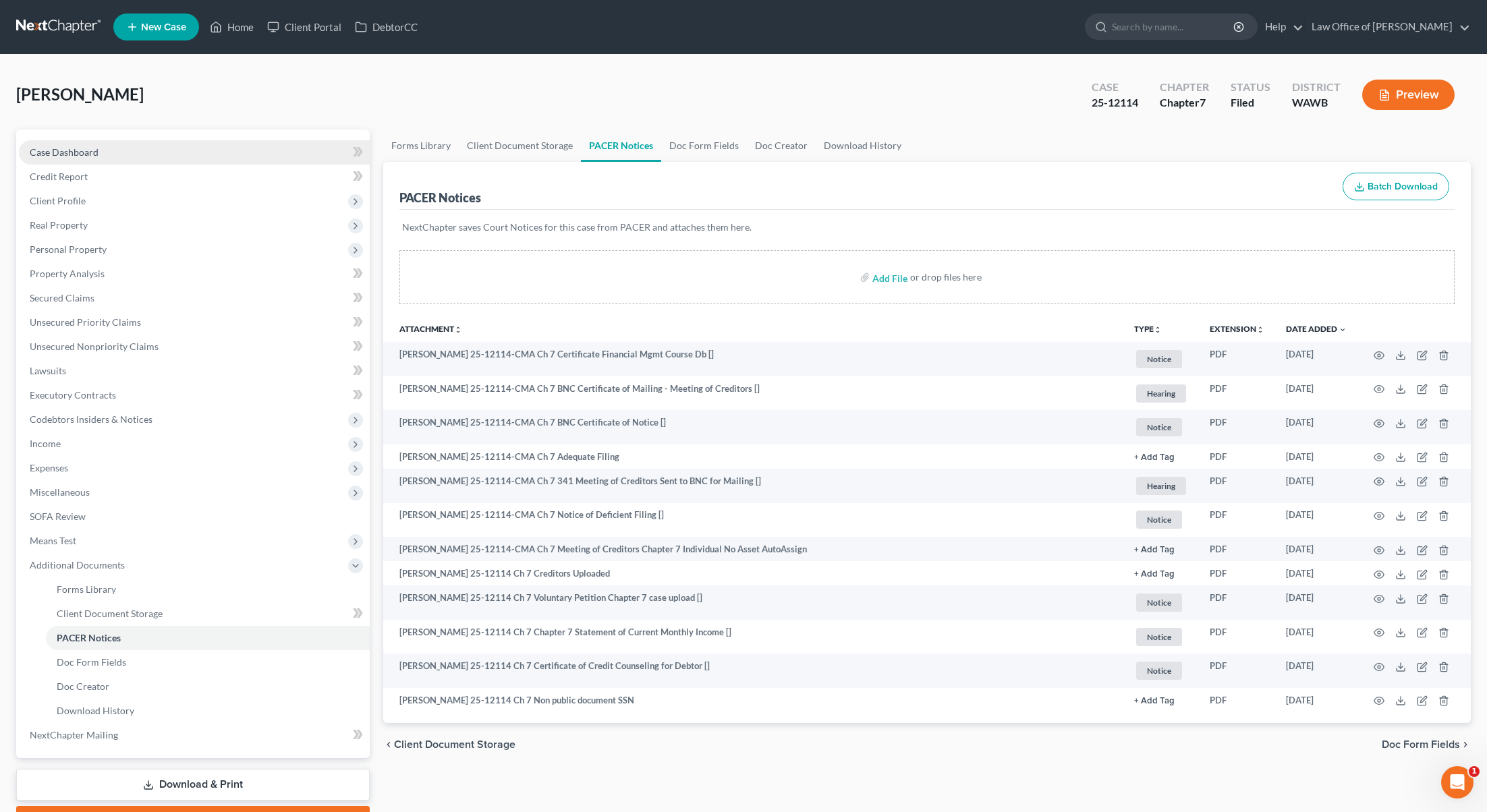
click at [178, 152] on link "Case Dashboard" at bounding box center [194, 152] width 351 height 24
select select "6"
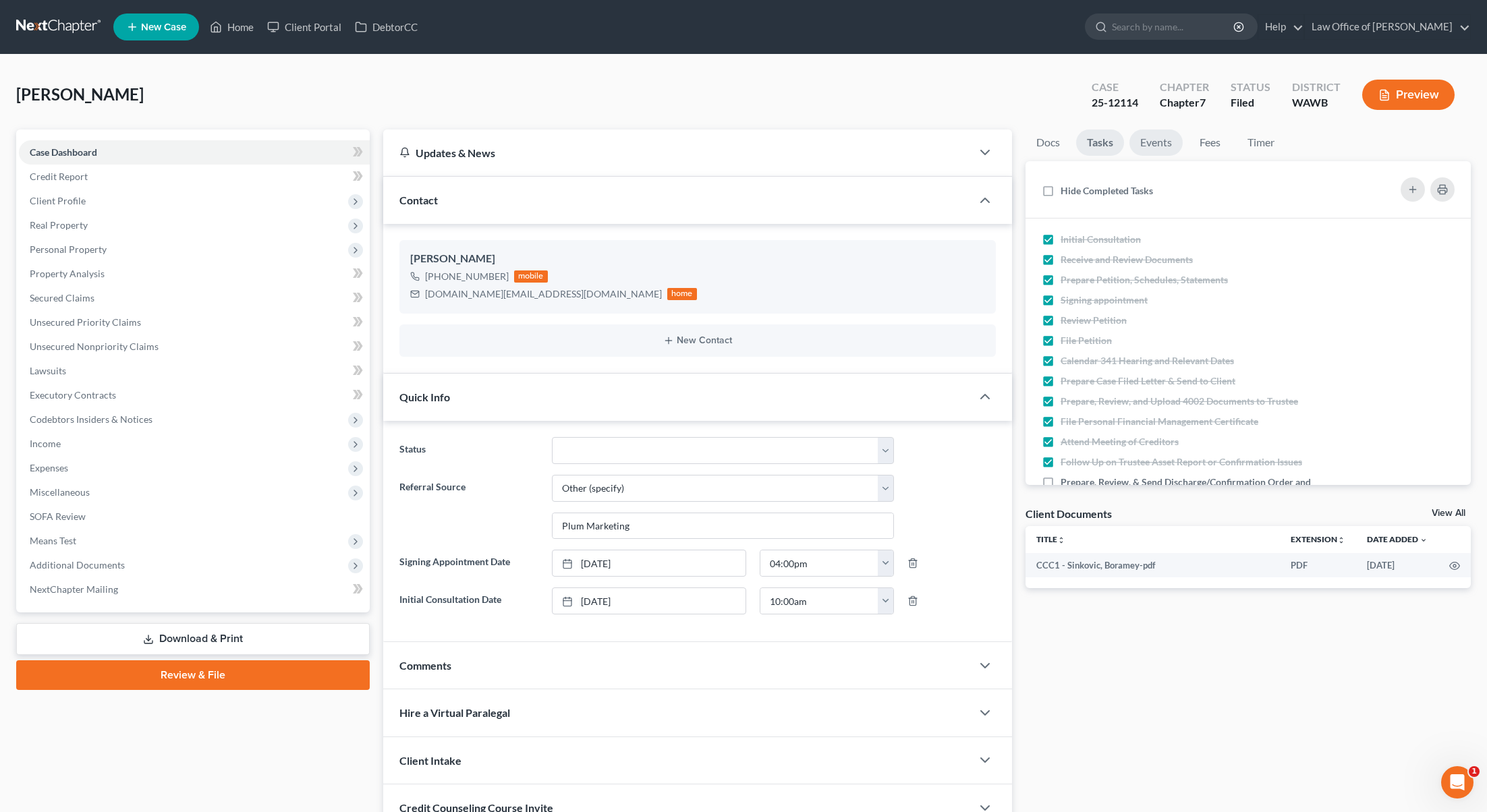
click at [1154, 154] on link "Events" at bounding box center [1156, 143] width 53 height 27
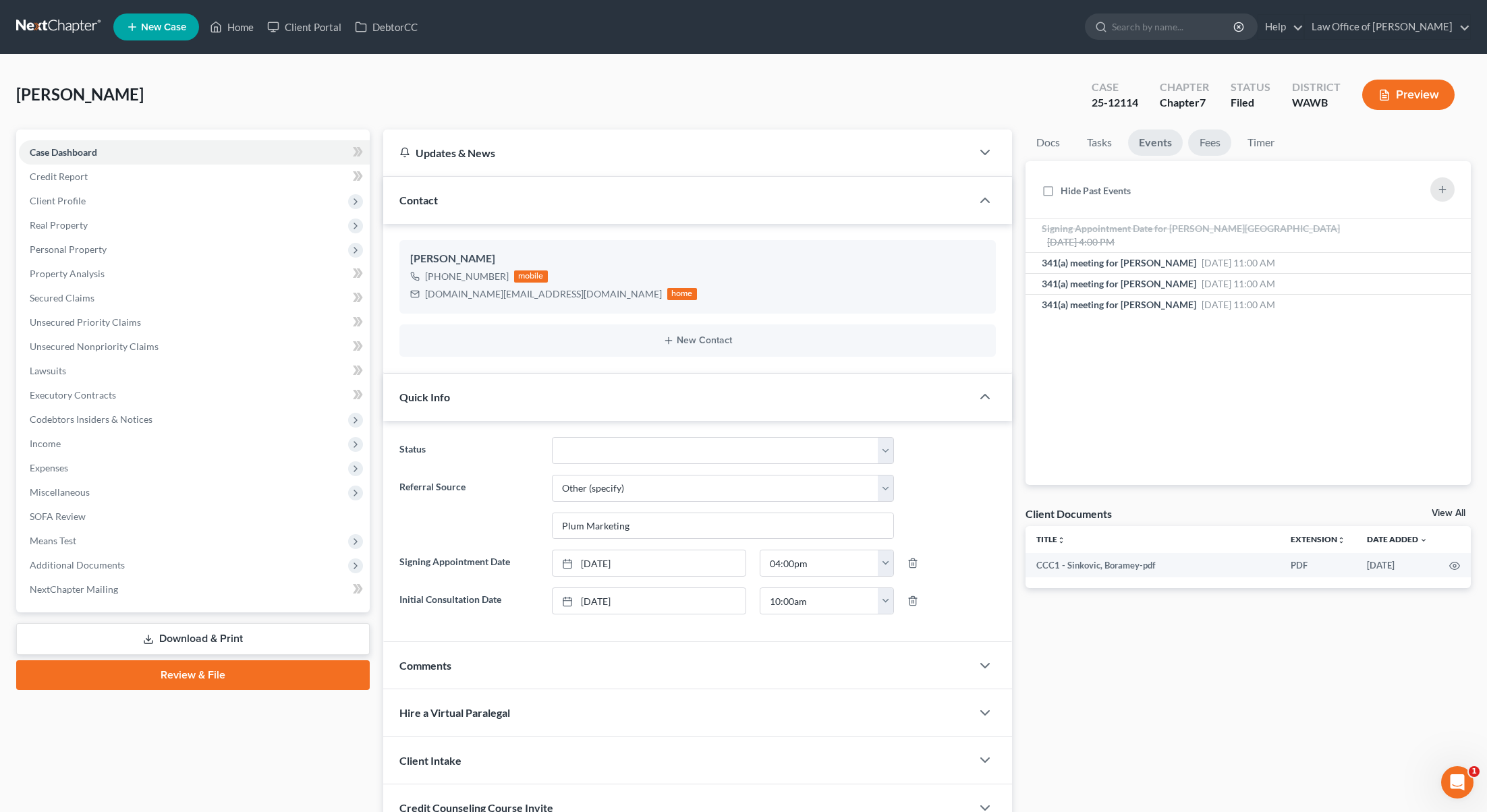
click at [1213, 137] on link "Fees" at bounding box center [1209, 143] width 43 height 27
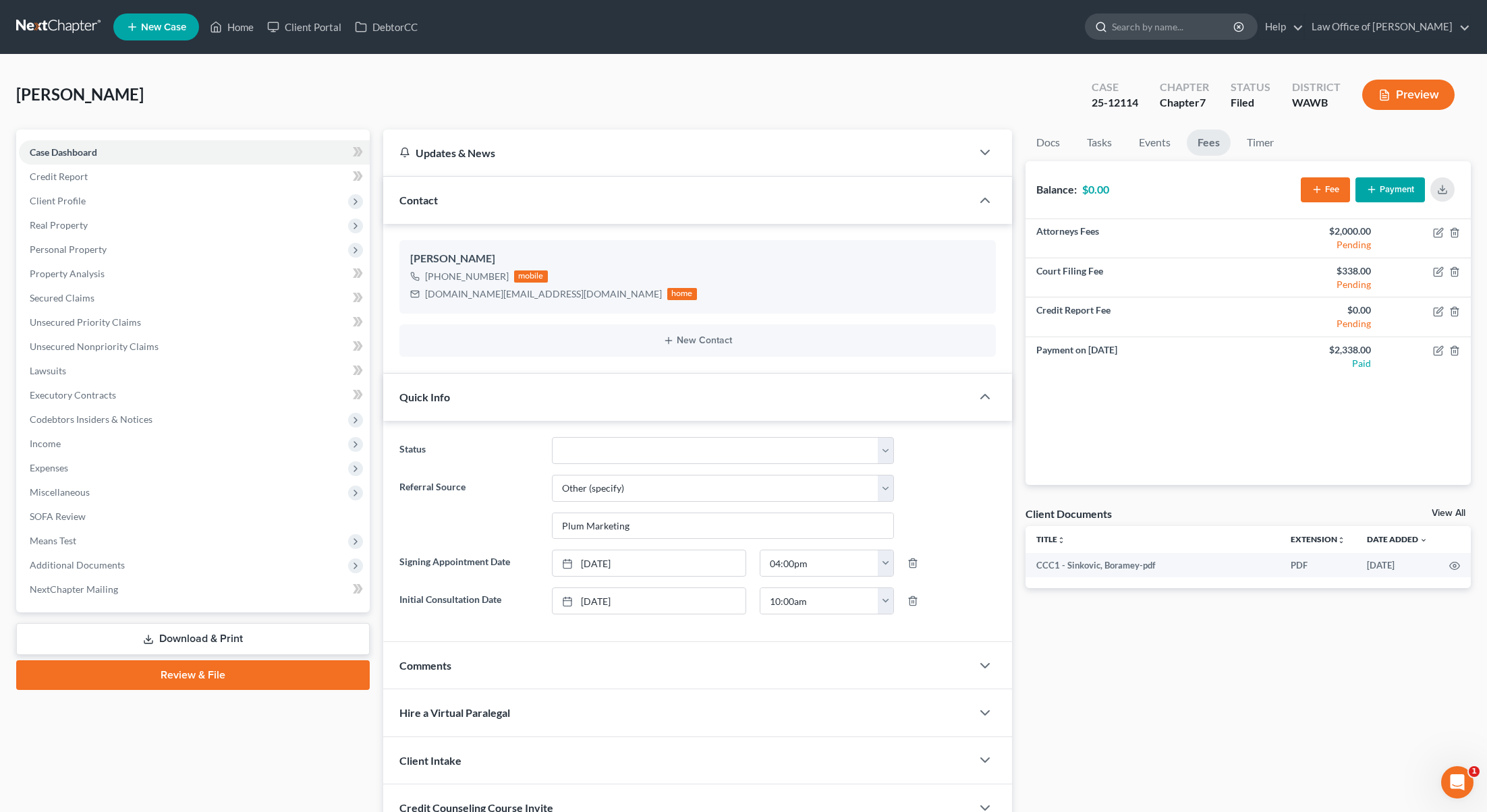
click at [1182, 35] on input "search" at bounding box center [1174, 26] width 124 height 25
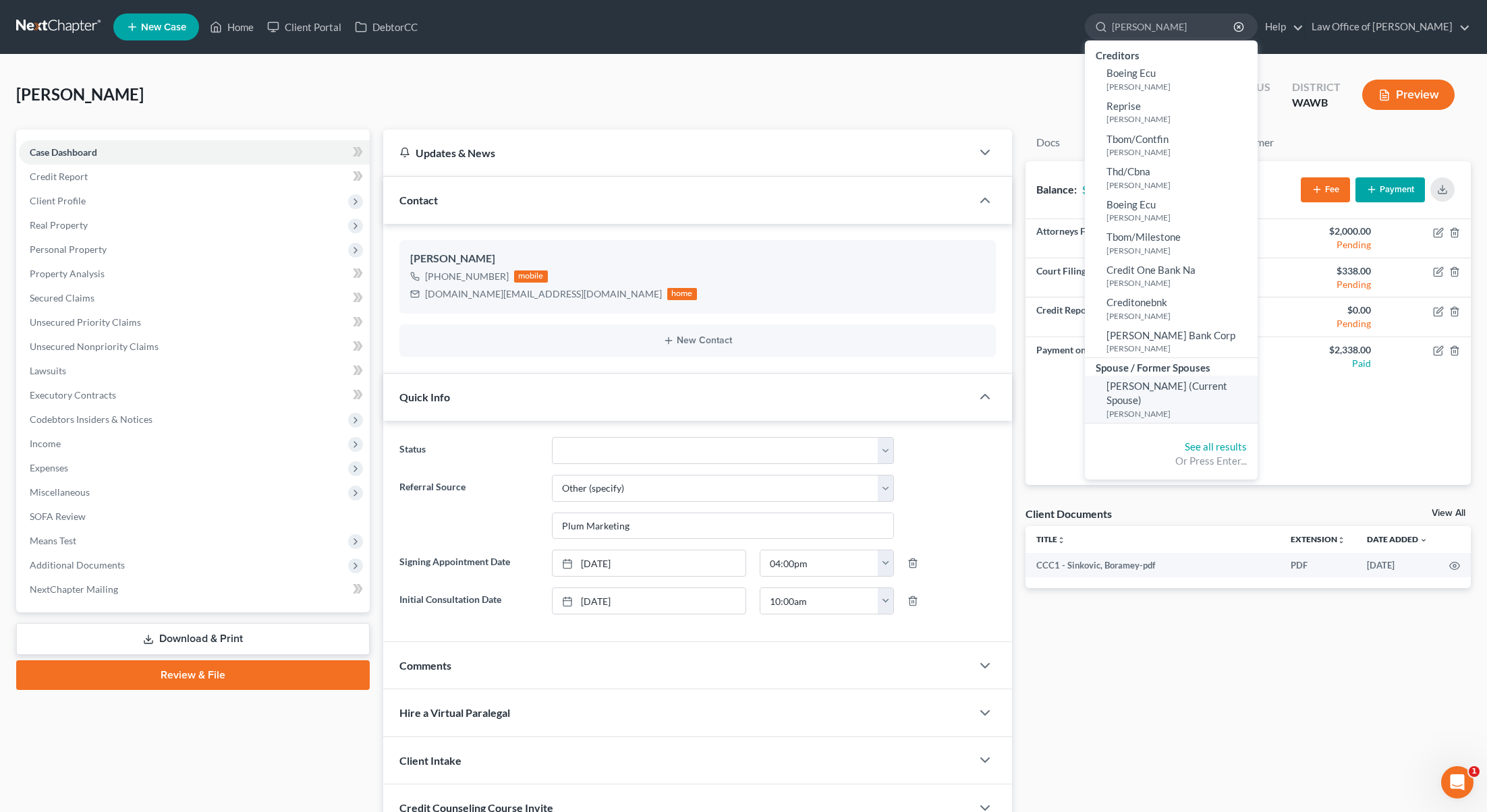
type input "ziegler"
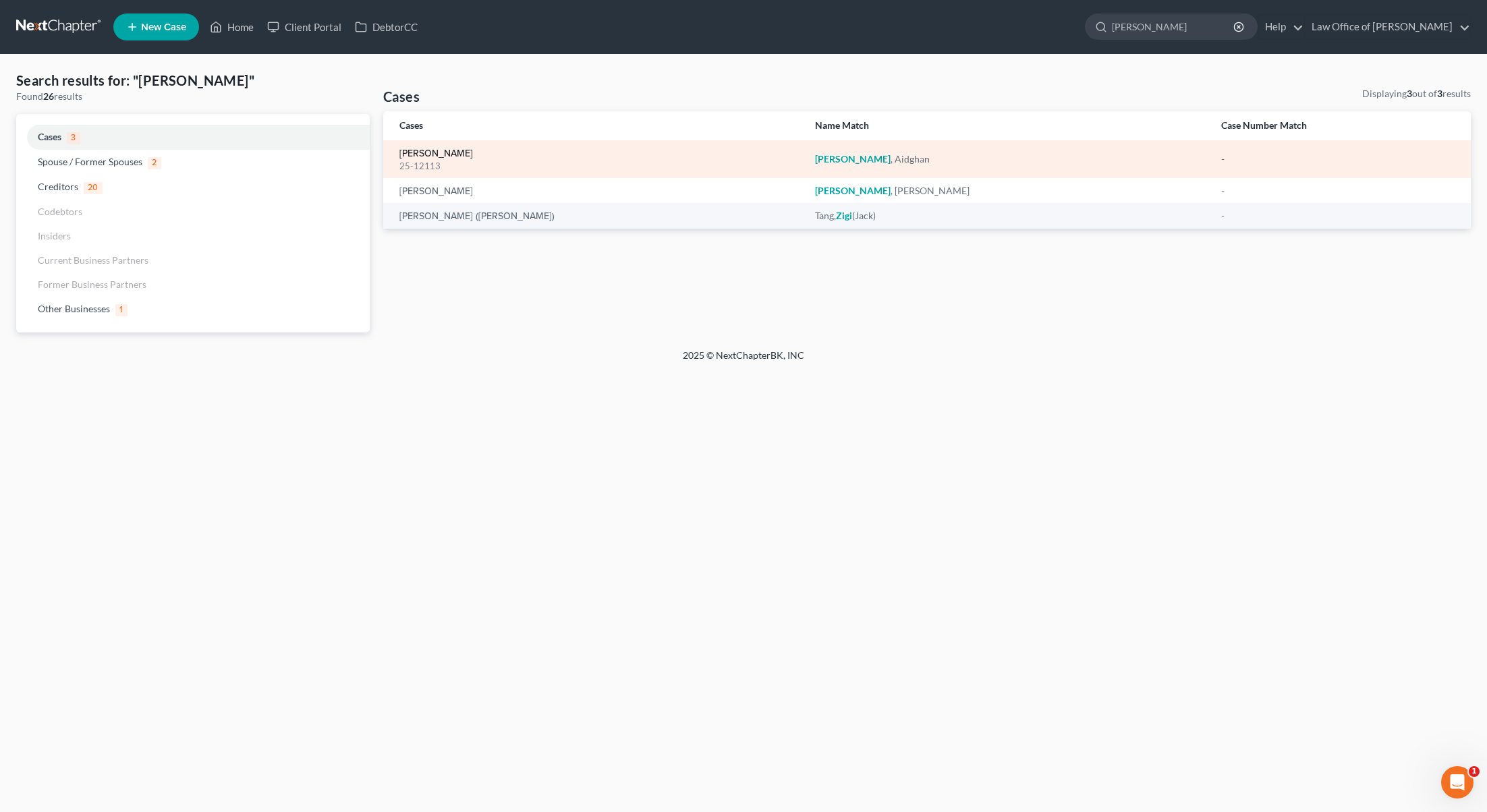
click at [437, 156] on link "[PERSON_NAME]" at bounding box center [437, 153] width 74 height 9
select select "6"
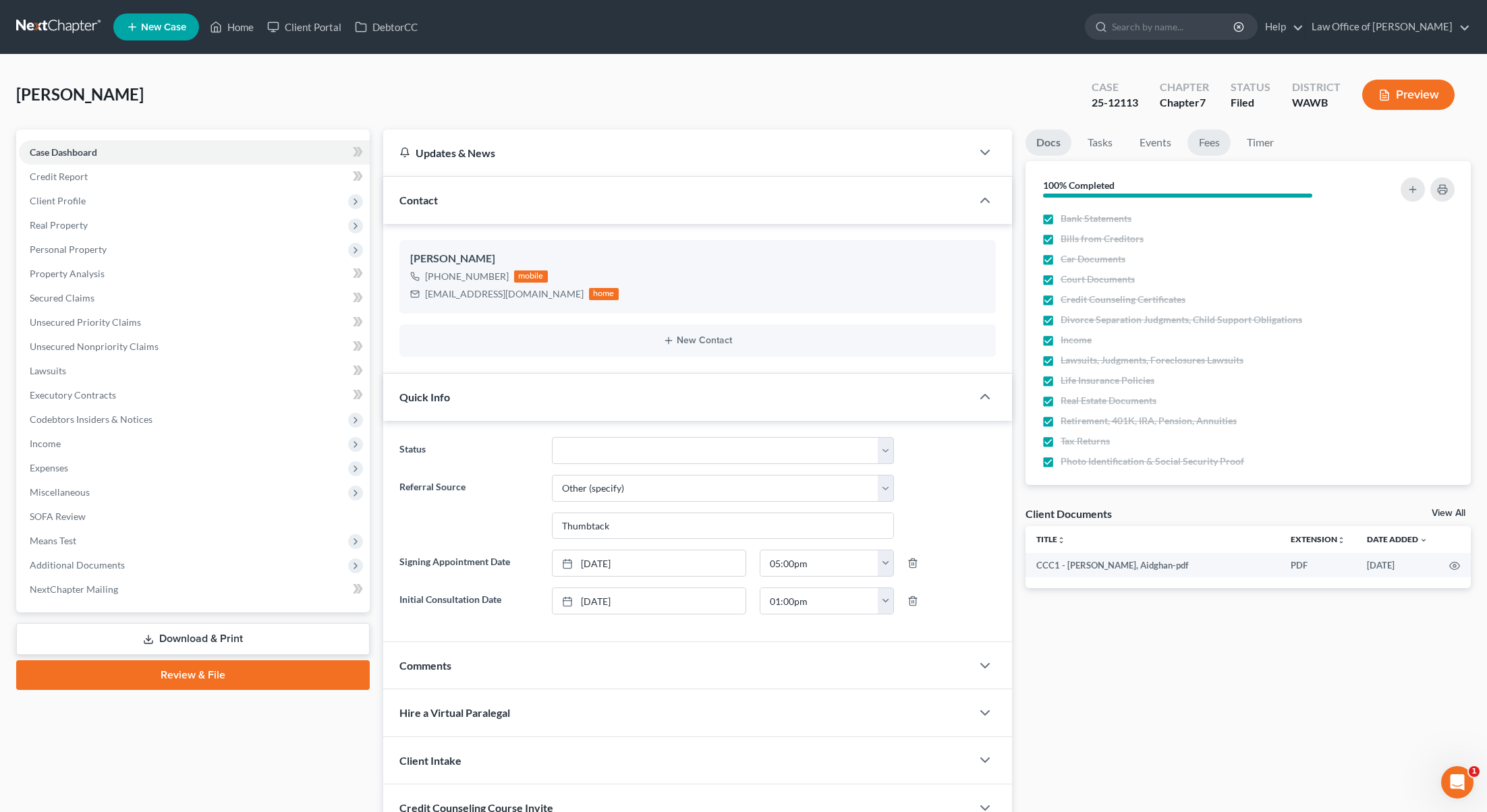
click at [1203, 143] on link "Fees" at bounding box center [1209, 143] width 43 height 27
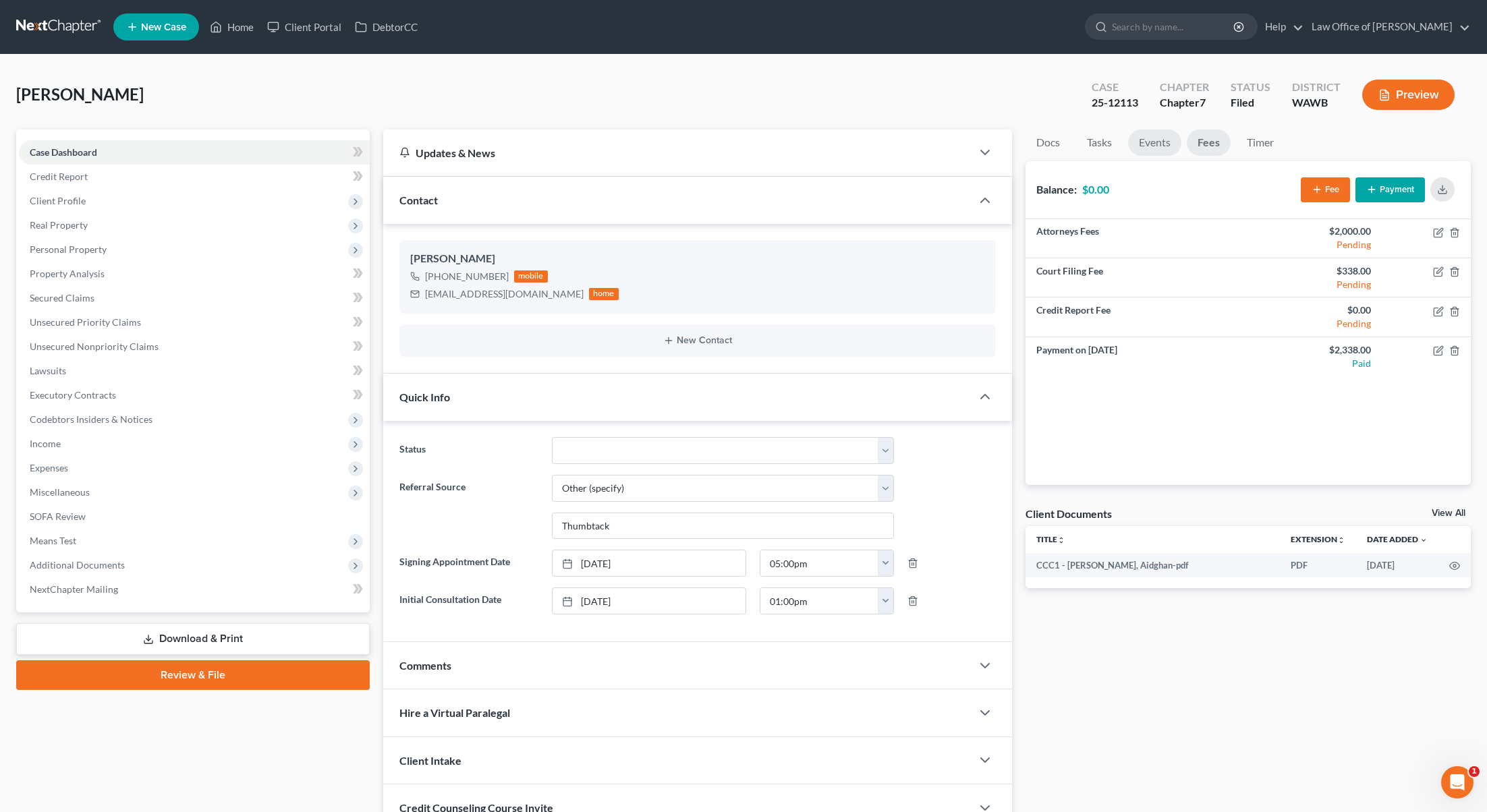
click at [1166, 138] on link "Events" at bounding box center [1154, 143] width 53 height 27
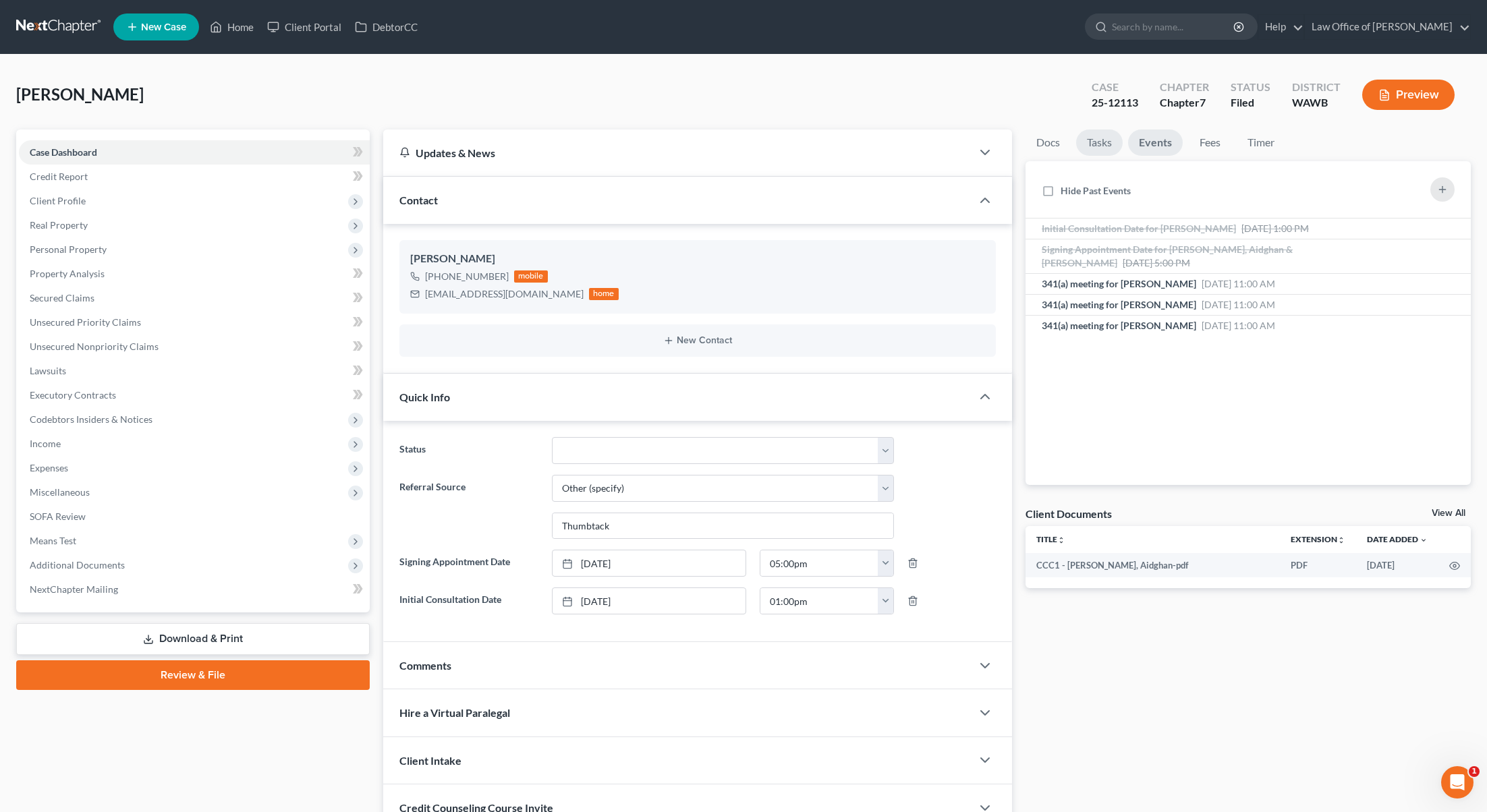
click at [1119, 145] on link "Tasks" at bounding box center [1099, 143] width 46 height 27
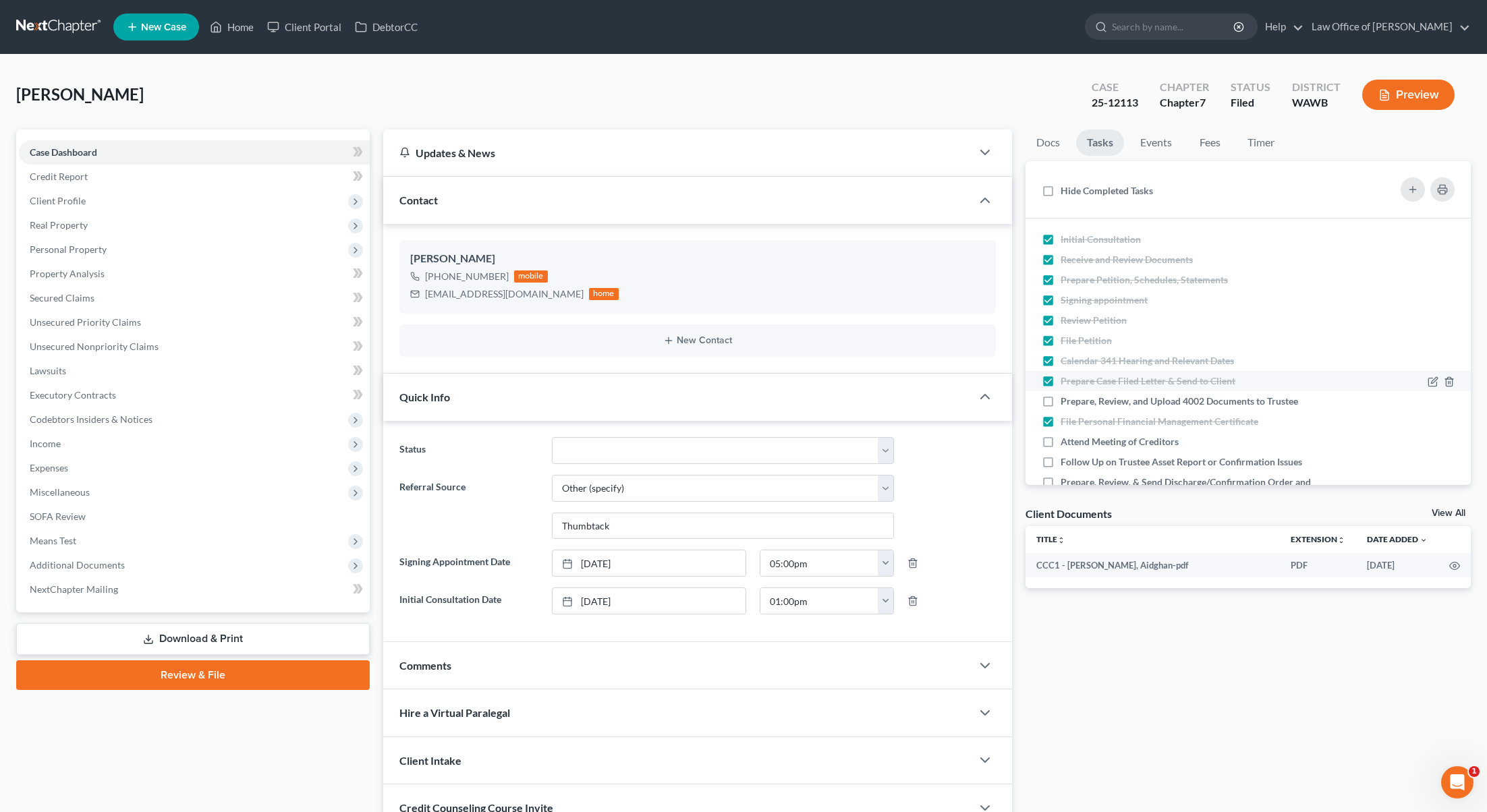
scroll to position [63, 0]
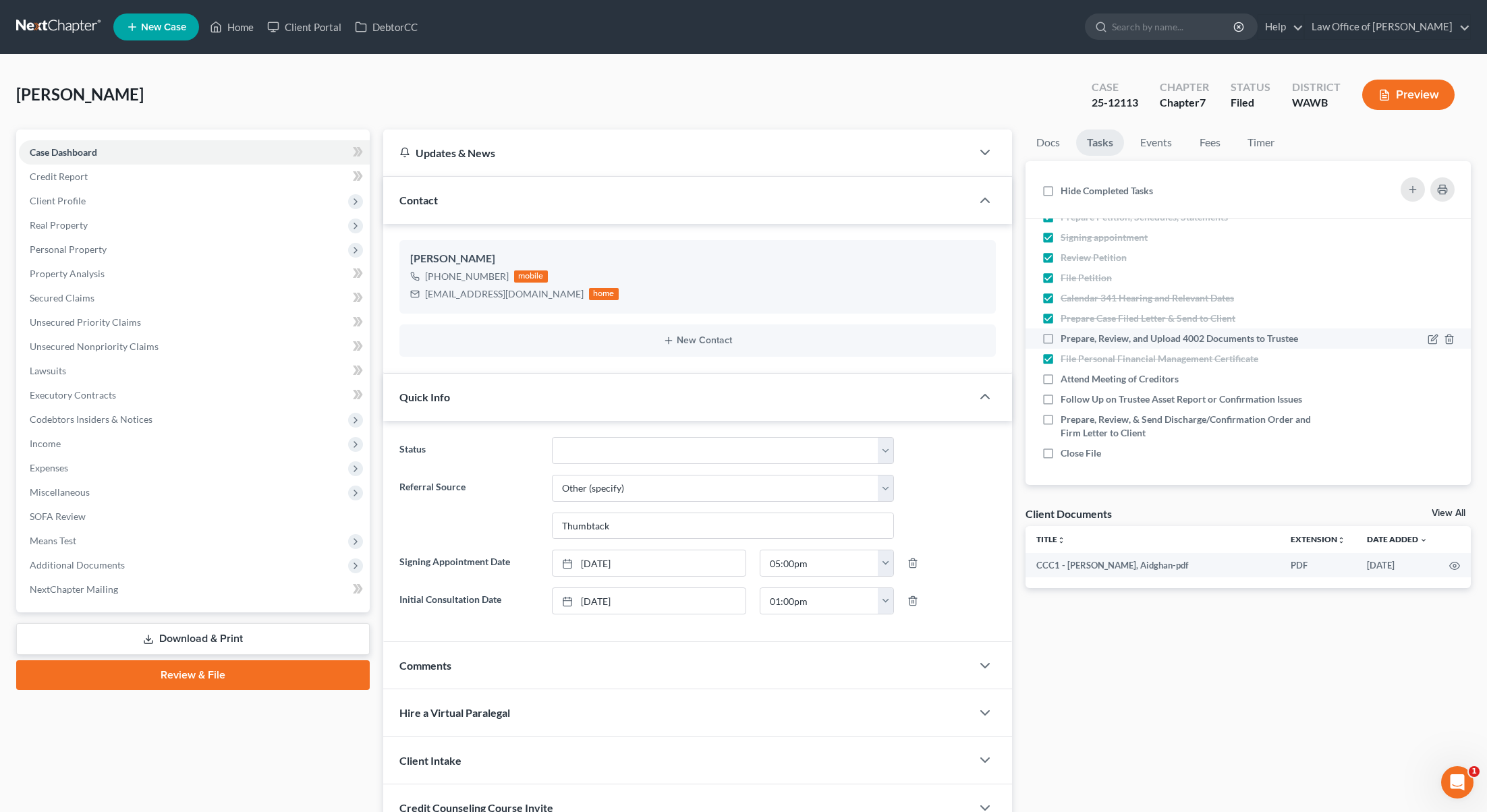
click at [1061, 343] on label "Prepare, Review, and Upload 4002 Documents to Trustee" at bounding box center [1184, 339] width 248 height 14
click at [1066, 340] on input "Prepare, Review, and Upload 4002 Documents to Trustee" at bounding box center [1070, 336] width 9 height 9
checkbox input "true"
click at [1061, 382] on label "Attend Meeting of Creditors" at bounding box center [1125, 379] width 129 height 14
click at [1066, 381] on input "Attend Meeting of Creditors" at bounding box center [1070, 376] width 9 height 9
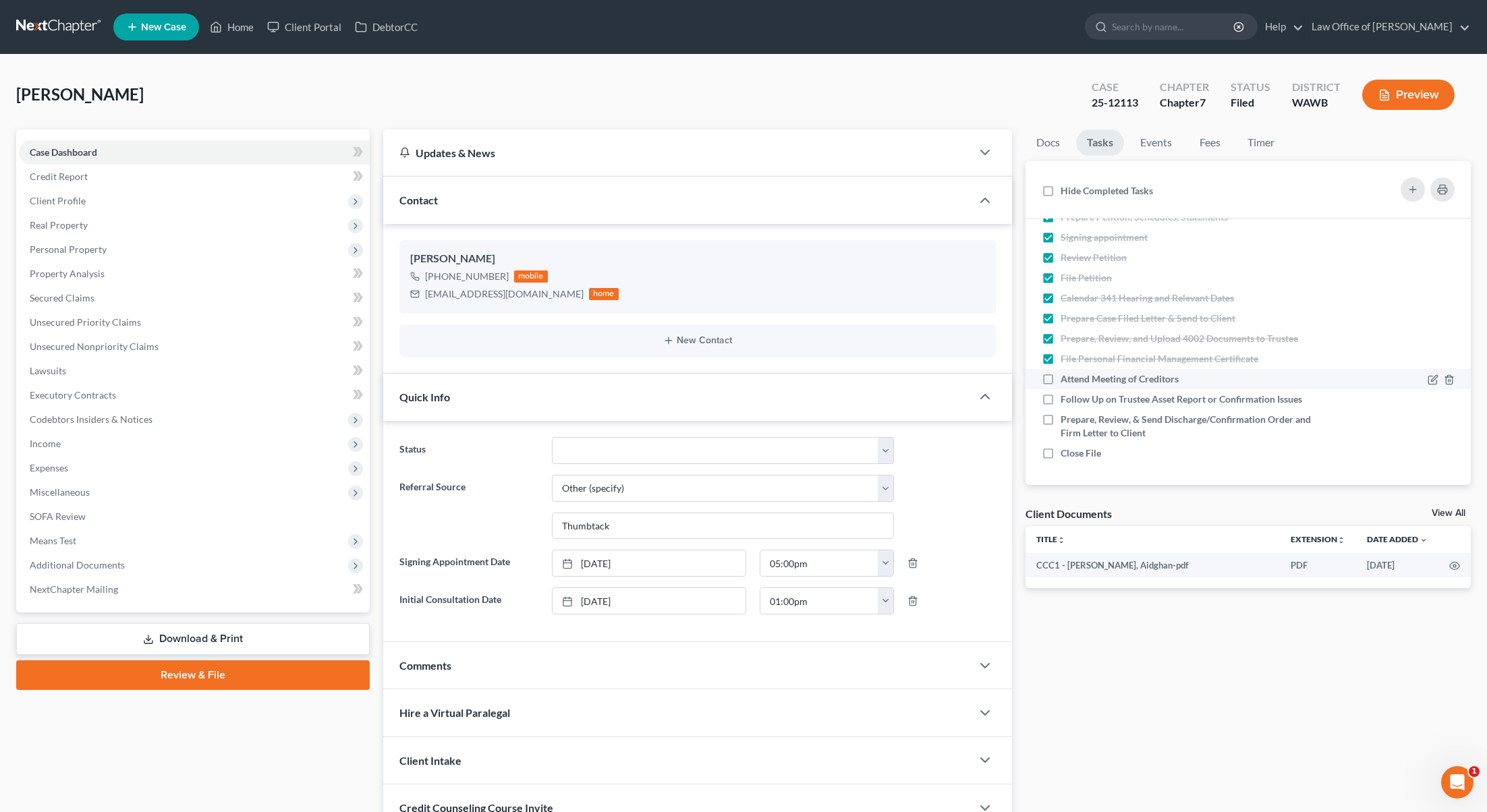
checkbox input "true"
click at [215, 563] on span "Additional Documents" at bounding box center [194, 565] width 351 height 24
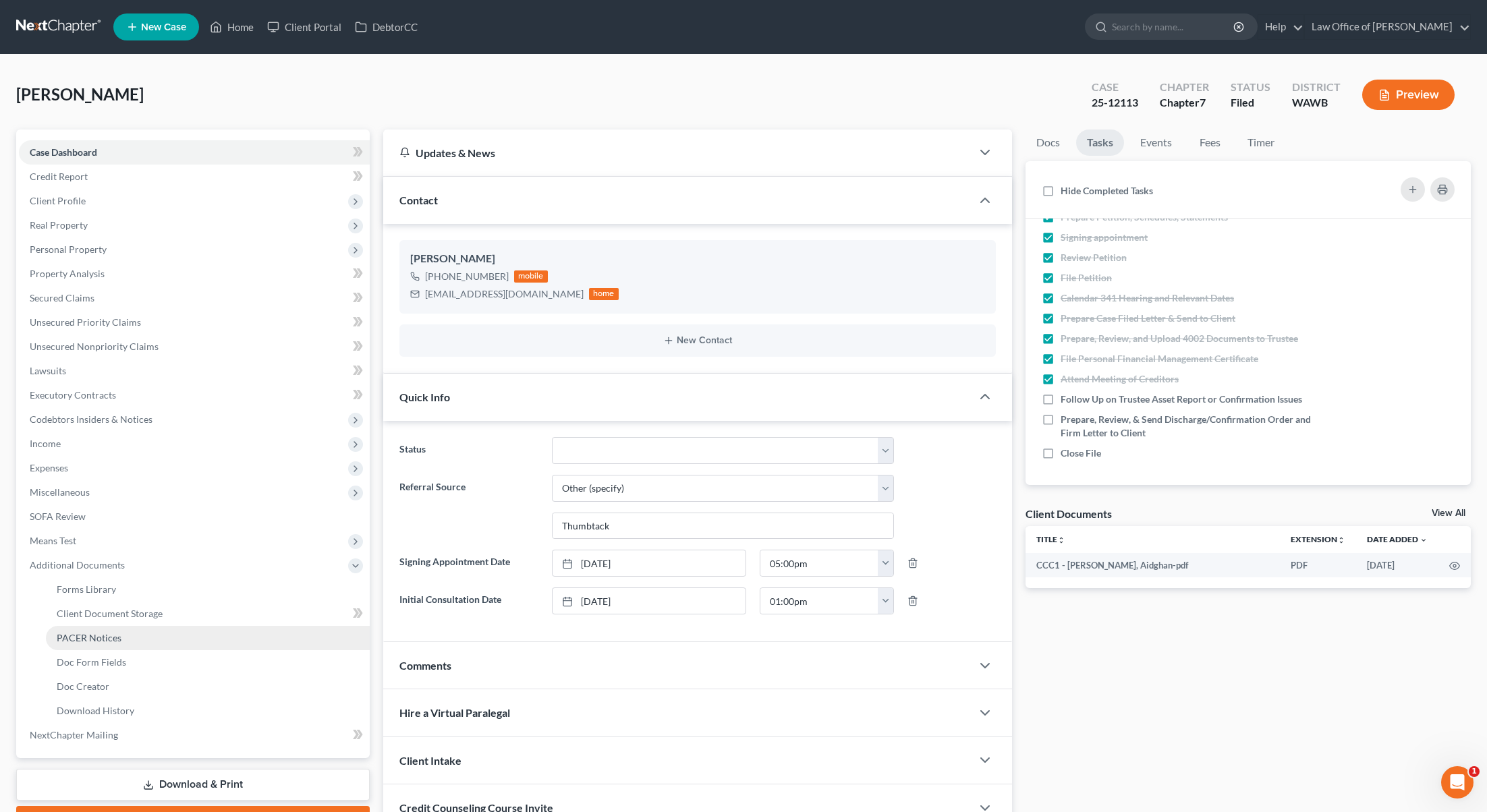
click at [171, 648] on link "PACER Notices" at bounding box center [207, 638] width 324 height 24
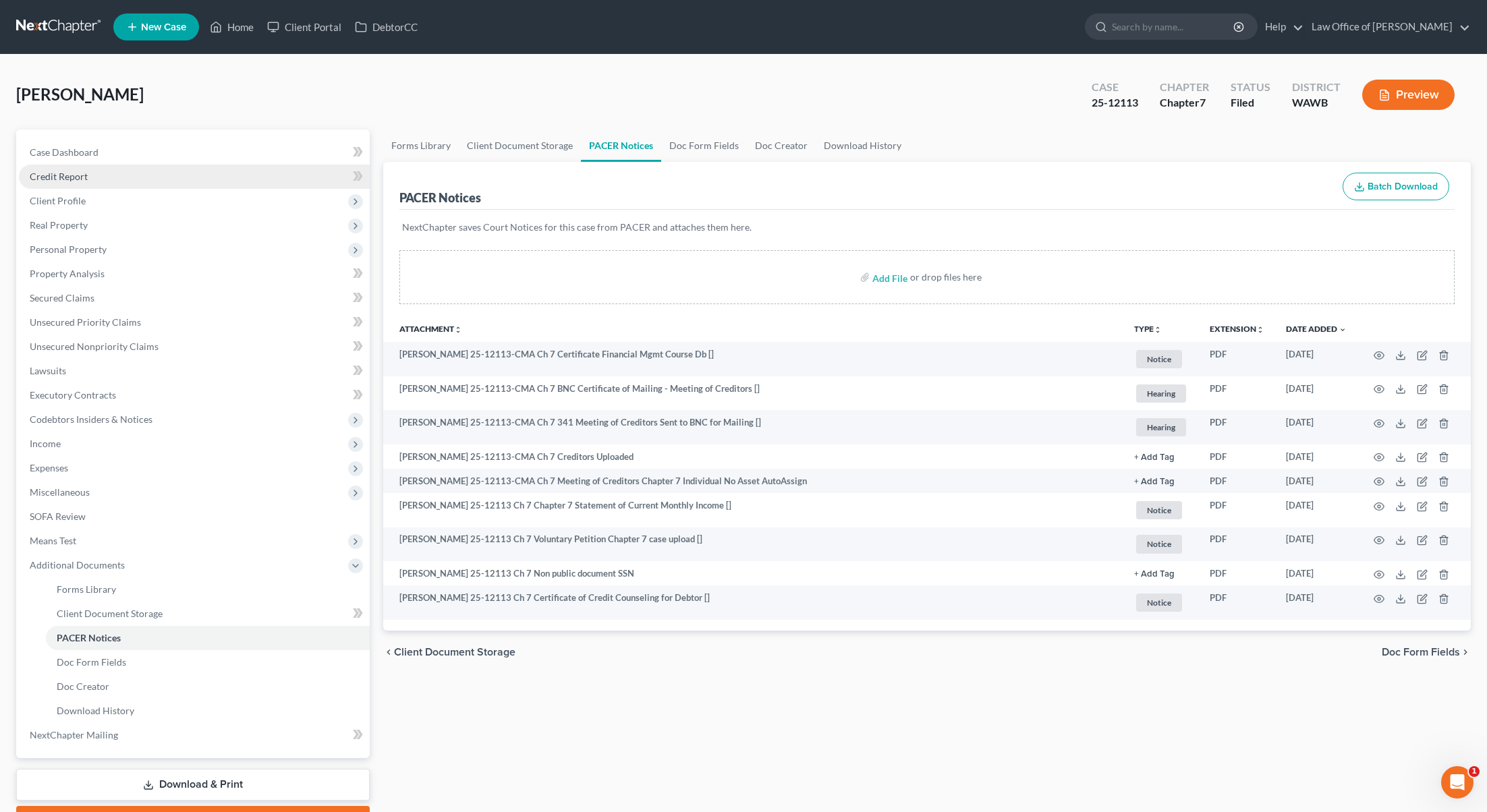
click at [221, 165] on link "Credit Report" at bounding box center [194, 177] width 351 height 24
click at [224, 155] on link "Case Dashboard" at bounding box center [194, 152] width 351 height 24
select select "6"
